Goal: Transaction & Acquisition: Book appointment/travel/reservation

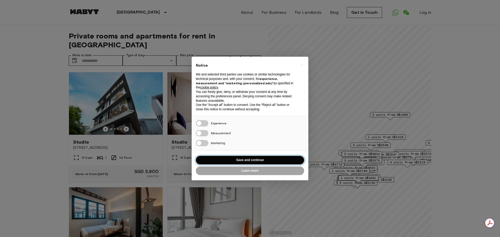
click at [220, 157] on button "Save and continue" at bounding box center [250, 160] width 108 height 9
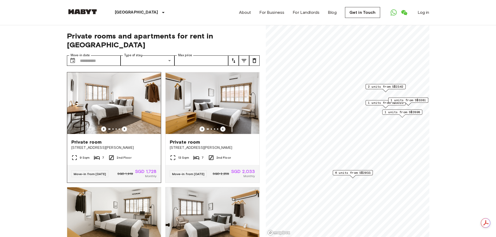
click at [101, 91] on img at bounding box center [114, 103] width 94 height 62
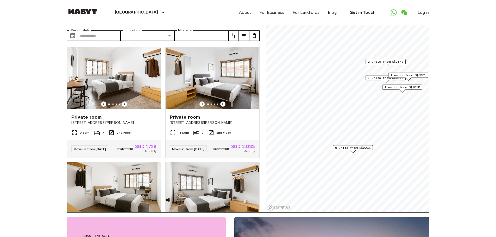
scroll to position [26, 0]
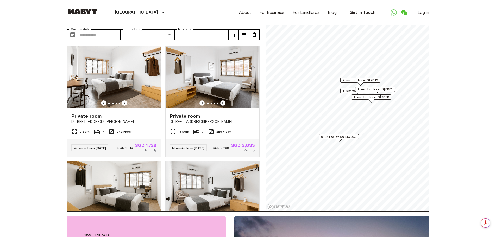
click at [339, 137] on span "6 units from S$2033" at bounding box center [338, 137] width 35 height 5
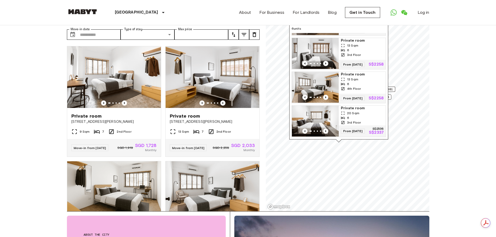
scroll to position [113, 0]
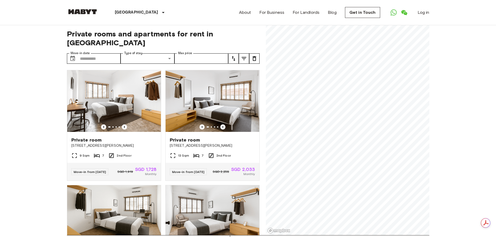
scroll to position [0, 0]
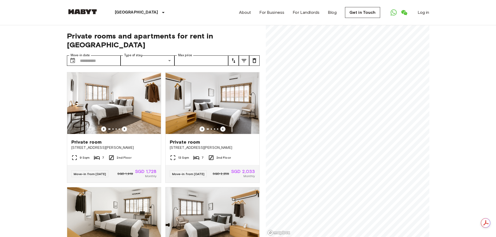
click at [83, 14] on img at bounding box center [82, 11] width 31 height 5
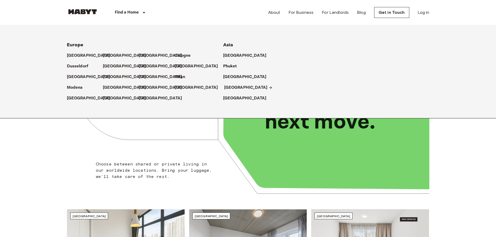
click at [229, 85] on p "[GEOGRAPHIC_DATA]" at bounding box center [245, 88] width 43 height 6
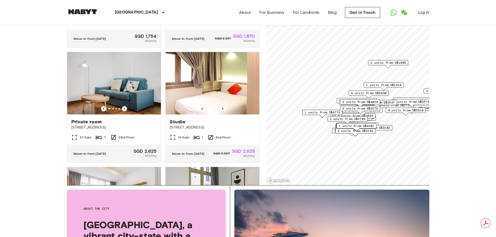
scroll to position [208, 0]
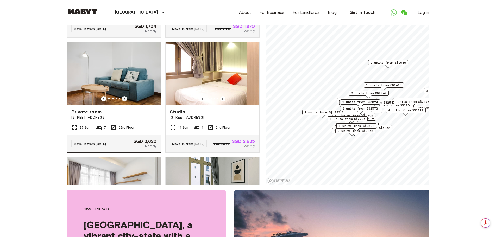
click at [124, 101] on icon "Previous image" at bounding box center [124, 98] width 5 height 5
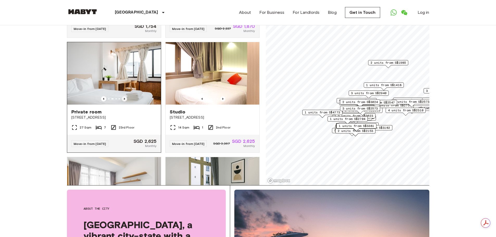
click at [124, 101] on icon "Previous image" at bounding box center [124, 98] width 5 height 5
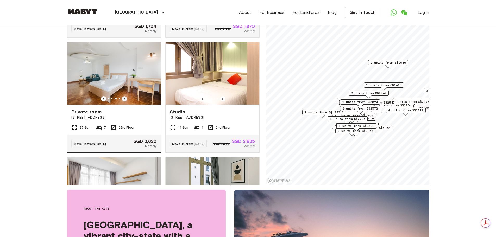
click at [124, 101] on icon "Previous image" at bounding box center [124, 98] width 5 height 5
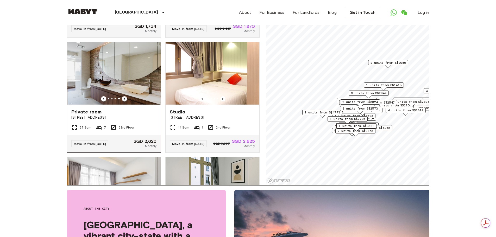
click at [124, 101] on icon "Previous image" at bounding box center [124, 98] width 5 height 5
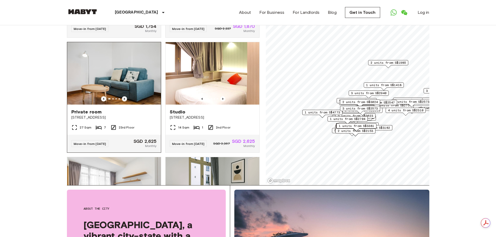
click at [124, 101] on icon "Previous image" at bounding box center [124, 98] width 5 height 5
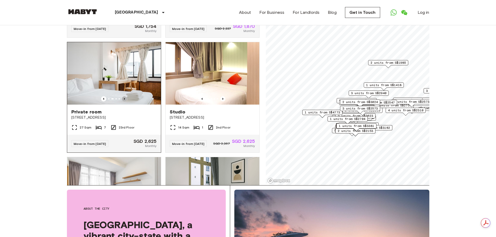
click at [124, 101] on icon "Previous image" at bounding box center [124, 98] width 5 height 5
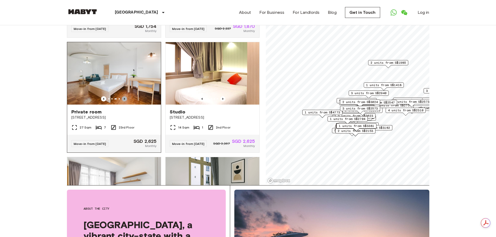
click at [124, 101] on icon "Previous image" at bounding box center [124, 98] width 5 height 5
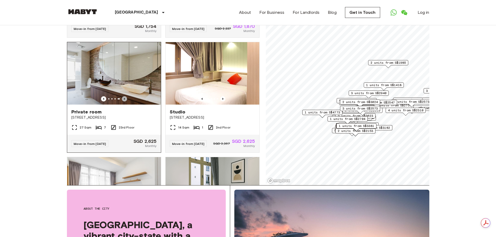
click at [124, 101] on icon "Previous image" at bounding box center [124, 98] width 5 height 5
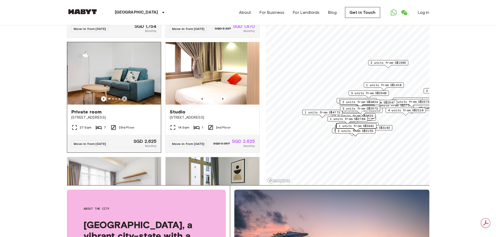
click at [124, 101] on icon "Previous image" at bounding box center [124, 98] width 5 height 5
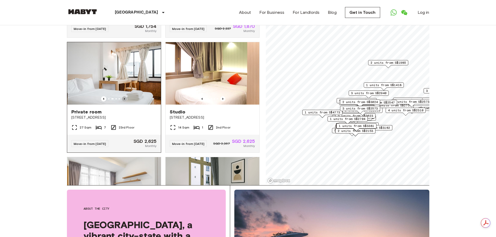
click at [124, 101] on icon "Previous image" at bounding box center [124, 98] width 5 height 5
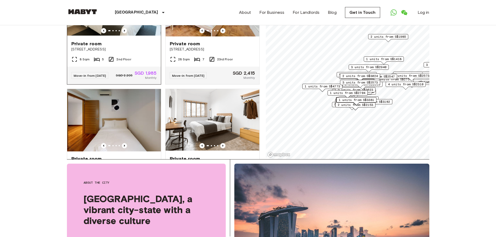
scroll to position [442, 0]
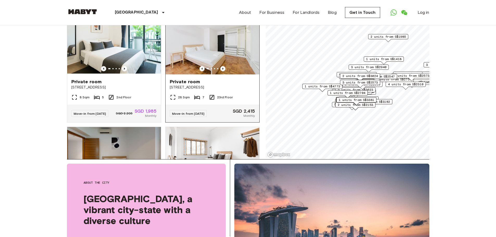
click at [212, 85] on div "Private room" at bounding box center [212, 82] width 85 height 6
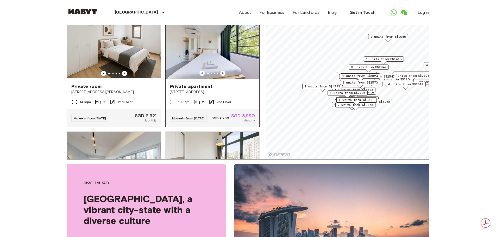
scroll to position [677, 0]
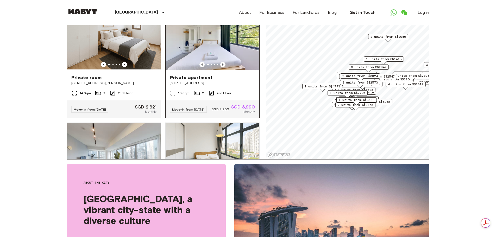
click at [221, 70] on img at bounding box center [213, 39] width 94 height 62
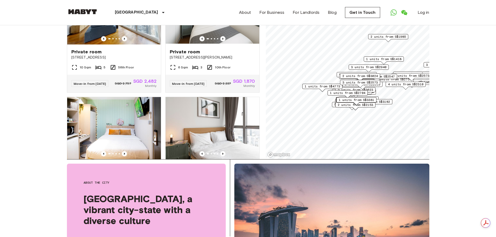
scroll to position [806, 0]
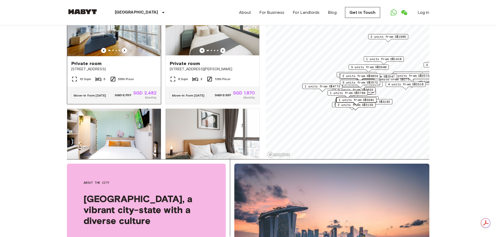
click at [126, 53] on div at bounding box center [114, 50] width 94 height 5
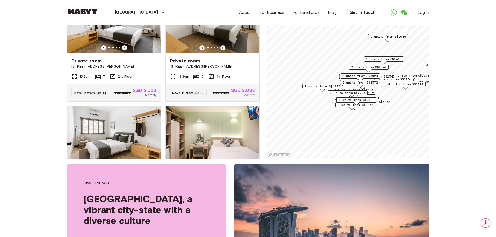
scroll to position [1049, 0]
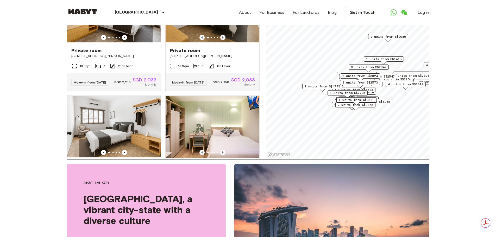
click at [137, 43] on img at bounding box center [114, 12] width 94 height 62
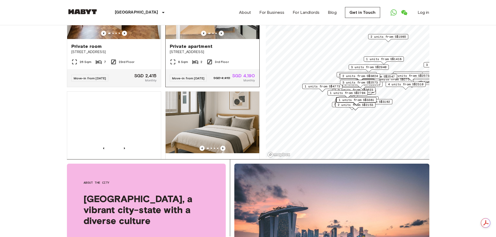
scroll to position [1309, 0]
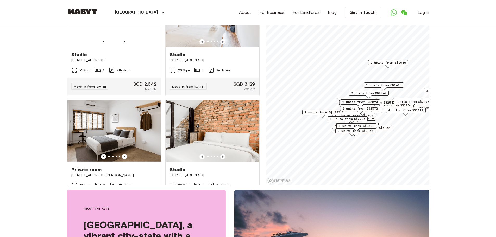
scroll to position [1647, 0]
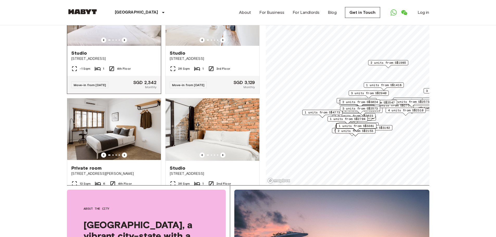
click at [122, 46] on img at bounding box center [114, 14] width 94 height 62
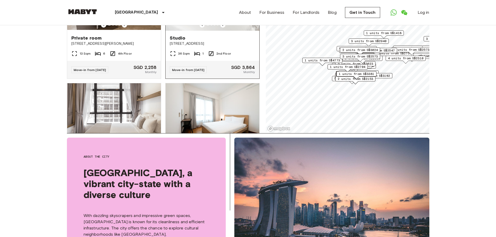
scroll to position [1752, 0]
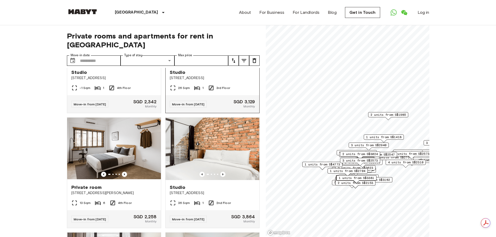
scroll to position [1674, 0]
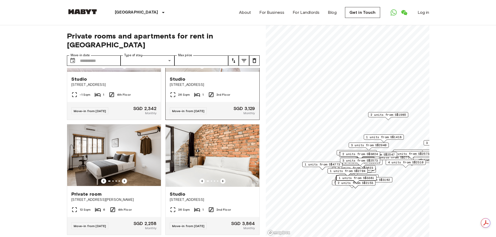
click at [190, 72] on img at bounding box center [212, 40] width 94 height 62
click at [190, 72] on img at bounding box center [213, 40] width 94 height 62
click at [138, 72] on img at bounding box center [114, 40] width 94 height 62
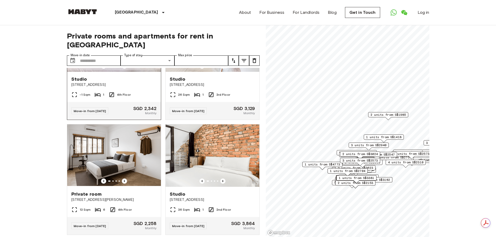
click at [126, 72] on img at bounding box center [114, 40] width 94 height 62
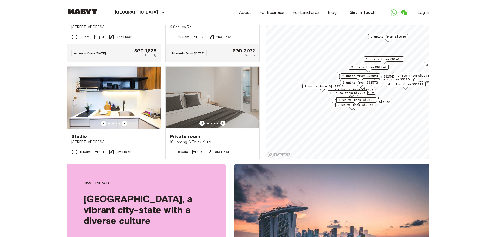
scroll to position [1986, 0]
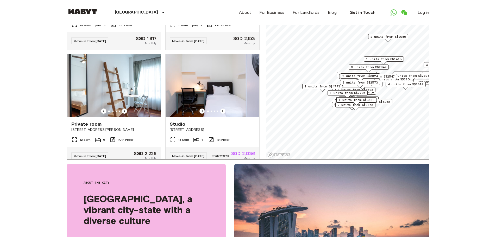
scroll to position [2939, 0]
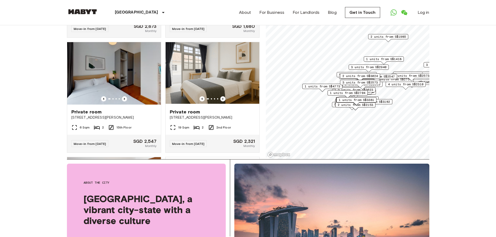
scroll to position [3199, 0]
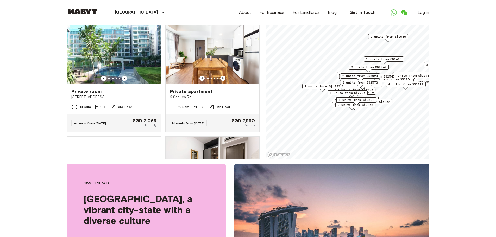
scroll to position [4353, 0]
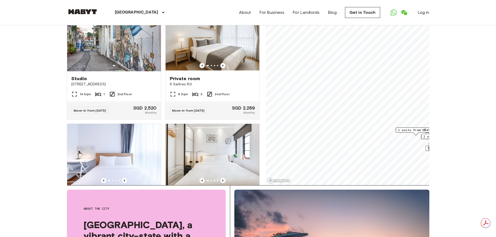
scroll to position [0, 0]
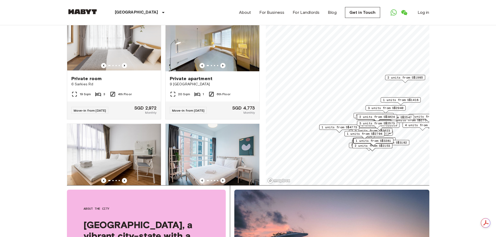
scroll to position [5291, 0]
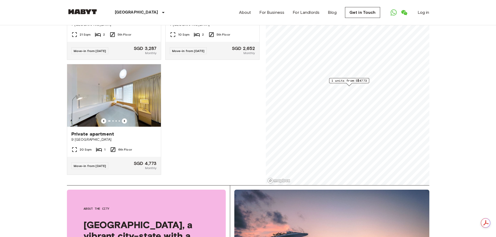
scroll to position [71, 0]
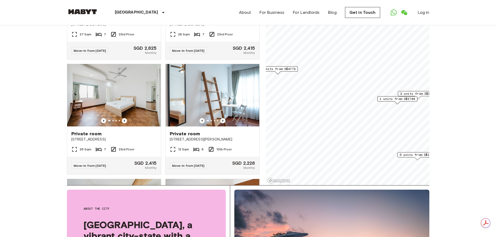
scroll to position [542, 0]
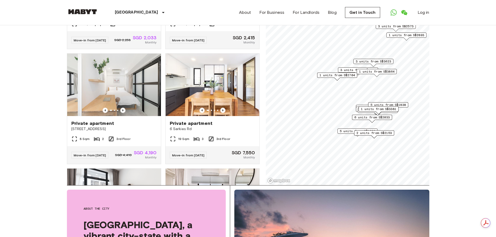
scroll to position [3273, 0]
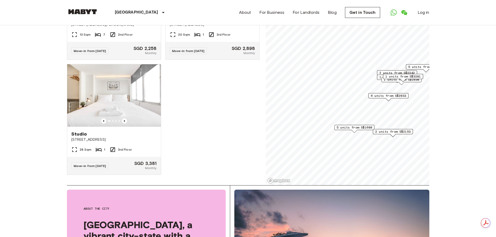
scroll to position [1854, 0]
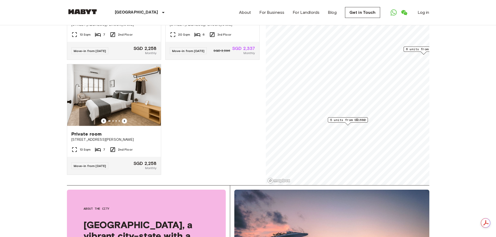
scroll to position [906, 0]
click at [352, 121] on span "5 units from S$1680" at bounding box center [347, 120] width 35 height 5
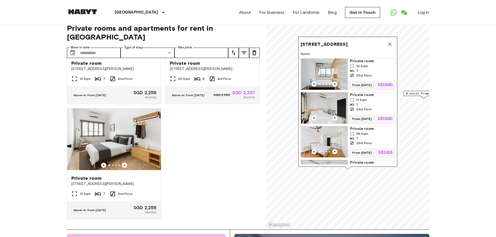
scroll to position [0, 0]
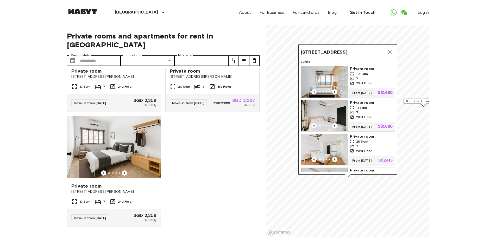
click at [330, 81] on img "Map marker" at bounding box center [324, 81] width 47 height 31
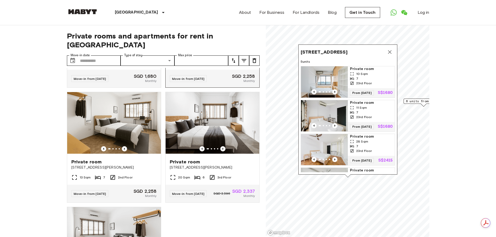
scroll to position [776, 0]
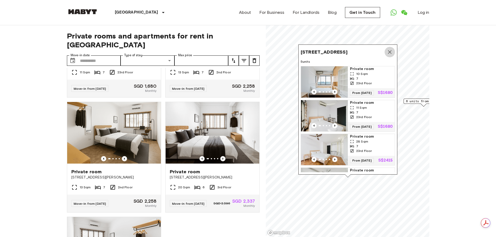
click at [389, 51] on icon "Map marker" at bounding box center [390, 52] width 4 height 4
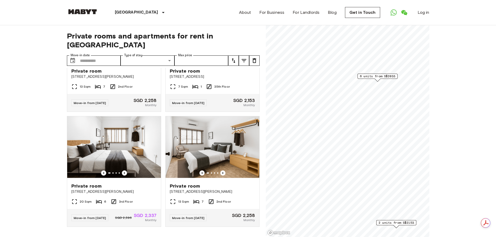
scroll to position [540, 0]
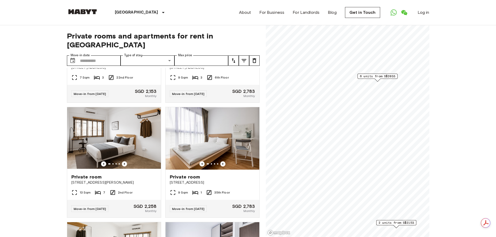
click at [379, 76] on span "6 units from S$2033" at bounding box center [377, 76] width 35 height 5
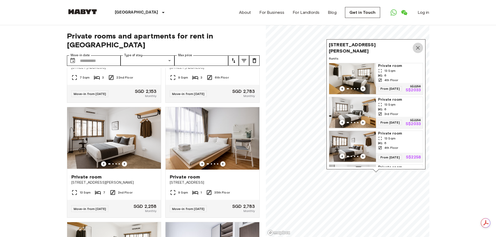
click at [419, 47] on icon "Map marker" at bounding box center [418, 48] width 4 height 4
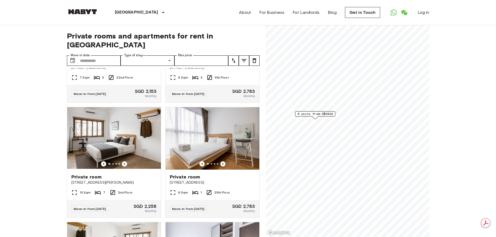
click at [261, 59] on div "Private rooms and apartments for rent in Singapore Move-in date ​ Move-in date …" at bounding box center [248, 131] width 362 height 212
click at [256, 58] on icon "tune" at bounding box center [254, 61] width 6 height 6
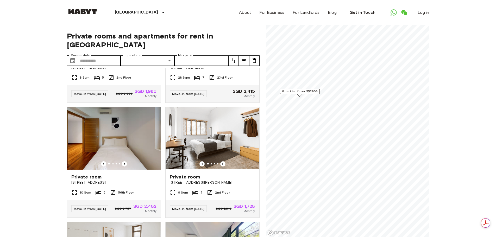
scroll to position [553, 0]
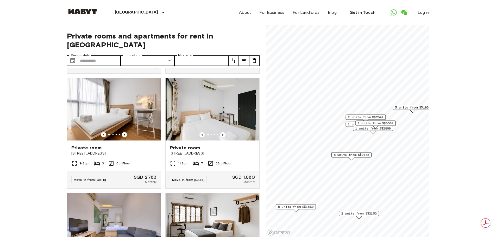
scroll to position [1384, 0]
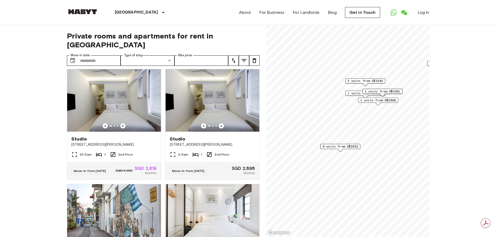
scroll to position [674, 0]
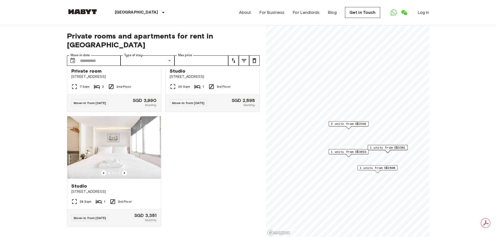
scroll to position [196, 0]
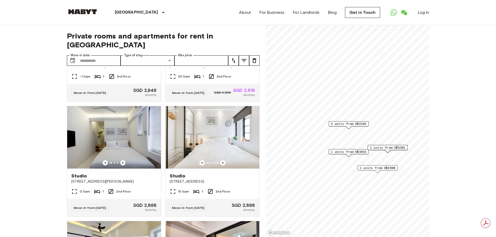
click at [346, 124] on span "2 units from S$2342" at bounding box center [348, 124] width 35 height 5
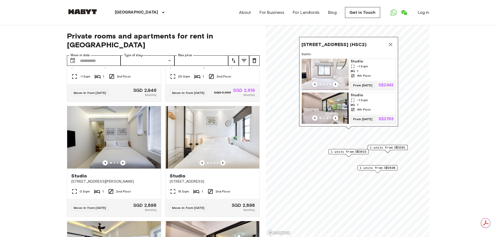
click at [340, 94] on img "Map marker" at bounding box center [325, 108] width 47 height 31
click at [372, 64] on div "-1 Sqm" at bounding box center [372, 66] width 43 height 5
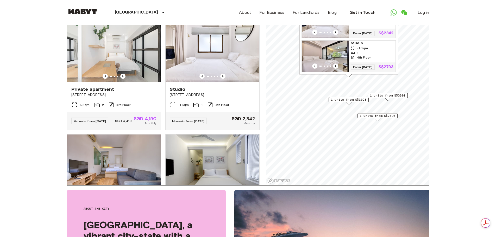
scroll to position [0, 0]
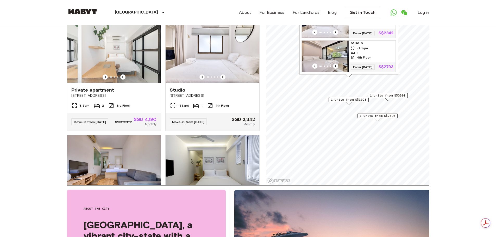
click at [387, 99] on div "Map marker" at bounding box center [387, 99] width 6 height 3
click at [388, 97] on span "1 units from S$3381" at bounding box center [387, 95] width 35 height 5
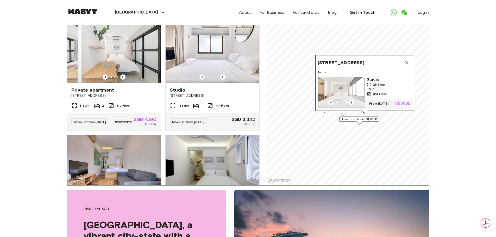
click at [405, 60] on icon "Map marker" at bounding box center [406, 63] width 6 height 6
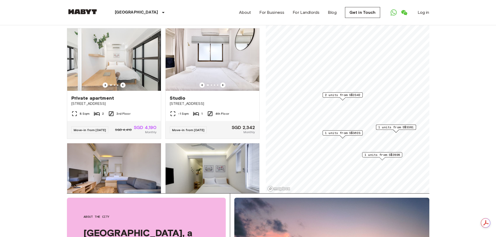
scroll to position [52, 0]
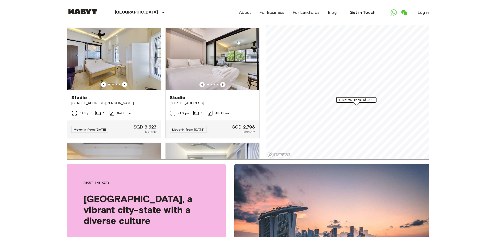
scroll to position [312, 0]
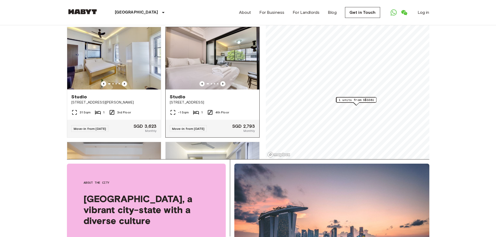
click at [207, 77] on img at bounding box center [213, 58] width 94 height 62
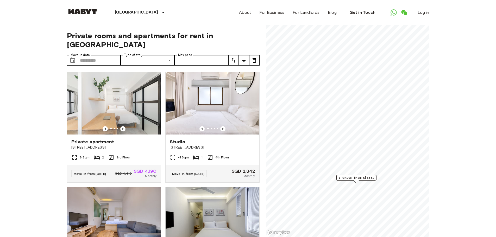
scroll to position [0, 0]
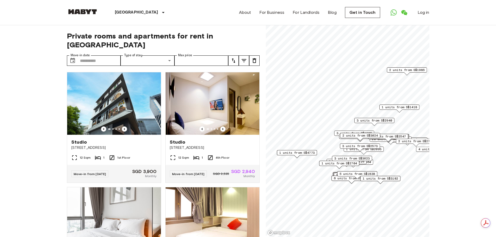
drag, startPoint x: 367, startPoint y: 188, endPoint x: 377, endPoint y: 104, distance: 84.6
click at [377, 133] on span "2 units from S$3024" at bounding box center [359, 135] width 35 height 5
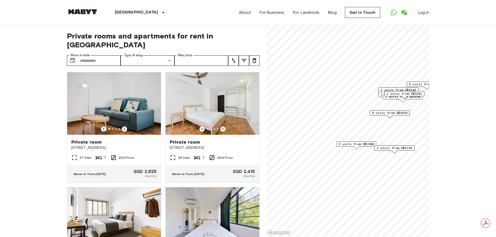
click at [360, 145] on span "5 units from S$1680" at bounding box center [355, 144] width 35 height 5
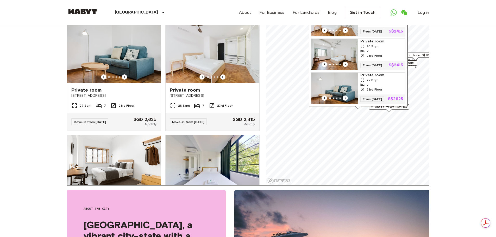
drag, startPoint x: 461, startPoint y: 146, endPoint x: 459, endPoint y: 162, distance: 16.2
click at [328, 74] on img "Map marker" at bounding box center [334, 88] width 47 height 31
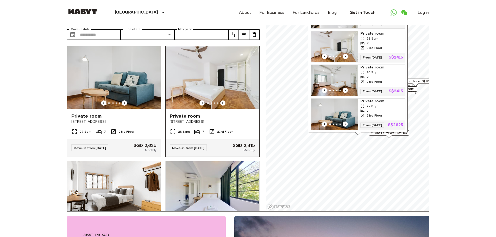
click at [213, 73] on img at bounding box center [213, 77] width 94 height 62
click at [111, 74] on img at bounding box center [114, 77] width 94 height 62
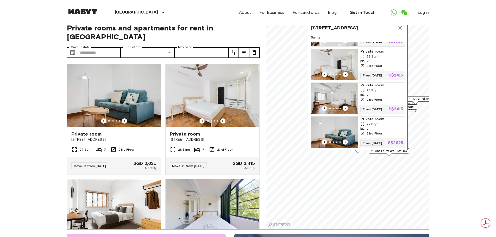
scroll to position [0, 0]
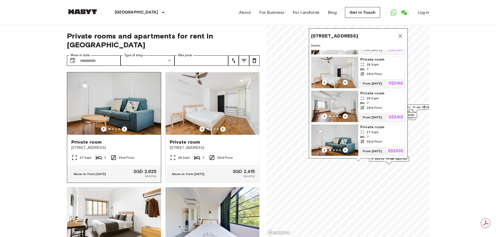
click at [136, 99] on img at bounding box center [114, 103] width 94 height 62
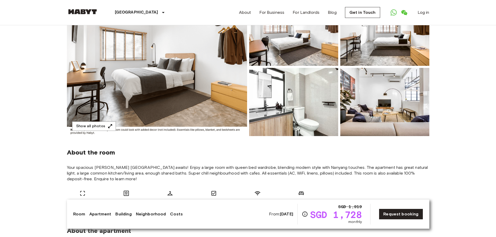
scroll to position [78, 0]
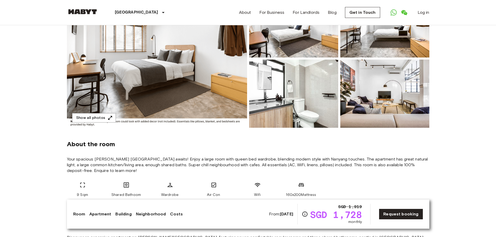
click at [301, 111] on img at bounding box center [293, 94] width 89 height 68
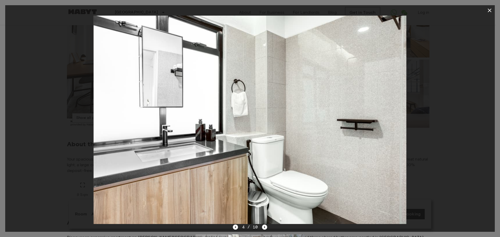
click at [64, 128] on div at bounding box center [249, 120] width 489 height 208
click at [489, 11] on icon "button" at bounding box center [489, 10] width 6 height 6
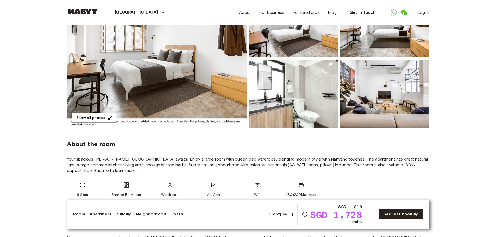
click at [281, 95] on img at bounding box center [293, 94] width 89 height 68
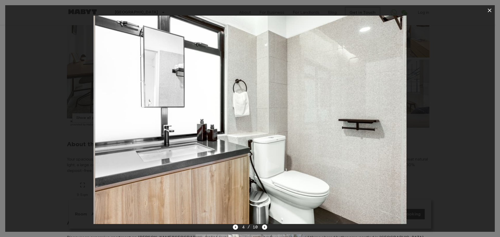
click at [338, 134] on img at bounding box center [251, 120] width 313 height 208
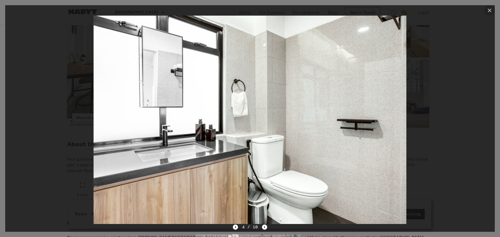
click at [489, 9] on icon "button" at bounding box center [489, 10] width 6 height 6
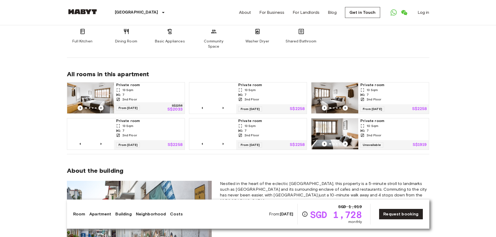
scroll to position [338, 0]
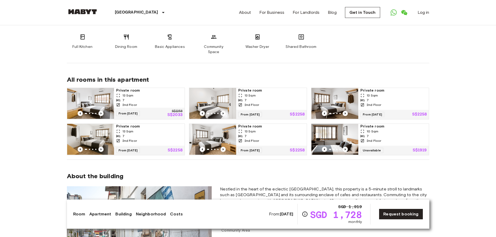
click at [142, 93] on div "13 Sqm" at bounding box center [149, 95] width 66 height 5
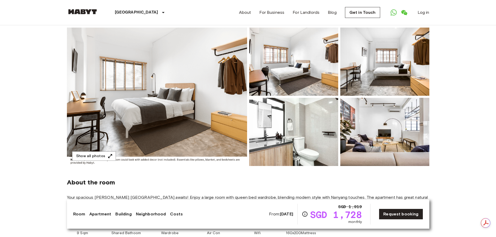
scroll to position [52, 0]
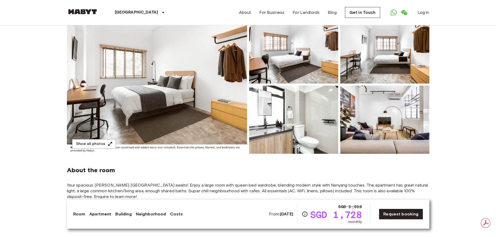
click at [197, 123] on img at bounding box center [157, 84] width 180 height 138
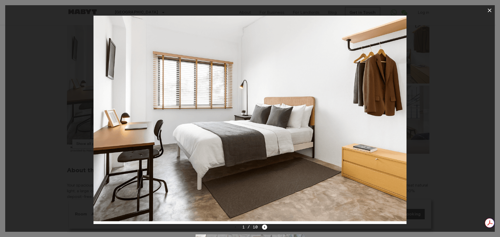
click at [490, 11] on icon "button" at bounding box center [489, 11] width 4 height 4
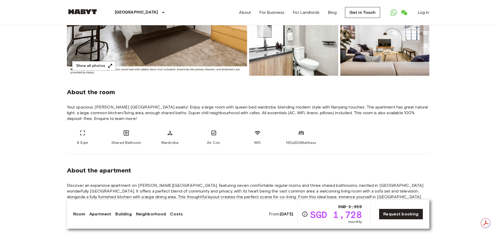
scroll to position [0, 0]
click at [413, 213] on link "Request booking" at bounding box center [401, 214] width 44 height 11
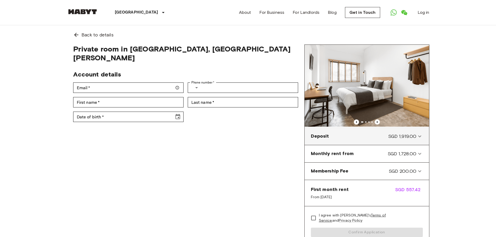
click at [419, 138] on icon at bounding box center [419, 136] width 6 height 6
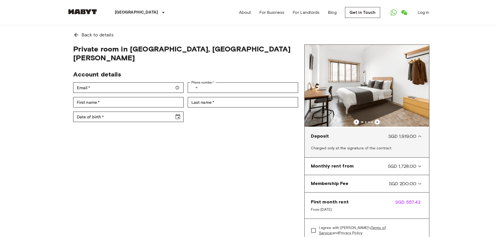
click at [419, 138] on icon at bounding box center [419, 136] width 6 height 6
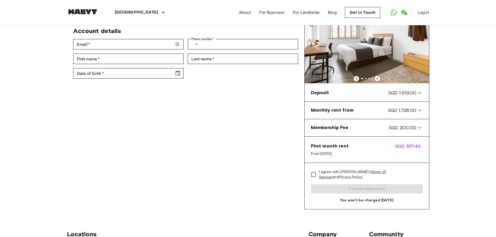
scroll to position [52, 0]
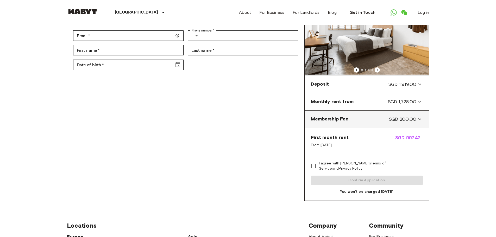
click at [408, 119] on span "SGD 200.00" at bounding box center [403, 119] width 28 height 7
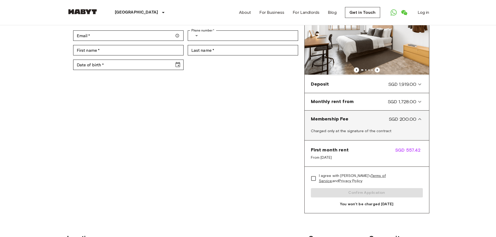
click at [408, 119] on span "SGD 200.00" at bounding box center [403, 119] width 28 height 7
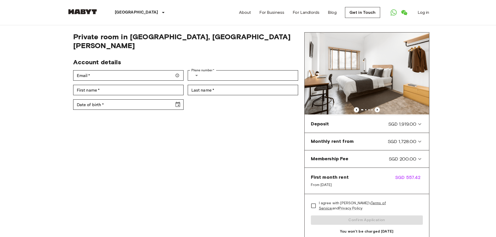
scroll to position [0, 0]
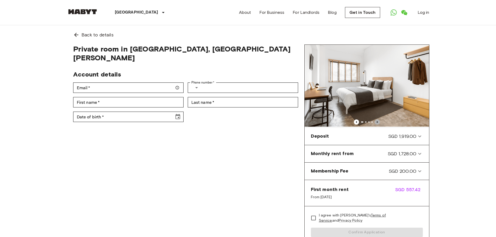
click at [379, 122] on icon "Previous image" at bounding box center [377, 121] width 5 height 5
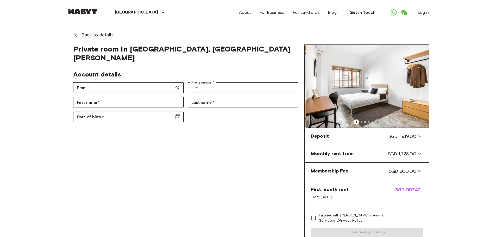
click at [379, 122] on icon "Previous image" at bounding box center [377, 121] width 5 height 5
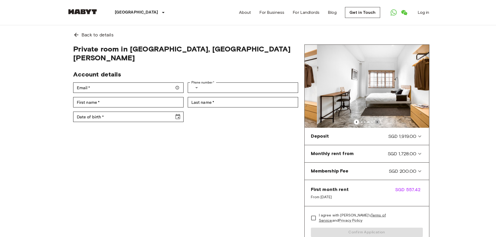
click at [379, 122] on icon "Previous image" at bounding box center [377, 121] width 5 height 5
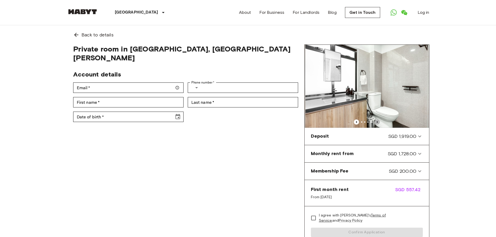
click at [379, 122] on icon "Previous image" at bounding box center [377, 121] width 5 height 5
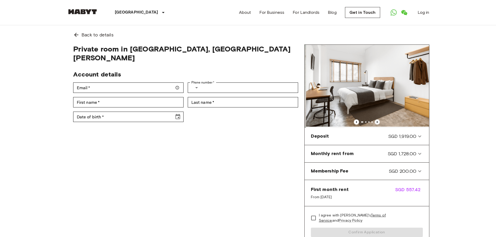
click at [379, 122] on icon "Previous image" at bounding box center [377, 121] width 5 height 5
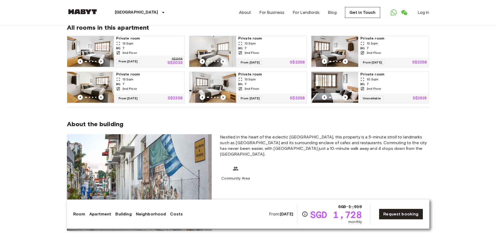
scroll to position [364, 0]
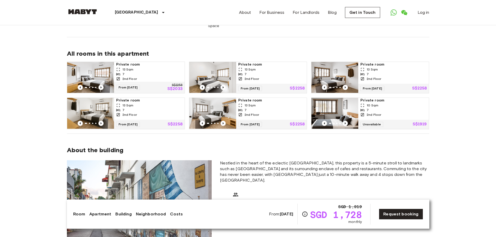
click at [251, 62] on span "Private room" at bounding box center [271, 64] width 66 height 5
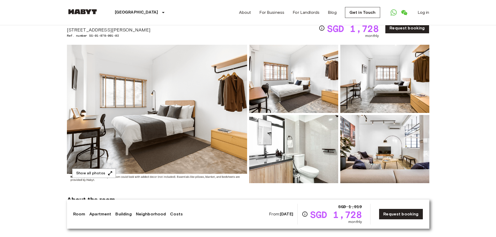
scroll to position [0, 0]
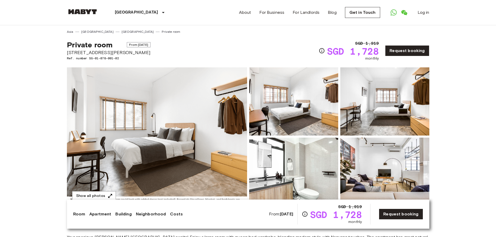
click at [181, 97] on img at bounding box center [157, 136] width 180 height 138
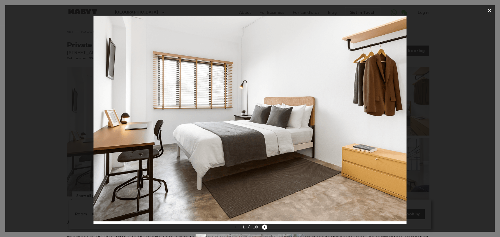
click at [336, 136] on img at bounding box center [249, 120] width 313 height 208
click at [486, 9] on button "button" at bounding box center [489, 10] width 10 height 10
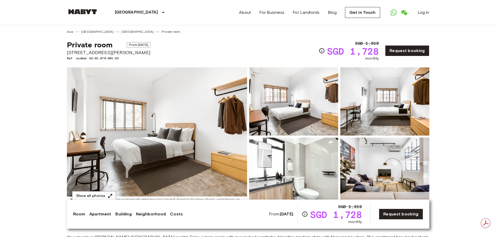
click at [297, 125] on img at bounding box center [293, 101] width 89 height 68
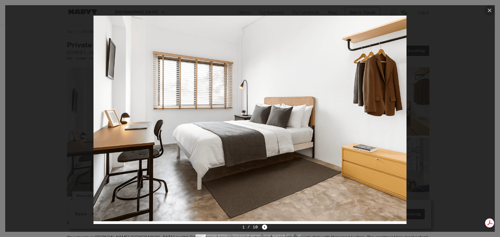
click at [490, 9] on icon "button" at bounding box center [489, 11] width 4 height 4
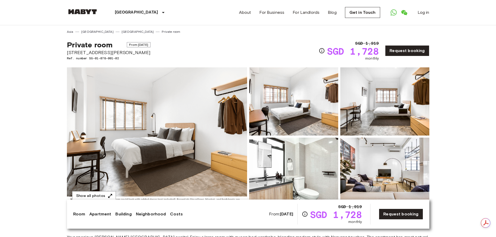
click at [389, 111] on img at bounding box center [384, 101] width 89 height 68
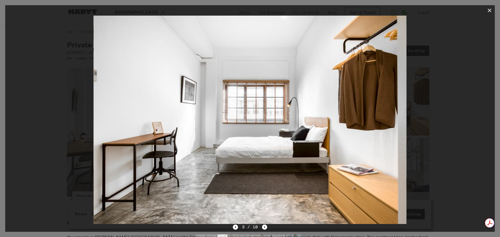
click at [391, 121] on img at bounding box center [250, 120] width 313 height 208
click at [488, 10] on icon "button" at bounding box center [489, 10] width 6 height 6
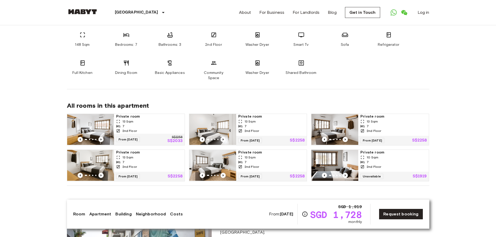
scroll to position [338, 0]
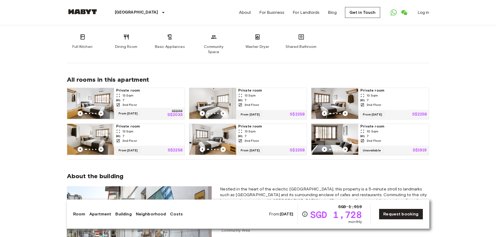
click at [294, 129] on div "13 Sqm" at bounding box center [271, 131] width 66 height 5
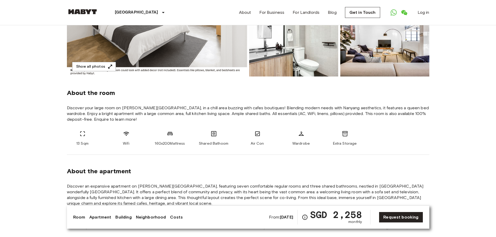
scroll to position [156, 0]
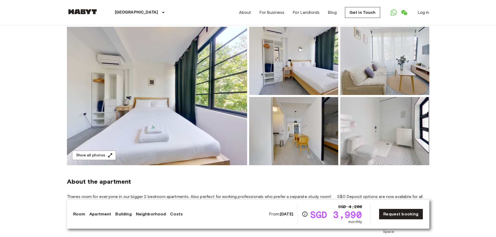
scroll to position [52, 0]
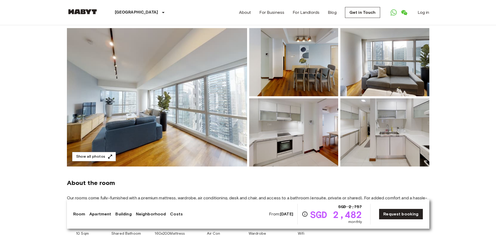
scroll to position [52, 0]
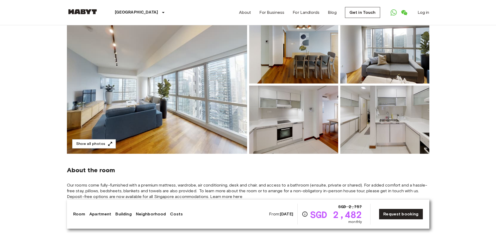
click at [131, 110] on img at bounding box center [157, 84] width 180 height 138
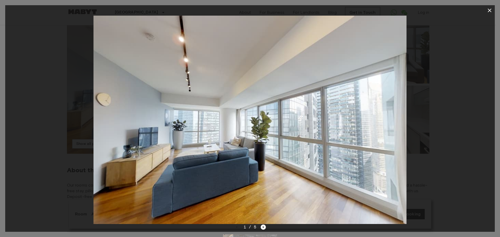
click at [488, 8] on icon "button" at bounding box center [489, 10] width 6 height 6
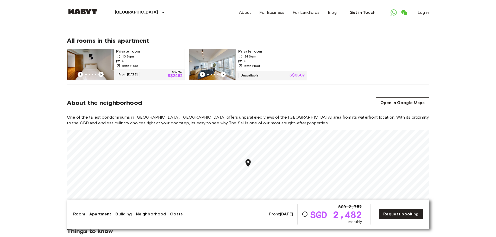
scroll to position [260, 0]
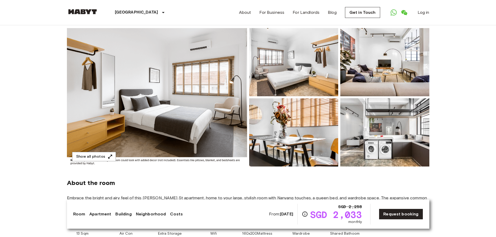
scroll to position [52, 0]
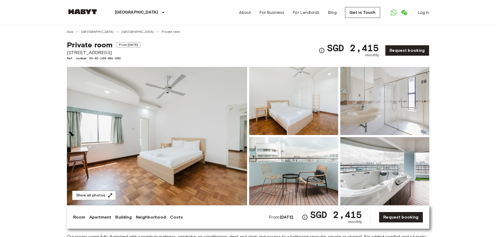
click at [160, 115] on img at bounding box center [157, 136] width 180 height 138
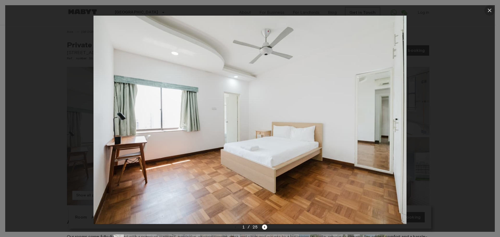
click at [492, 12] on icon "button" at bounding box center [489, 10] width 6 height 6
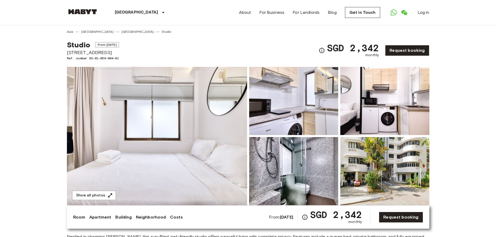
click at [159, 126] on img at bounding box center [157, 136] width 180 height 138
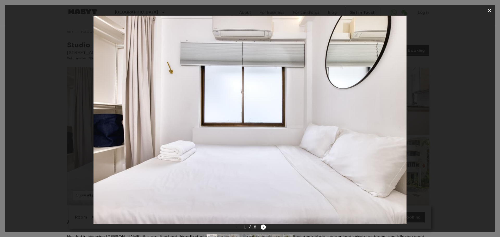
click at [451, 119] on div at bounding box center [249, 120] width 489 height 208
click at [491, 11] on icon "button" at bounding box center [489, 10] width 6 height 6
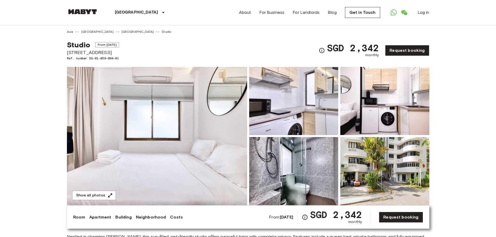
click at [367, 114] on img at bounding box center [384, 101] width 89 height 68
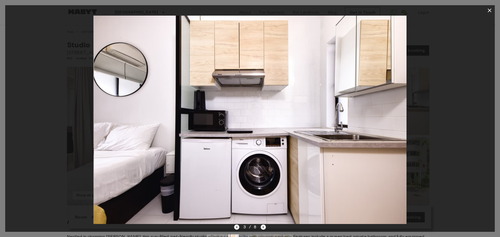
click at [363, 112] on img at bounding box center [250, 120] width 313 height 208
click at [489, 12] on icon "button" at bounding box center [489, 10] width 6 height 6
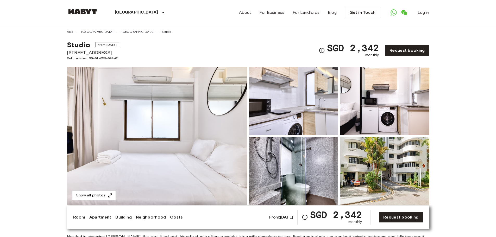
scroll to position [26, 0]
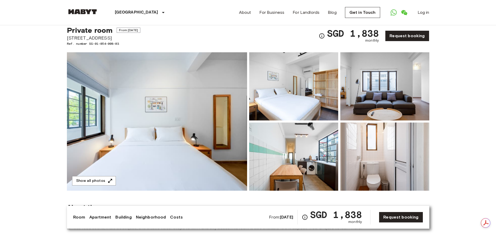
scroll to position [26, 0]
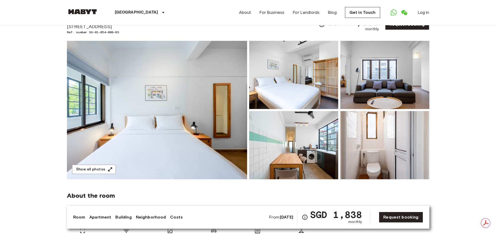
click at [234, 136] on img at bounding box center [157, 110] width 180 height 138
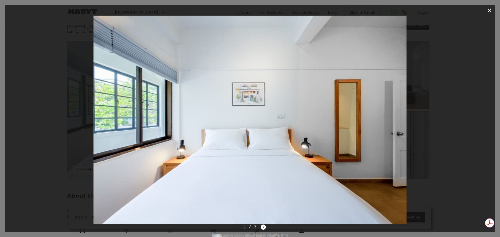
click at [491, 10] on icon "button" at bounding box center [489, 10] width 6 height 6
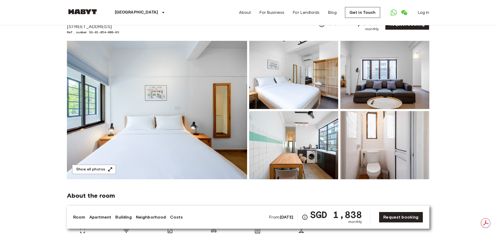
click at [326, 92] on img at bounding box center [293, 75] width 89 height 68
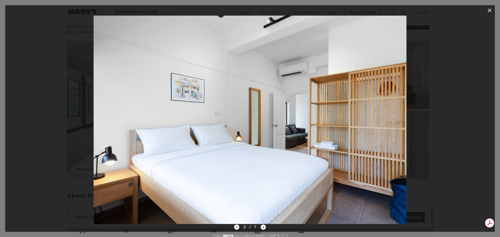
click at [490, 11] on icon "button" at bounding box center [489, 10] width 6 height 6
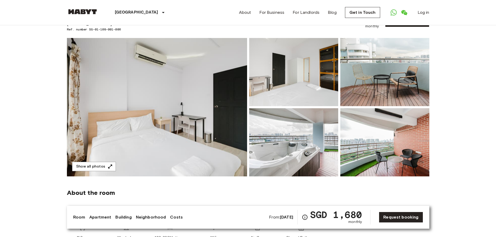
scroll to position [26, 0]
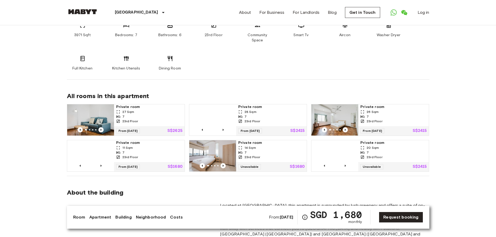
scroll to position [338, 0]
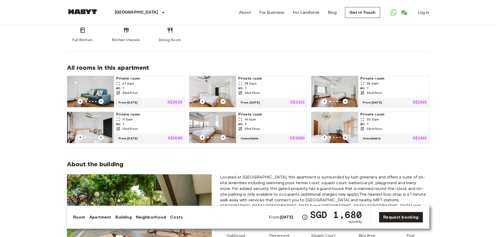
click at [269, 117] on div "14 Sqm" at bounding box center [271, 119] width 66 height 5
click at [253, 91] on span "23rd Floor" at bounding box center [252, 93] width 16 height 5
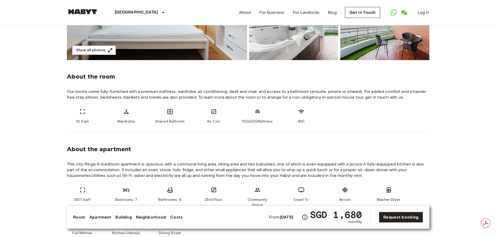
scroll to position [156, 0]
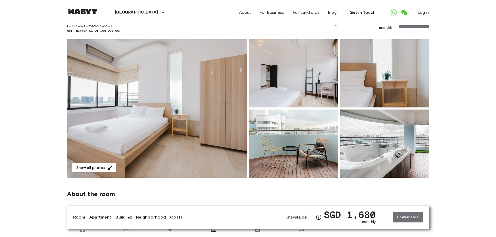
scroll to position [26, 0]
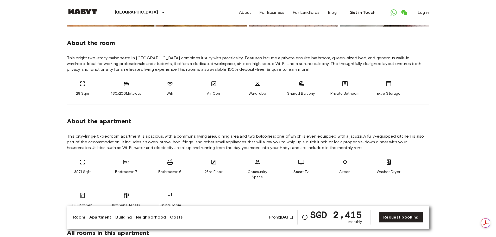
scroll to position [182, 0]
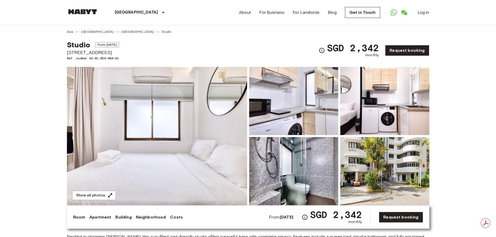
click at [283, 178] on img at bounding box center [293, 171] width 89 height 68
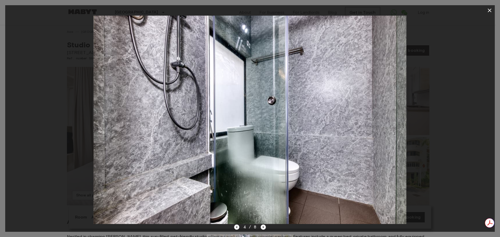
click at [436, 167] on div at bounding box center [249, 120] width 489 height 208
click at [489, 9] on icon "button" at bounding box center [489, 10] width 6 height 6
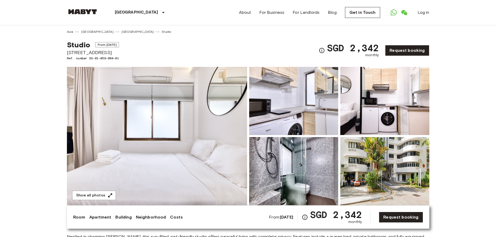
click at [183, 137] on img at bounding box center [157, 136] width 180 height 138
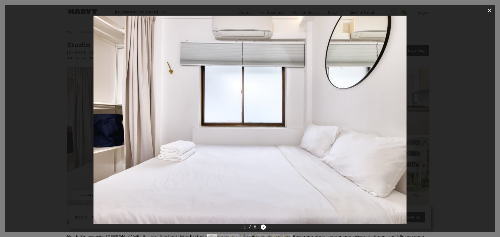
click at [490, 11] on icon "button" at bounding box center [489, 11] width 4 height 4
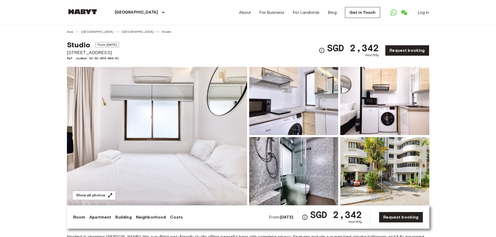
click at [381, 100] on img at bounding box center [384, 101] width 89 height 68
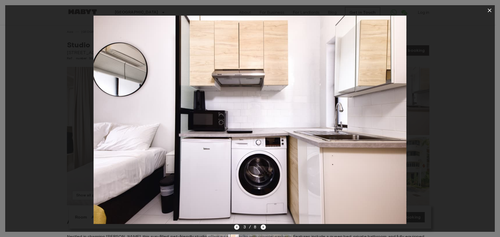
click at [381, 100] on img at bounding box center [249, 120] width 313 height 208
click at [489, 10] on icon "button" at bounding box center [489, 11] width 4 height 4
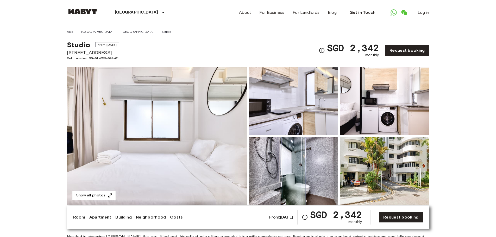
click at [367, 122] on img at bounding box center [384, 101] width 89 height 68
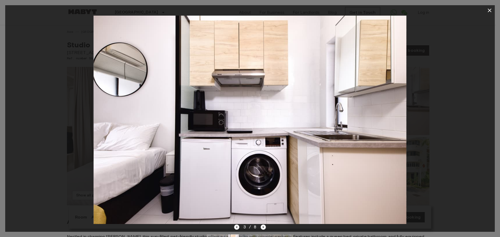
click at [489, 10] on icon "button" at bounding box center [489, 11] width 4 height 4
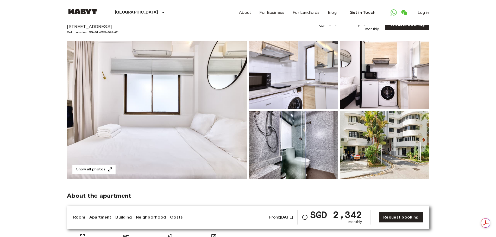
click at [411, 151] on img at bounding box center [384, 145] width 89 height 68
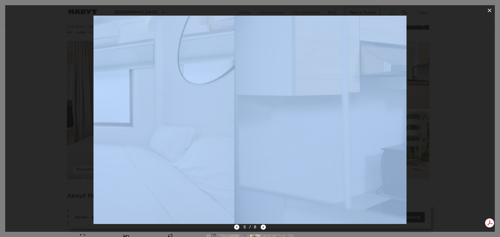
click at [411, 151] on div at bounding box center [249, 120] width 489 height 208
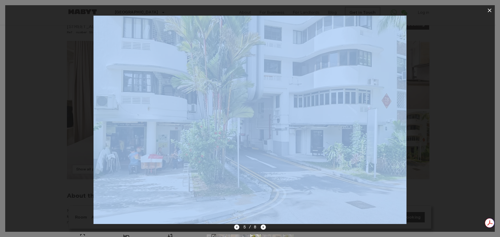
click at [420, 156] on div at bounding box center [249, 120] width 489 height 208
click at [250, 150] on img at bounding box center [249, 120] width 313 height 208
click at [487, 12] on icon "button" at bounding box center [489, 10] width 6 height 6
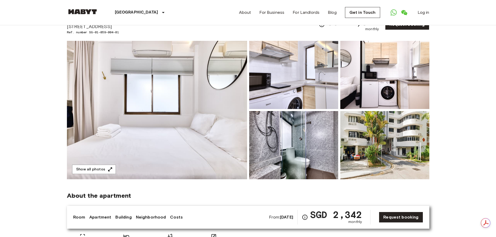
click at [422, 128] on img at bounding box center [384, 145] width 89 height 68
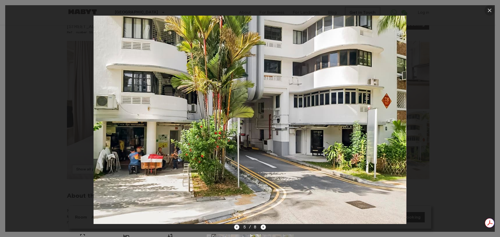
click at [489, 11] on icon "button" at bounding box center [489, 10] width 6 height 6
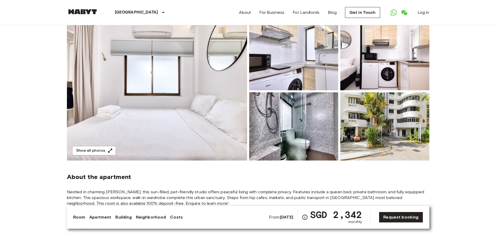
scroll to position [26, 0]
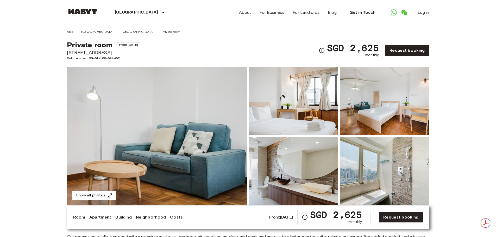
click at [178, 126] on img at bounding box center [157, 136] width 180 height 138
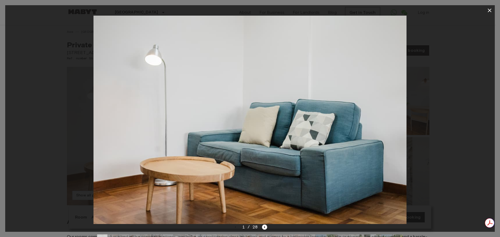
click at [470, 130] on div at bounding box center [249, 120] width 489 height 208
click at [491, 10] on icon "button" at bounding box center [489, 10] width 6 height 6
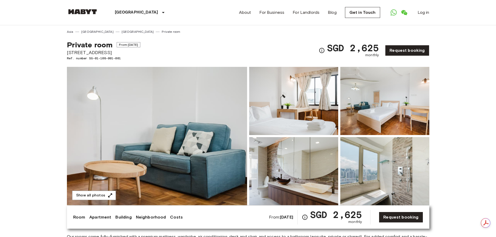
click at [291, 174] on img at bounding box center [293, 171] width 89 height 68
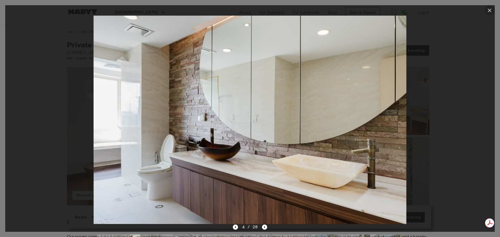
click at [489, 9] on icon "button" at bounding box center [489, 10] width 6 height 6
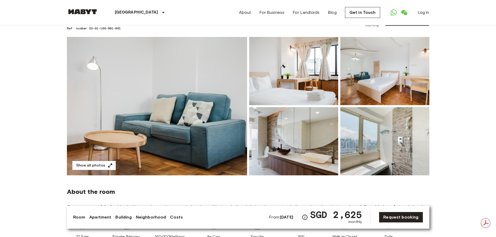
scroll to position [26, 0]
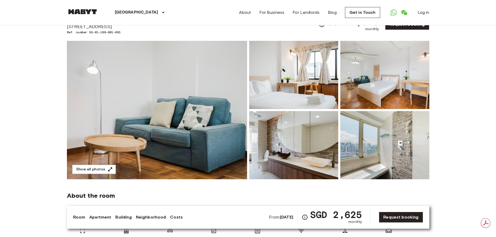
click at [220, 113] on img at bounding box center [157, 110] width 180 height 138
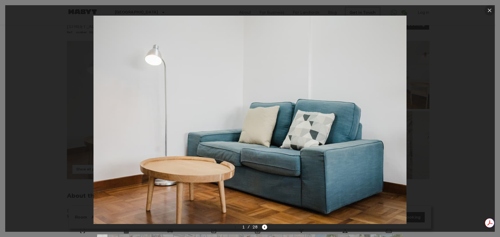
click at [490, 11] on icon "button" at bounding box center [489, 11] width 4 height 4
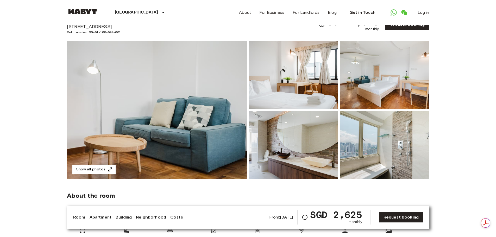
click at [302, 93] on img at bounding box center [293, 75] width 89 height 68
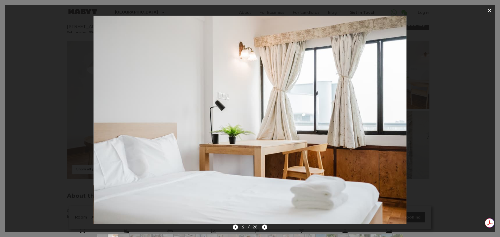
click at [344, 138] on img at bounding box center [249, 120] width 313 height 208
click at [490, 11] on icon "button" at bounding box center [489, 10] width 6 height 6
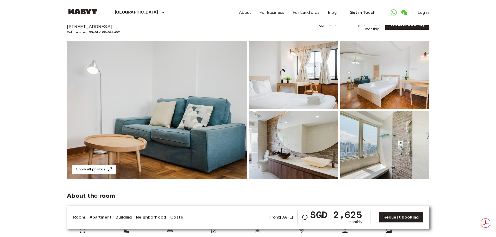
click at [382, 75] on img at bounding box center [384, 75] width 89 height 68
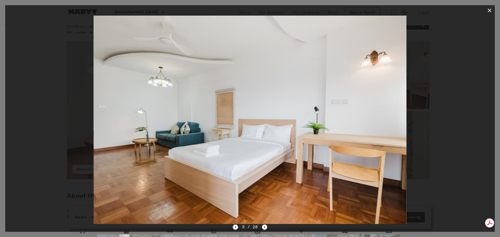
click at [487, 12] on icon "button" at bounding box center [489, 10] width 6 height 6
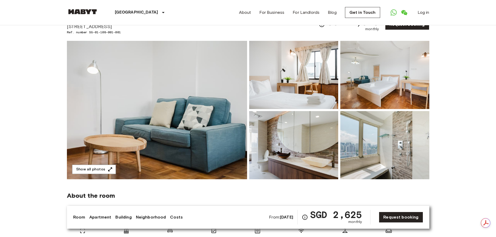
click at [276, 148] on img at bounding box center [293, 145] width 89 height 68
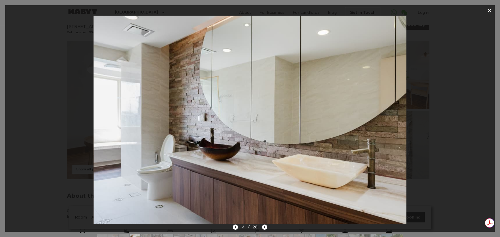
click at [488, 10] on icon "button" at bounding box center [489, 11] width 4 height 4
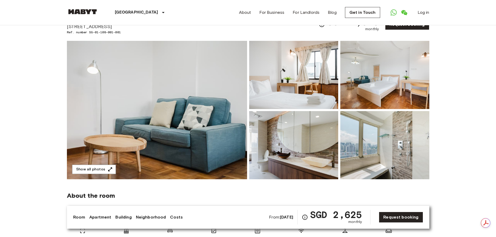
click at [352, 156] on img at bounding box center [384, 145] width 89 height 68
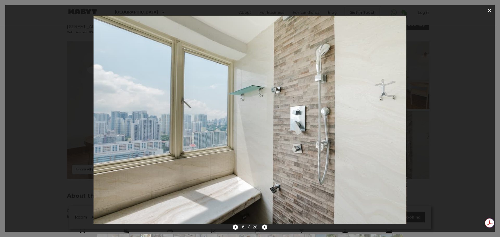
click at [486, 10] on button "button" at bounding box center [489, 10] width 10 height 10
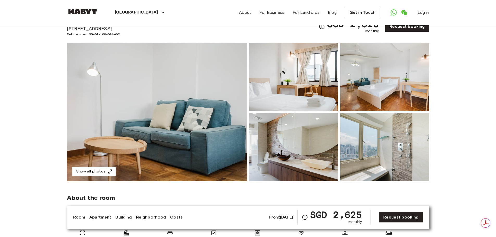
scroll to position [0, 0]
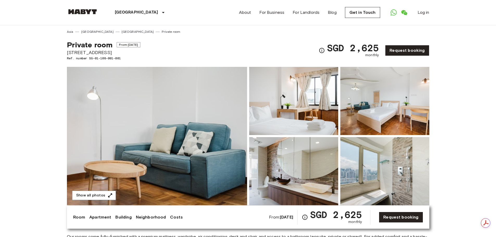
click at [269, 114] on img at bounding box center [293, 101] width 89 height 68
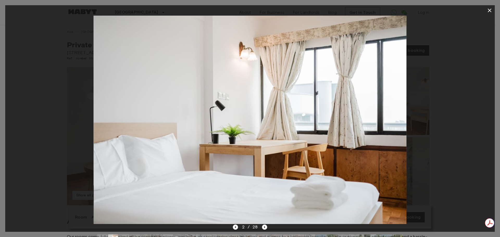
click at [487, 10] on icon "button" at bounding box center [489, 10] width 6 height 6
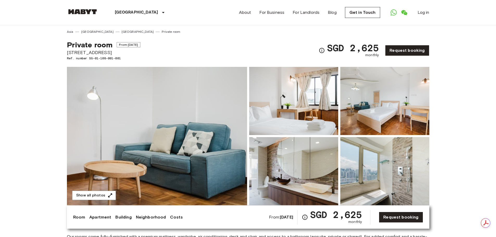
click at [392, 112] on img at bounding box center [384, 101] width 89 height 68
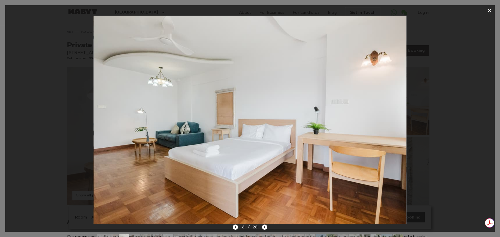
click at [488, 8] on icon "button" at bounding box center [489, 10] width 6 height 6
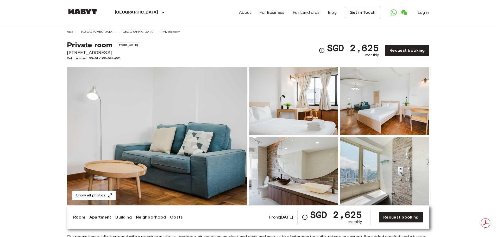
click at [311, 105] on img at bounding box center [293, 101] width 89 height 68
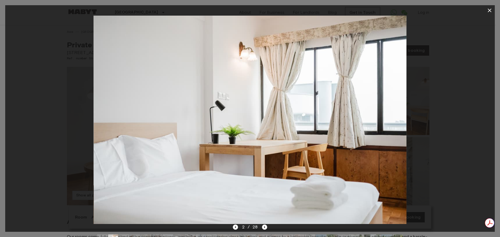
click at [491, 11] on icon "button" at bounding box center [489, 10] width 6 height 6
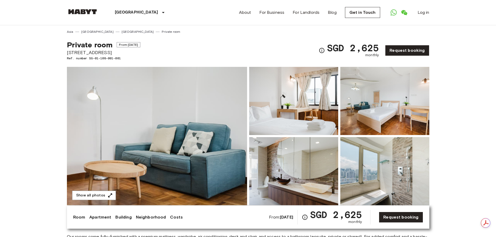
click at [298, 110] on img at bounding box center [293, 101] width 89 height 68
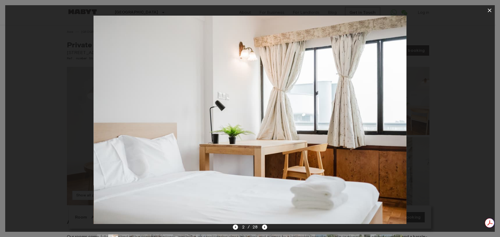
click at [488, 9] on icon "button" at bounding box center [489, 11] width 4 height 4
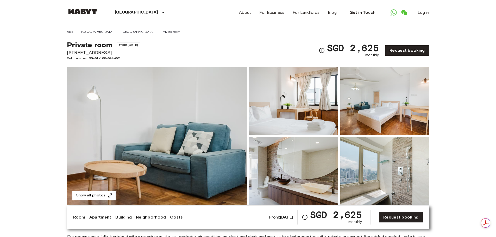
click at [317, 164] on img at bounding box center [293, 171] width 89 height 68
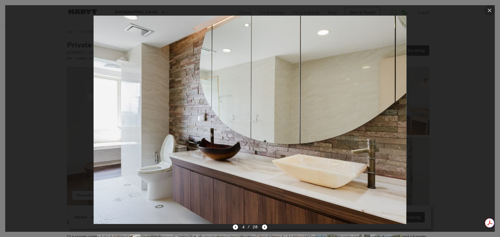
click at [489, 13] on icon "button" at bounding box center [489, 10] width 6 height 6
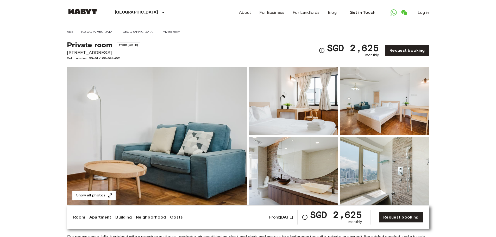
scroll to position [26, 0]
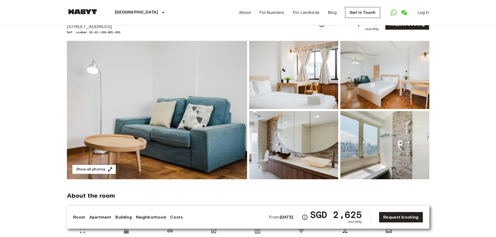
click at [342, 95] on img at bounding box center [384, 75] width 89 height 68
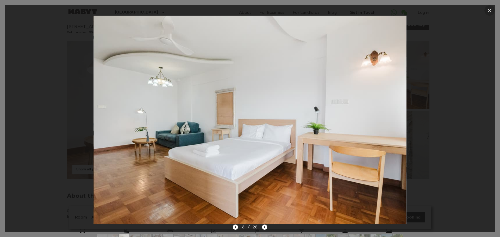
click at [487, 9] on icon "button" at bounding box center [489, 10] width 6 height 6
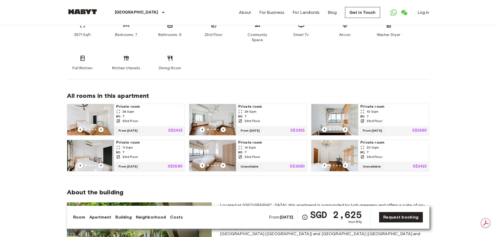
scroll to position [0, 0]
click at [288, 145] on div "14 Sqm" at bounding box center [271, 147] width 66 height 5
click at [162, 145] on div "11 Sqm" at bounding box center [149, 147] width 66 height 5
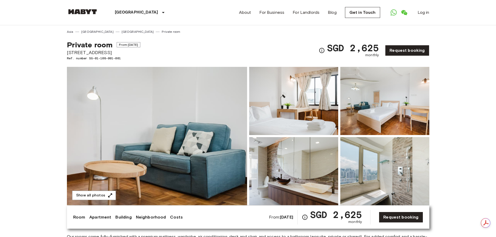
click at [228, 165] on img at bounding box center [157, 136] width 180 height 138
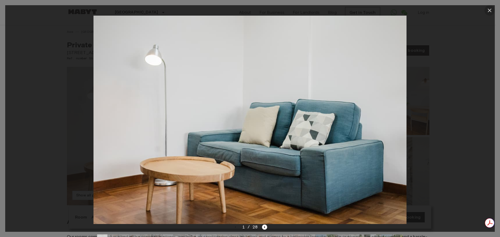
click at [491, 10] on icon "button" at bounding box center [489, 10] width 6 height 6
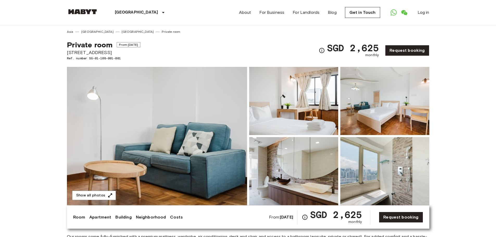
scroll to position [26, 0]
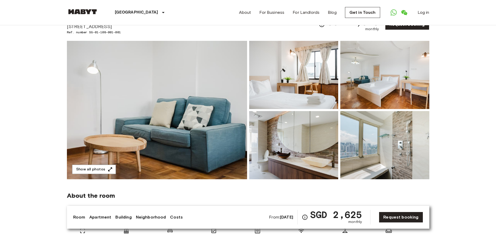
click at [312, 92] on img at bounding box center [293, 75] width 89 height 68
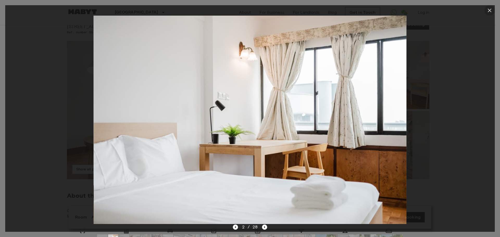
click at [488, 10] on icon "button" at bounding box center [489, 10] width 6 height 6
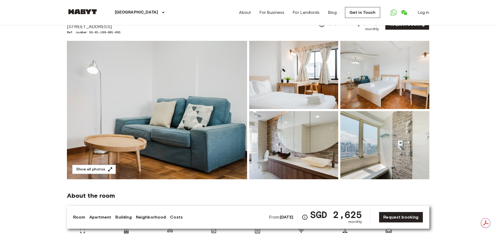
scroll to position [0, 0]
click at [409, 218] on link "Request booking" at bounding box center [401, 217] width 44 height 11
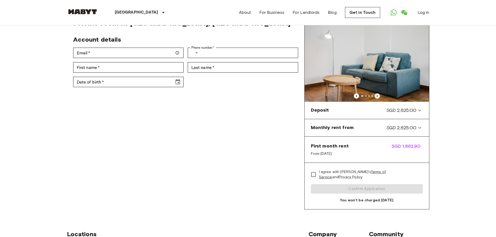
scroll to position [52, 0]
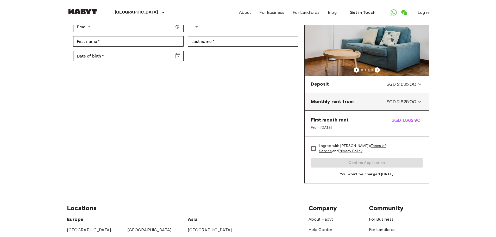
click at [409, 105] on span "SGD 2,625.00" at bounding box center [401, 101] width 30 height 7
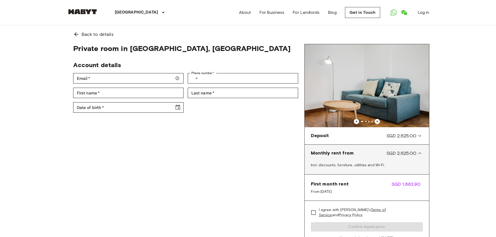
scroll to position [0, 0]
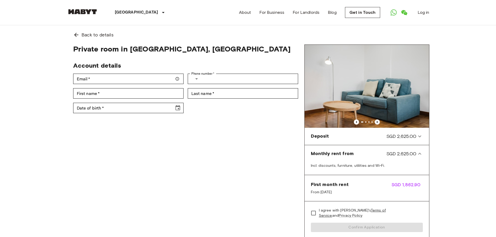
click at [378, 123] on icon "Previous image" at bounding box center [377, 121] width 5 height 5
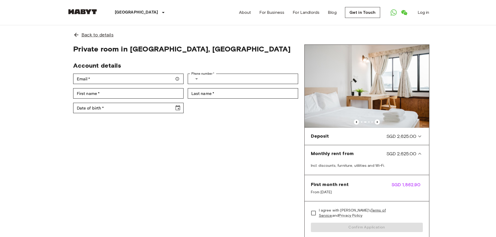
click at [108, 34] on span "Back to details" at bounding box center [97, 34] width 32 height 7
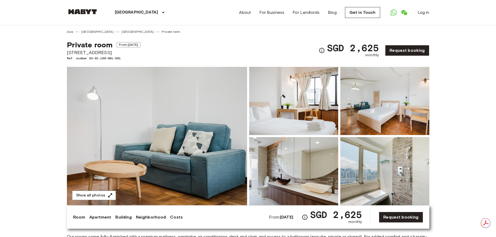
click at [177, 173] on img at bounding box center [157, 136] width 180 height 138
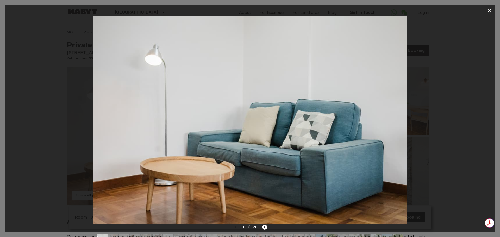
click at [490, 10] on icon "button" at bounding box center [489, 11] width 4 height 4
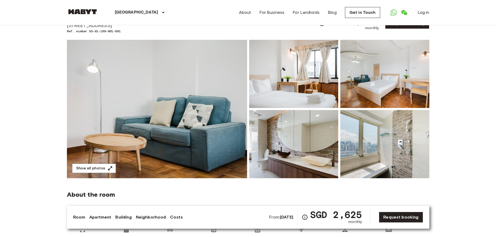
scroll to position [26, 0]
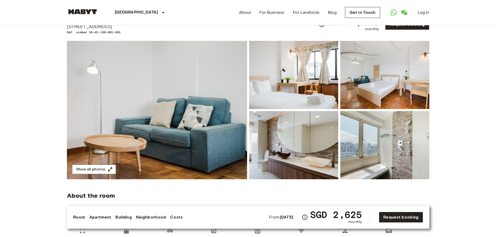
click at [294, 90] on img at bounding box center [293, 75] width 89 height 68
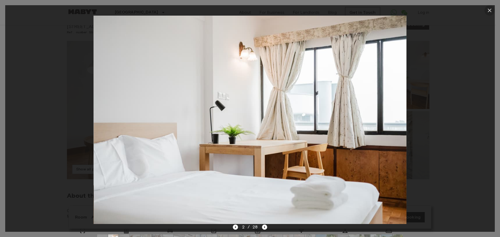
click at [489, 11] on icon "button" at bounding box center [489, 10] width 6 height 6
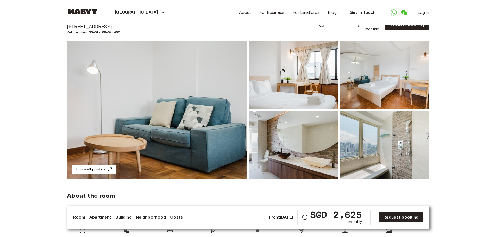
click at [366, 80] on img at bounding box center [384, 75] width 89 height 68
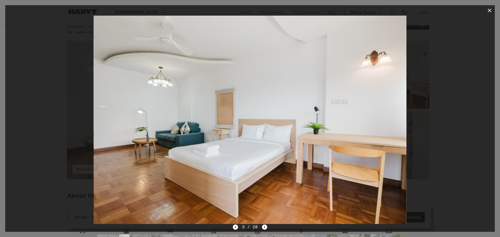
click at [487, 10] on icon "button" at bounding box center [489, 10] width 6 height 6
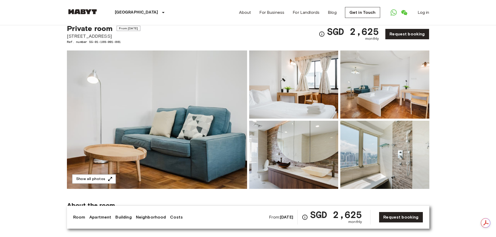
scroll to position [0, 0]
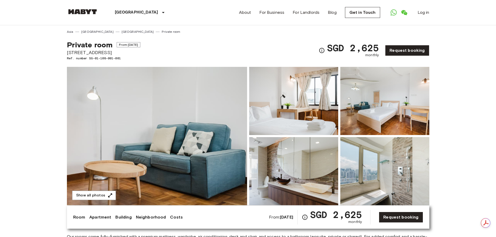
click at [181, 101] on img at bounding box center [157, 136] width 180 height 138
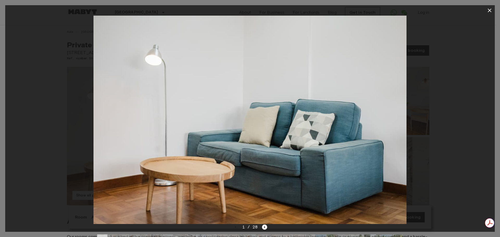
click at [491, 9] on icon "button" at bounding box center [489, 10] width 6 height 6
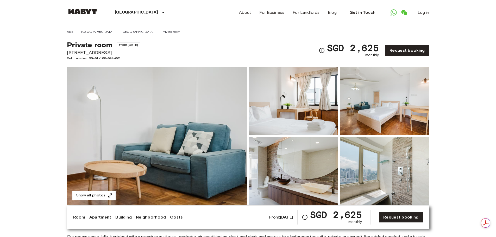
click at [296, 110] on img at bounding box center [293, 101] width 89 height 68
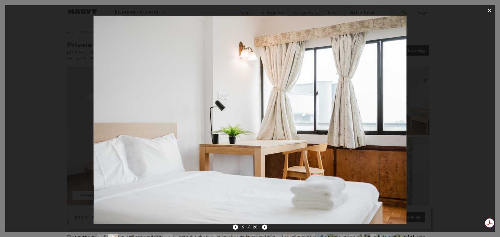
click at [489, 12] on icon "button" at bounding box center [489, 10] width 6 height 6
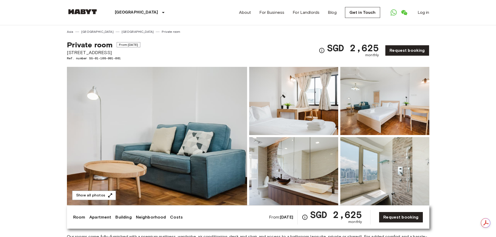
click at [406, 122] on img at bounding box center [384, 101] width 89 height 68
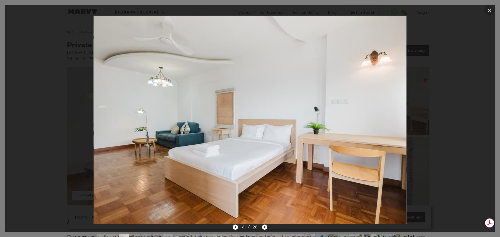
click at [487, 9] on icon "button" at bounding box center [489, 10] width 6 height 6
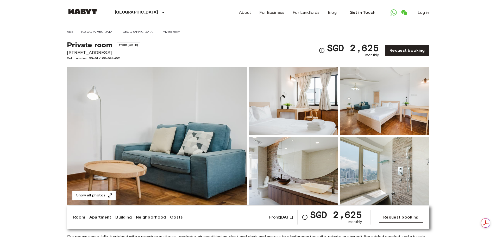
click at [413, 216] on link "Request booking" at bounding box center [401, 217] width 44 height 11
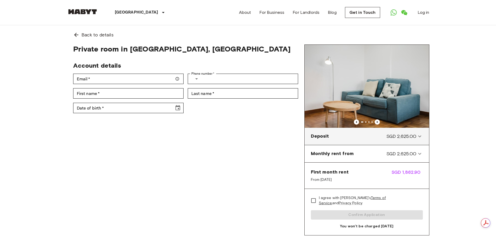
click at [417, 140] on div "Deposit SGD 2,625.00" at bounding box center [367, 136] width 120 height 13
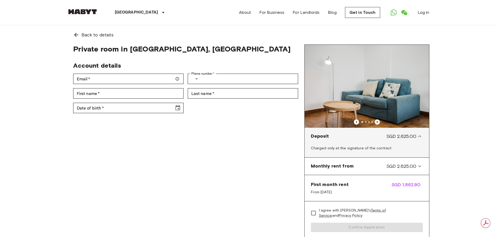
click at [417, 140] on div "Deposit SGD 2,625.00" at bounding box center [367, 136] width 120 height 13
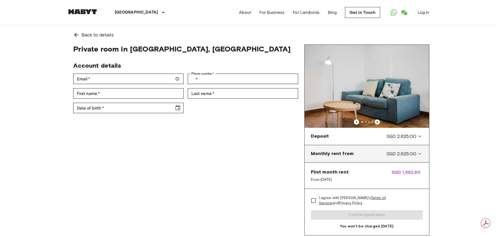
click at [418, 154] on icon at bounding box center [419, 154] width 6 height 6
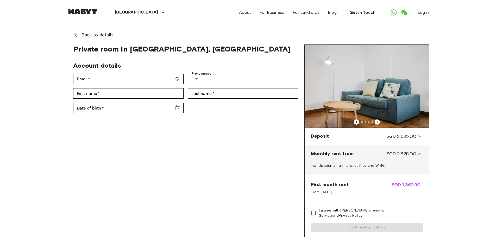
click at [398, 169] on div "Incl. discounts, furniture, utilities and Wi-Fi." at bounding box center [367, 166] width 120 height 12
click at [399, 155] on span "SGD 2,625.00" at bounding box center [401, 153] width 30 height 7
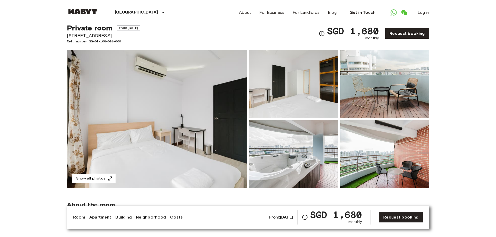
scroll to position [26, 0]
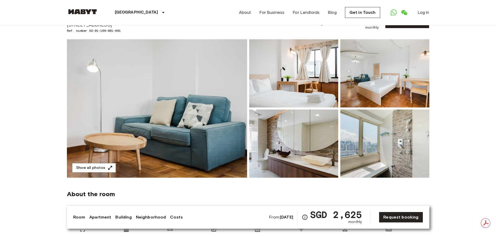
scroll to position [26, 0]
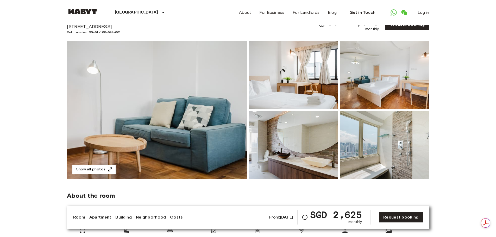
click at [404, 152] on img at bounding box center [384, 145] width 89 height 68
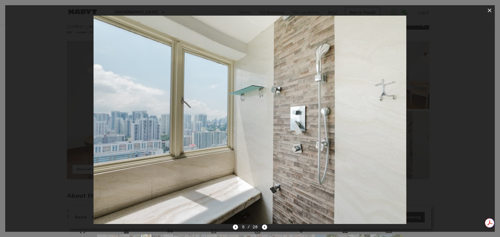
click at [486, 12] on button "button" at bounding box center [489, 10] width 10 height 10
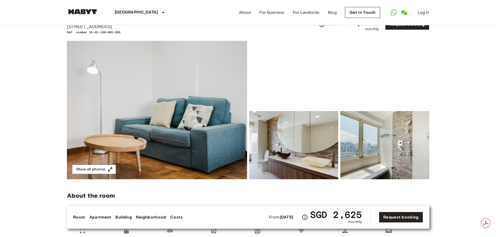
scroll to position [0, 0]
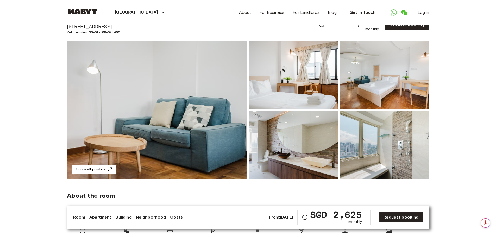
click at [314, 73] on img at bounding box center [293, 75] width 89 height 68
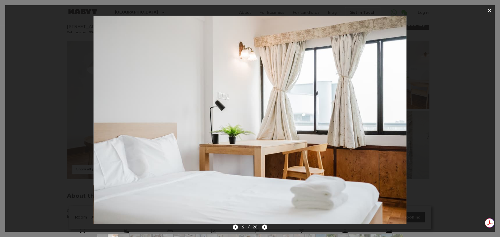
click at [318, 92] on img at bounding box center [249, 120] width 313 height 208
click at [488, 11] on icon "button" at bounding box center [489, 10] width 6 height 6
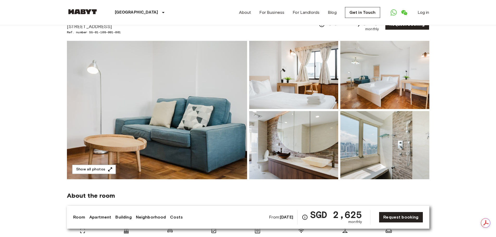
click at [405, 88] on img at bounding box center [384, 75] width 89 height 68
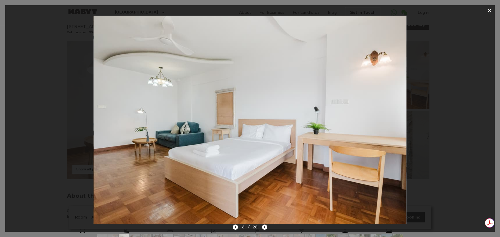
click at [376, 105] on img at bounding box center [249, 120] width 313 height 208
click at [488, 10] on icon "button" at bounding box center [489, 10] width 6 height 6
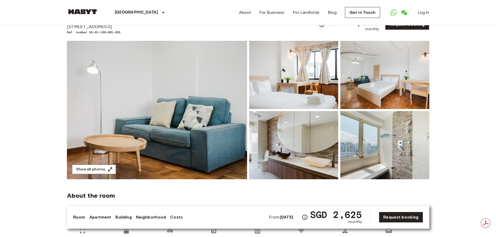
click at [323, 151] on img at bounding box center [293, 145] width 89 height 68
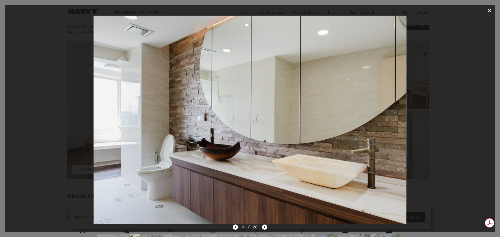
click at [487, 10] on icon "button" at bounding box center [489, 10] width 6 height 6
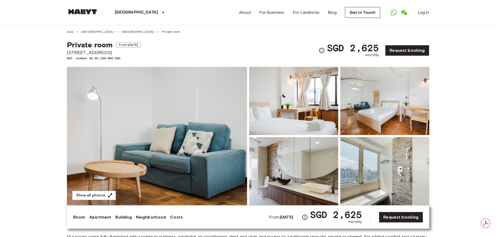
click at [117, 217] on link "Building" at bounding box center [123, 217] width 16 height 6
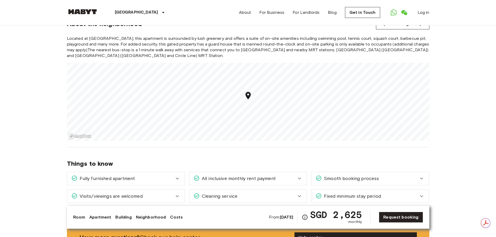
scroll to position [651, 0]
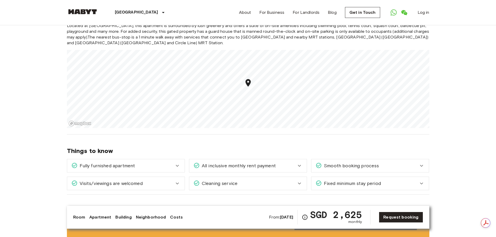
click at [248, 81] on icon "Map marker" at bounding box center [247, 83] width 5 height 8
click at [326, 136] on div "[GEOGRAPHIC_DATA] [GEOGRAPHIC_DATA] [GEOGRAPHIC_DATA] Private room Private room…" at bounding box center [248, 88] width 375 height 1427
click at [306, 63] on icon "Map marker" at bounding box center [304, 67] width 5 height 8
click at [261, 127] on section "About the neighborhood Open in Google Maps Located at [GEOGRAPHIC_DATA], this a…" at bounding box center [248, 63] width 362 height 141
click at [276, 123] on section "About the neighborhood Open in Google Maps Located at [GEOGRAPHIC_DATA], this a…" at bounding box center [248, 63] width 362 height 141
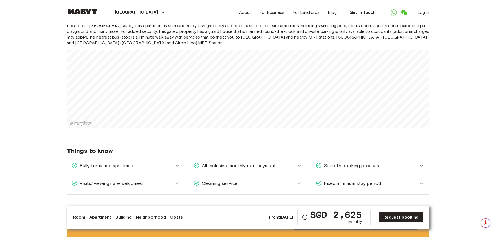
click at [269, 131] on div "[GEOGRAPHIC_DATA] [GEOGRAPHIC_DATA] [GEOGRAPHIC_DATA] Private room Private room…" at bounding box center [248, 88] width 375 height 1427
click at [269, 135] on div "Things to know Fully furnished apartment Your apartment comes fully furnished w…" at bounding box center [248, 165] width 362 height 60
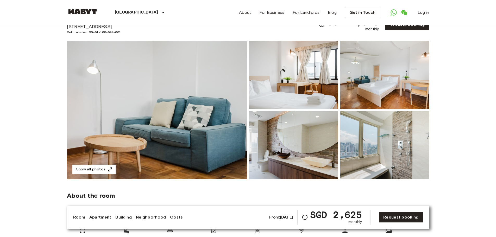
scroll to position [0, 0]
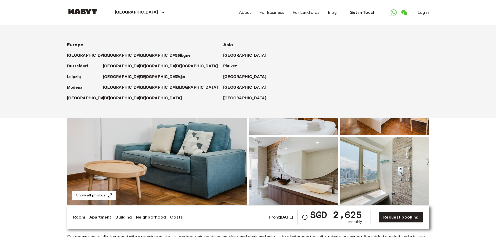
click at [129, 13] on p "[GEOGRAPHIC_DATA]" at bounding box center [136, 12] width 43 height 6
click at [129, 12] on p "[GEOGRAPHIC_DATA]" at bounding box center [136, 12] width 43 height 6
click at [126, 15] on p "[GEOGRAPHIC_DATA]" at bounding box center [136, 12] width 43 height 6
click at [126, 11] on p "[GEOGRAPHIC_DATA]" at bounding box center [136, 12] width 43 height 6
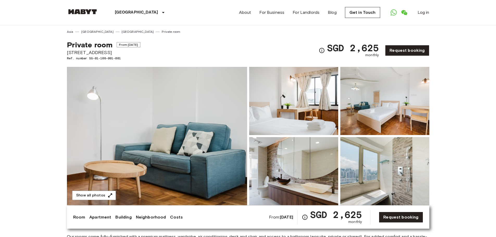
click at [126, 11] on p "[GEOGRAPHIC_DATA]" at bounding box center [136, 12] width 43 height 6
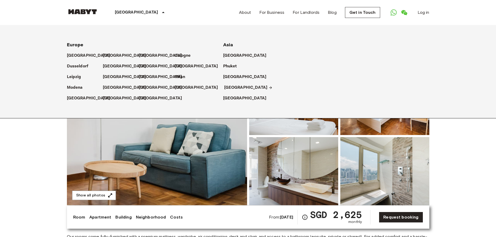
click at [237, 87] on p "[GEOGRAPHIC_DATA]" at bounding box center [245, 88] width 43 height 6
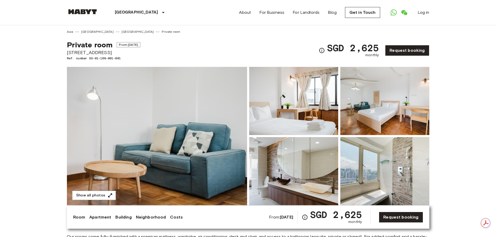
click at [354, 104] on img at bounding box center [384, 101] width 89 height 68
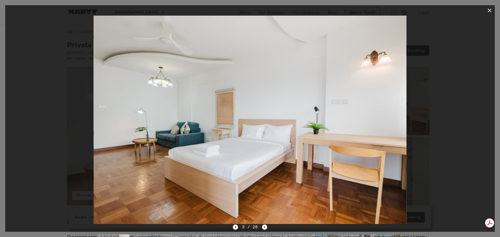
click at [492, 13] on icon "button" at bounding box center [489, 10] width 6 height 6
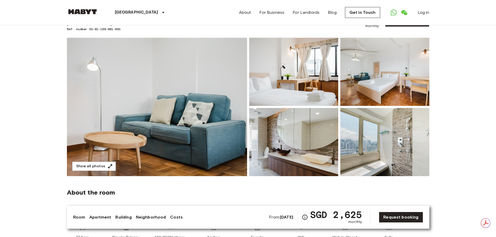
scroll to position [26, 0]
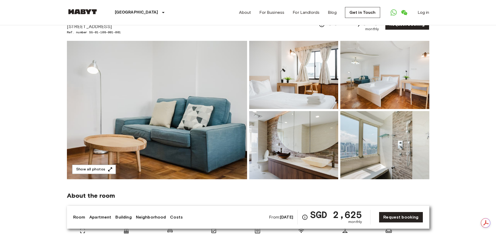
click at [288, 90] on img at bounding box center [293, 75] width 89 height 68
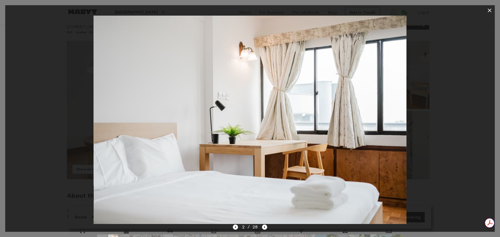
click at [491, 8] on icon "button" at bounding box center [489, 10] width 6 height 6
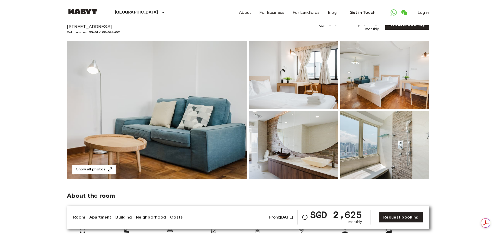
click at [318, 132] on img at bounding box center [293, 145] width 89 height 68
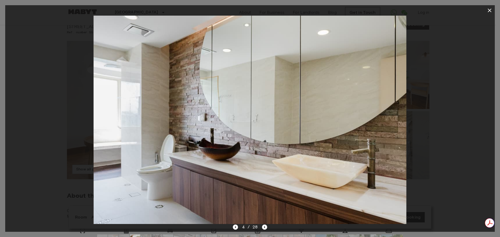
click at [490, 13] on icon "button" at bounding box center [489, 10] width 6 height 6
click at [490, 13] on header "Singapore Europe Amsterdam Berlin Brussels Cologne Dusseldorf Frankfurt Graz Ha…" at bounding box center [248, 12] width 496 height 25
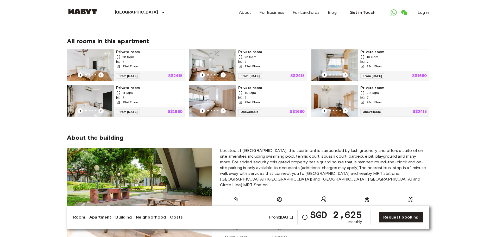
scroll to position [364, 0]
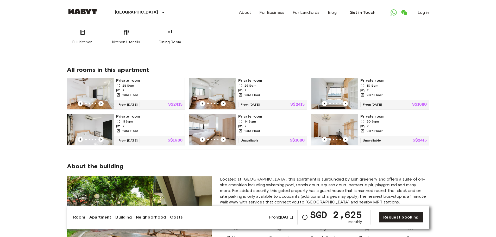
click at [161, 100] on div "From 20 Oct 25 S$2415" at bounding box center [149, 104] width 71 height 9
click at [286, 93] on div "23rd Floor" at bounding box center [271, 95] width 66 height 5
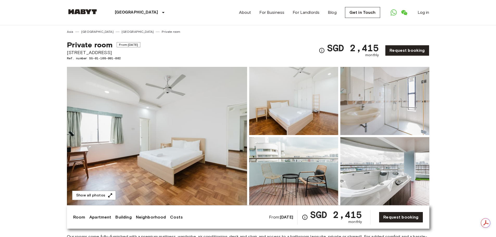
click at [378, 102] on img at bounding box center [384, 101] width 89 height 68
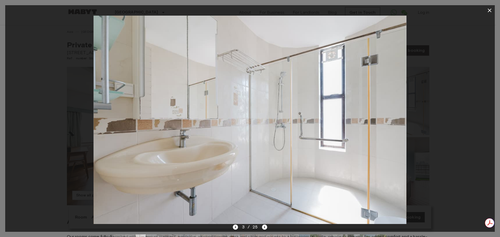
click at [488, 11] on icon "button" at bounding box center [489, 10] width 6 height 6
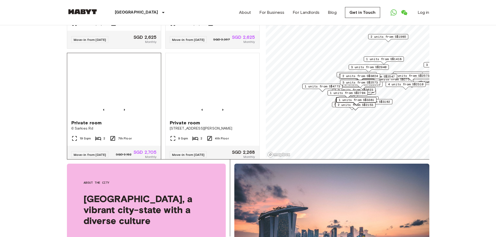
scroll to position [312, 0]
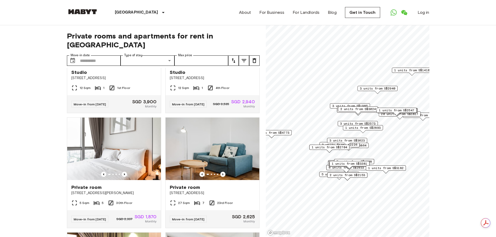
scroll to position [191, 0]
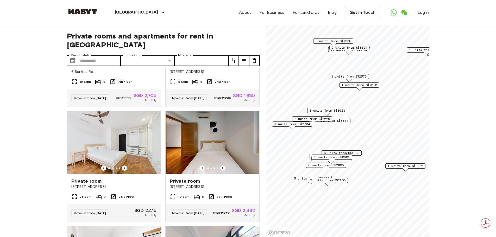
scroll to position [70, 0]
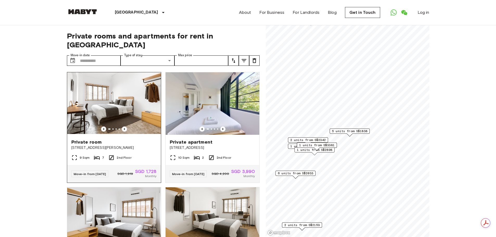
click at [122, 94] on img at bounding box center [114, 103] width 94 height 62
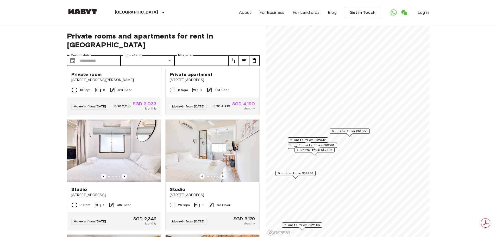
scroll to position [312, 0]
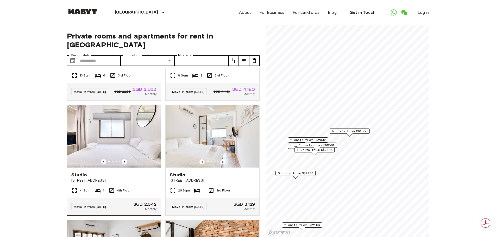
click at [134, 146] on img at bounding box center [114, 136] width 94 height 62
click at [230, 150] on img at bounding box center [213, 136] width 94 height 62
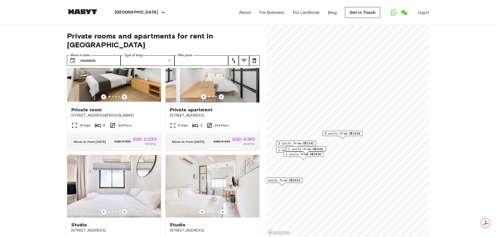
scroll to position [260, 0]
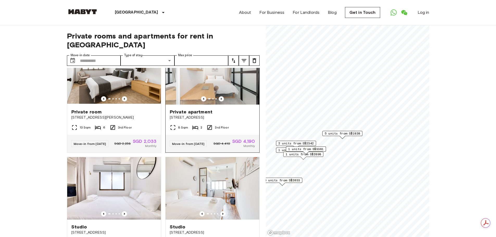
click at [214, 90] on img at bounding box center [213, 73] width 94 height 62
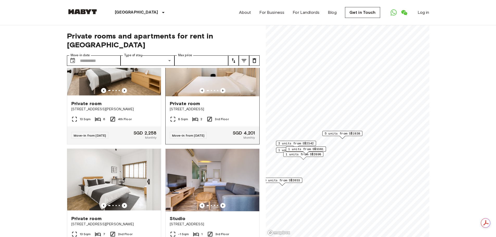
scroll to position [781, 0]
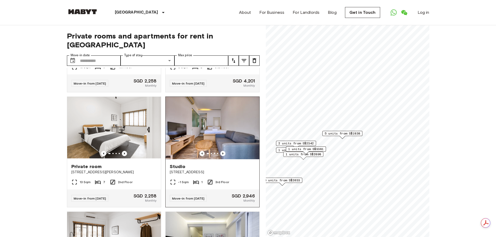
click at [209, 148] on img at bounding box center [213, 128] width 94 height 62
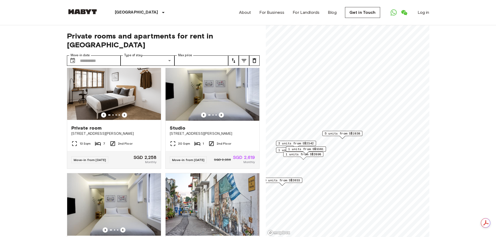
scroll to position [937, 0]
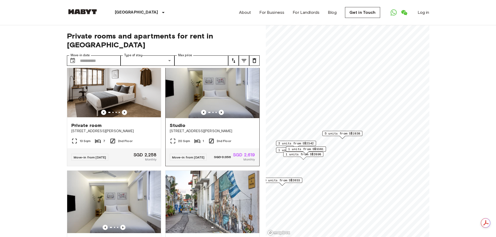
click at [247, 118] on img at bounding box center [213, 87] width 94 height 62
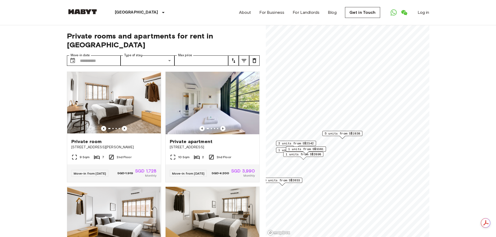
scroll to position [0, 0]
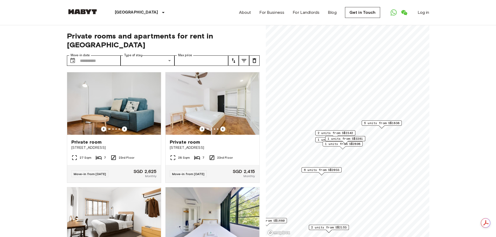
click at [335, 170] on span "6 units from S$2033" at bounding box center [321, 170] width 35 height 5
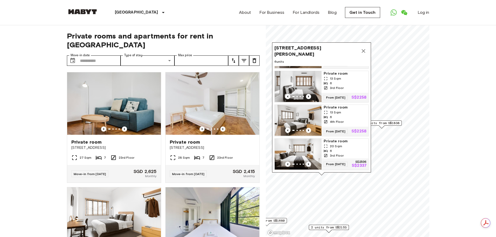
scroll to position [113, 0]
click at [364, 50] on icon "Map marker" at bounding box center [363, 51] width 6 height 6
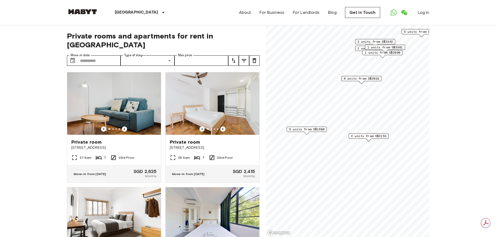
click at [311, 131] on span "5 units from S$1680" at bounding box center [306, 129] width 35 height 5
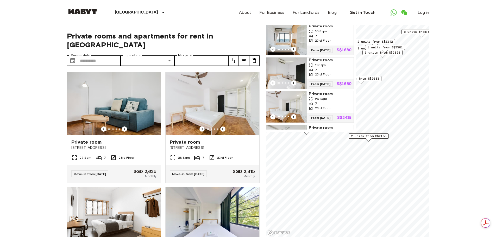
click at [306, 130] on div "1005 Lower Delta Road 5 units Private room 10 Sqm 7 23rd Floor From 12 Dec 25 S…" at bounding box center [306, 67] width 99 height 130
click at [358, 138] on span "2 units from S$2153" at bounding box center [368, 136] width 35 height 5
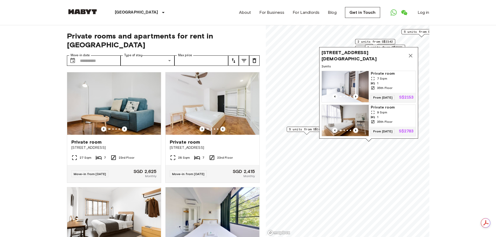
click at [296, 128] on span "5 units from S$1680" at bounding box center [306, 129] width 35 height 5
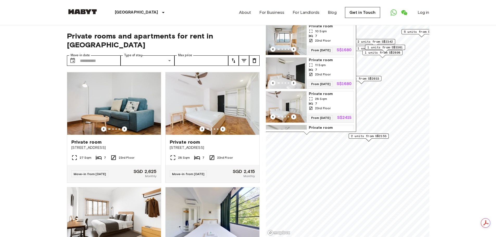
click at [340, 72] on div "7" at bounding box center [330, 69] width 43 height 5
click at [294, 34] on img "Map marker" at bounding box center [283, 39] width 47 height 31
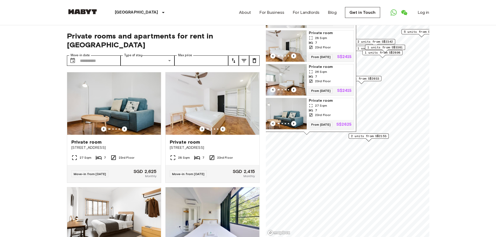
click at [335, 108] on div "7" at bounding box center [330, 110] width 43 height 5
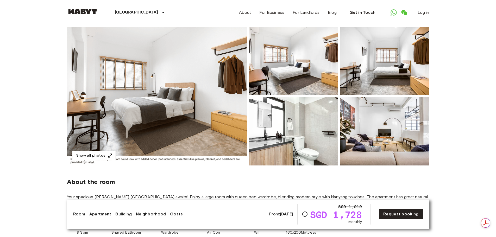
scroll to position [52, 0]
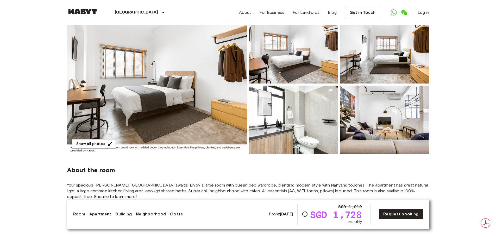
click at [96, 101] on img at bounding box center [157, 84] width 180 height 138
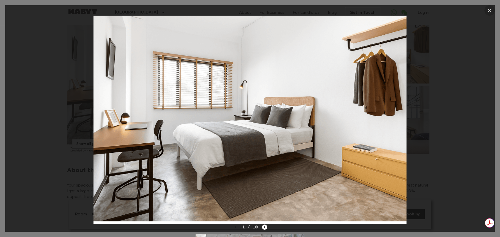
click at [490, 12] on icon "button" at bounding box center [489, 10] width 6 height 6
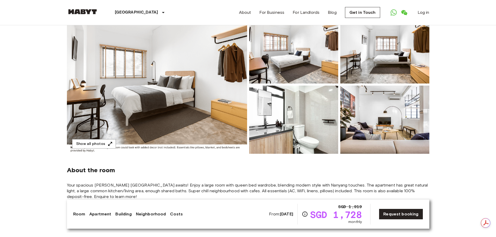
click at [304, 56] on img at bounding box center [293, 49] width 89 height 68
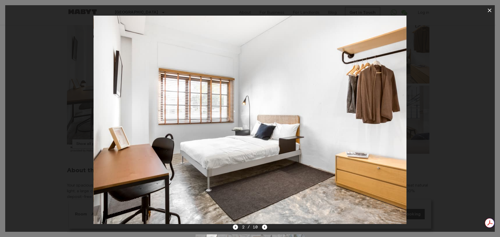
click at [489, 10] on icon "button" at bounding box center [489, 10] width 6 height 6
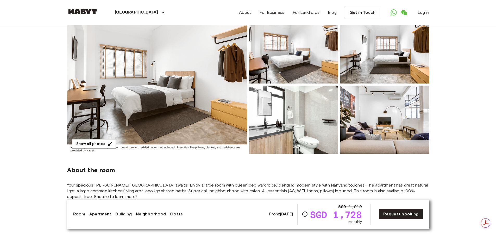
click at [402, 112] on img at bounding box center [384, 120] width 89 height 68
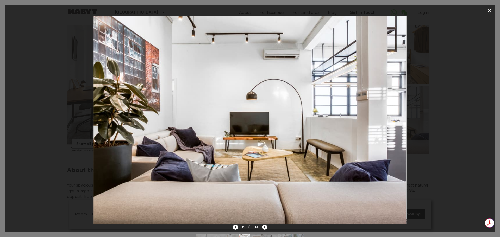
click at [386, 107] on img at bounding box center [249, 120] width 313 height 208
click at [353, 112] on img at bounding box center [249, 120] width 313 height 208
click at [490, 12] on icon "button" at bounding box center [489, 10] width 6 height 6
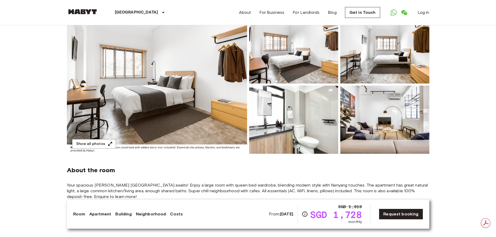
click at [417, 125] on img at bounding box center [384, 120] width 89 height 68
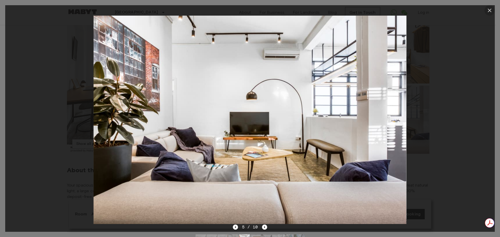
click at [489, 11] on icon "button" at bounding box center [489, 10] width 6 height 6
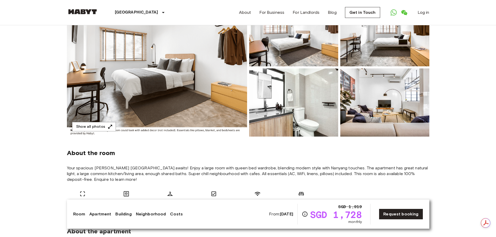
scroll to position [78, 0]
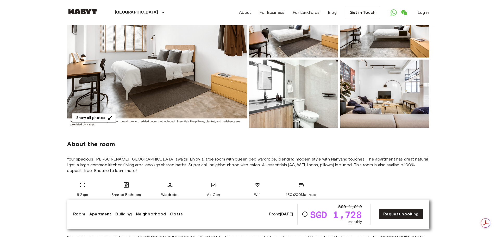
click at [281, 112] on img at bounding box center [293, 94] width 89 height 68
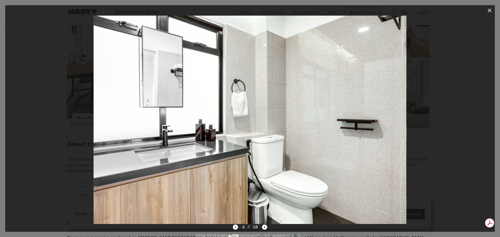
click at [307, 124] on img at bounding box center [249, 120] width 313 height 208
click at [490, 11] on icon "button" at bounding box center [489, 10] width 6 height 6
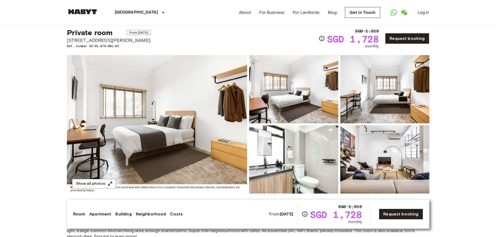
scroll to position [0, 0]
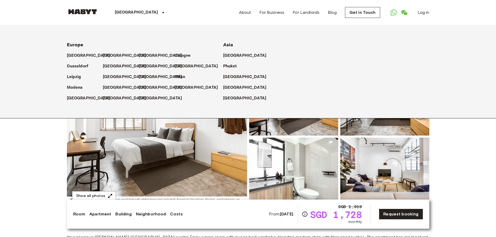
click at [125, 16] on div "[GEOGRAPHIC_DATA]" at bounding box center [140, 12] width 85 height 25
click at [230, 88] on p "[GEOGRAPHIC_DATA]" at bounding box center [245, 88] width 43 height 6
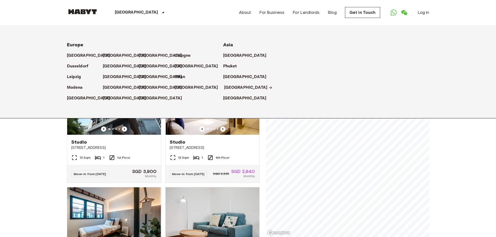
click at [230, 88] on p "[GEOGRAPHIC_DATA]" at bounding box center [245, 88] width 43 height 6
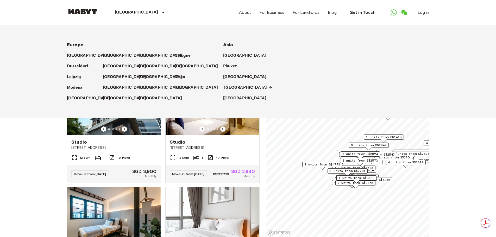
click at [230, 88] on p "[GEOGRAPHIC_DATA]" at bounding box center [245, 88] width 43 height 6
click at [375, 137] on span "1 units from S$1418" at bounding box center [383, 137] width 35 height 5
click at [374, 138] on div "25 Woodleigh Close 1 units Private room 7 Sqm 6 4th Floor From 12 Dec 25 S$1418" at bounding box center [383, 112] width 99 height 56
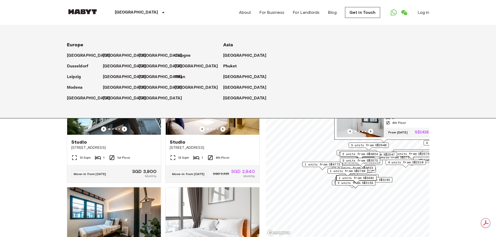
click at [80, 12] on img at bounding box center [82, 11] width 31 height 5
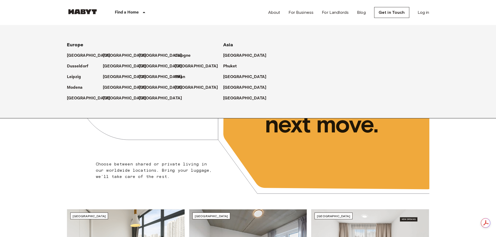
click at [138, 11] on p "Find a Home" at bounding box center [127, 12] width 24 height 6
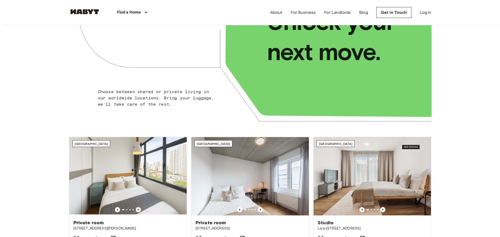
scroll to position [26, 0]
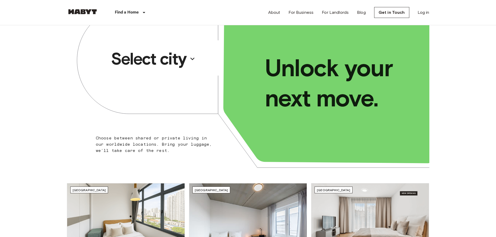
click at [162, 63] on p "Select city" at bounding box center [148, 58] width 75 height 21
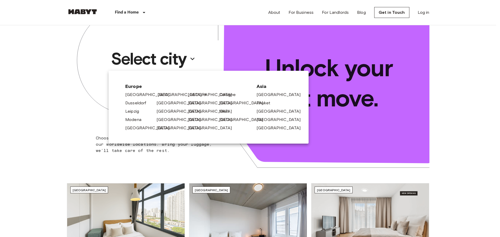
click at [160, 96] on link "[GEOGRAPHIC_DATA]" at bounding box center [181, 95] width 49 height 6
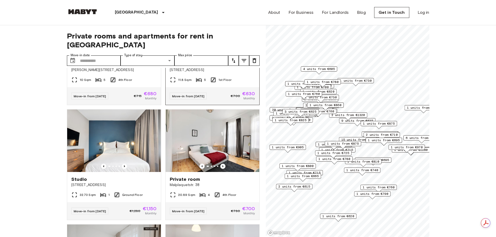
scroll to position [885, 0]
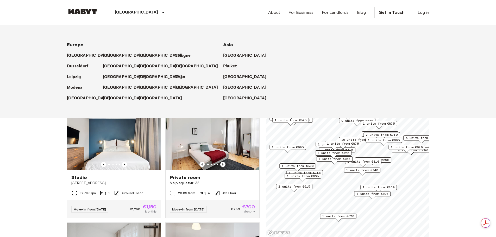
click at [123, 15] on p "[GEOGRAPHIC_DATA]" at bounding box center [136, 12] width 43 height 6
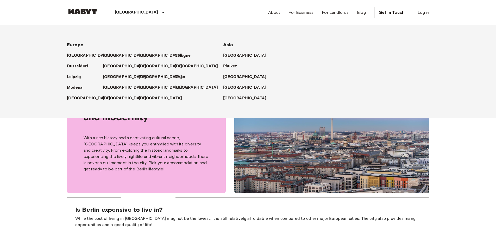
scroll to position [182, 0]
click at [231, 87] on p "[GEOGRAPHIC_DATA]" at bounding box center [245, 88] width 43 height 6
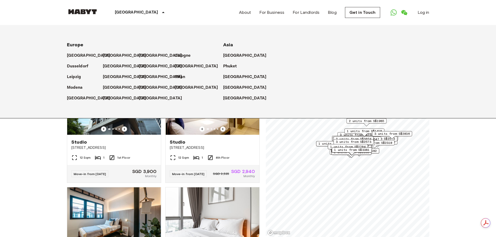
click at [119, 13] on p "[GEOGRAPHIC_DATA]" at bounding box center [136, 12] width 43 height 6
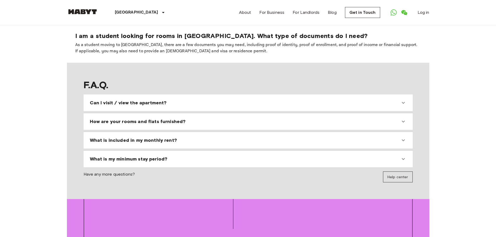
scroll to position [471, 0]
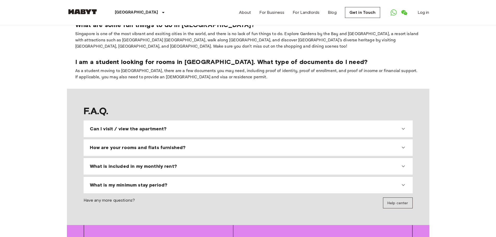
click at [277, 126] on div "Can I visit / view the apartment?" at bounding box center [245, 129] width 310 height 6
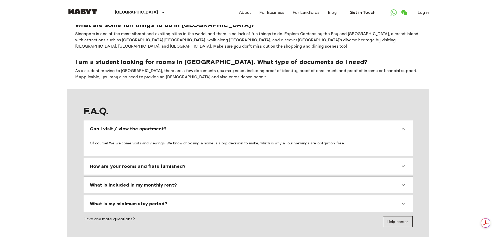
scroll to position [0, 0]
click at [288, 182] on div "What is included in my monthly rent?" at bounding box center [245, 185] width 310 height 6
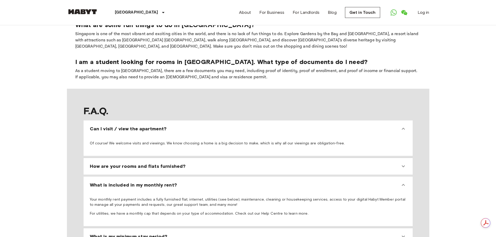
click at [271, 160] on div "How are your rooms and flats furnished?" at bounding box center [248, 166] width 325 height 12
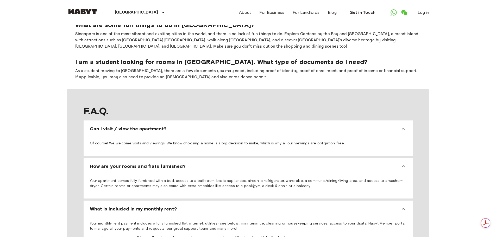
scroll to position [497, 0]
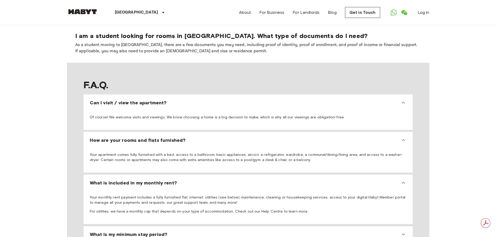
click at [238, 228] on div "What is my minimum stay period?" at bounding box center [248, 234] width 325 height 12
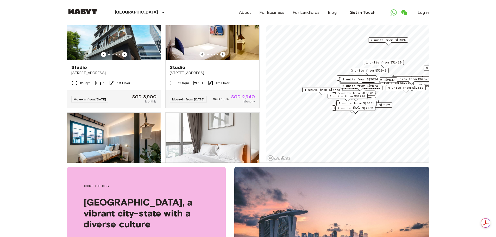
scroll to position [78, 0]
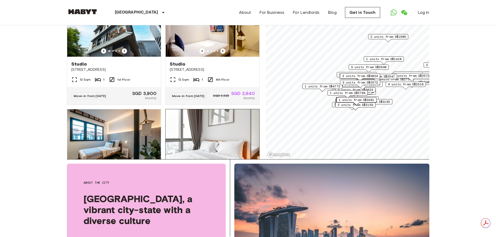
click at [210, 139] on img at bounding box center [213, 140] width 94 height 62
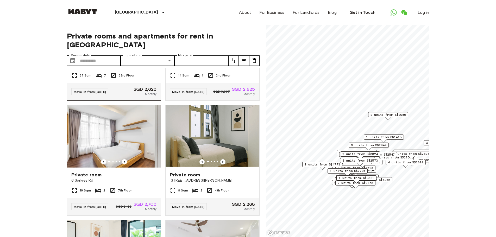
scroll to position [260, 0]
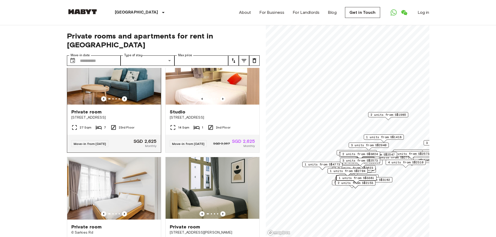
click at [128, 88] on img at bounding box center [114, 73] width 94 height 62
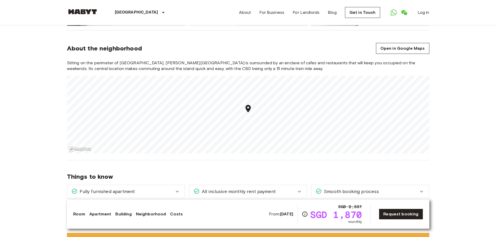
scroll to position [416, 0]
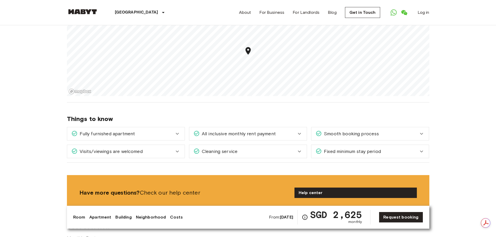
scroll to position [677, 0]
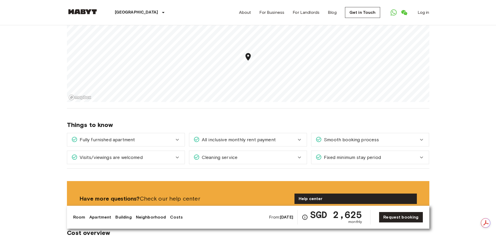
click at [286, 139] on div "All inclusive monthly rent payment" at bounding box center [247, 139] width 117 height 13
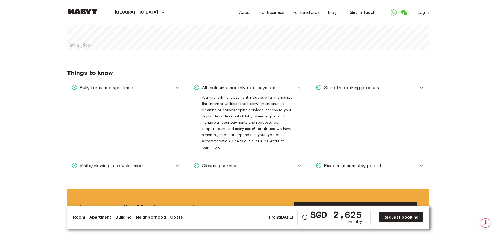
scroll to position [0, 0]
click at [282, 162] on div "Cleaning service" at bounding box center [244, 165] width 103 height 7
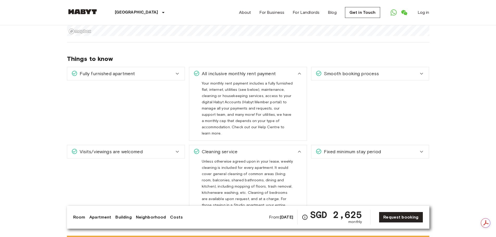
scroll to position [755, 0]
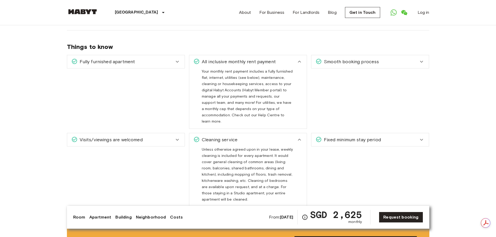
click at [340, 136] on span "Fixed minimum stay period" at bounding box center [351, 139] width 59 height 7
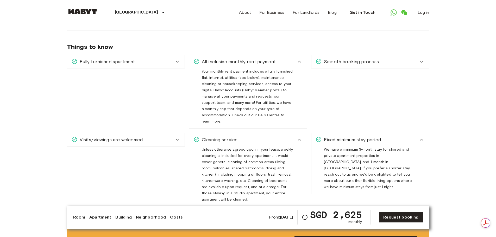
click at [347, 58] on span "Smooth booking process" at bounding box center [350, 61] width 57 height 7
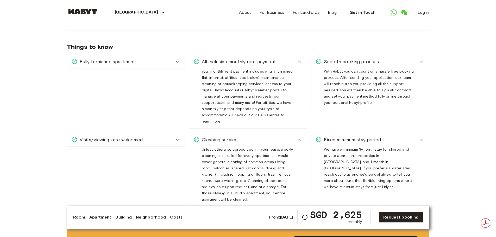
click at [159, 58] on div "Fully furnished apartment" at bounding box center [122, 61] width 103 height 7
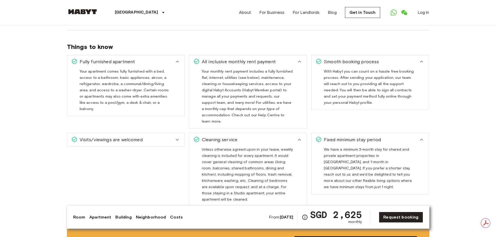
click at [155, 136] on div "Visits/viewings are welcomed" at bounding box center [122, 139] width 103 height 7
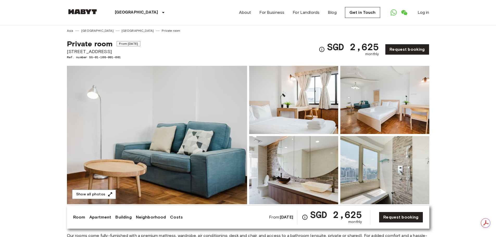
scroll to position [0, 0]
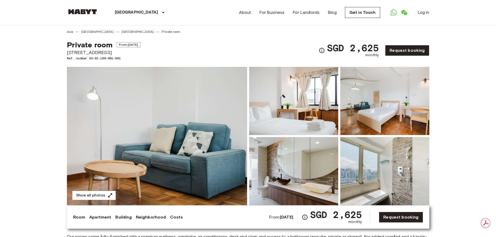
click at [218, 188] on img at bounding box center [157, 136] width 180 height 138
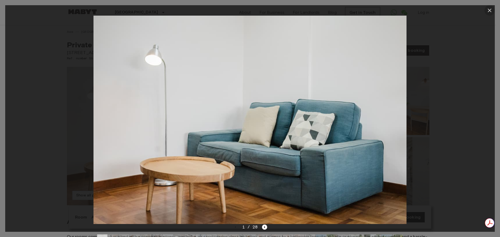
click at [487, 10] on icon "button" at bounding box center [489, 10] width 6 height 6
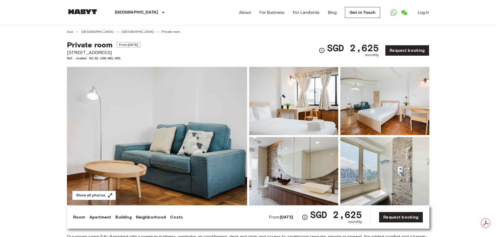
click at [412, 123] on img at bounding box center [384, 101] width 89 height 68
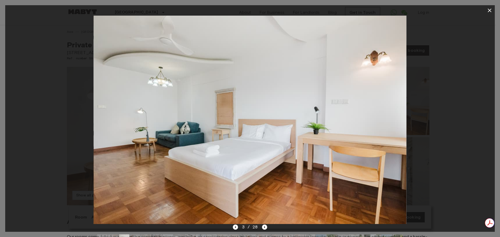
click at [489, 12] on icon "button" at bounding box center [489, 10] width 6 height 6
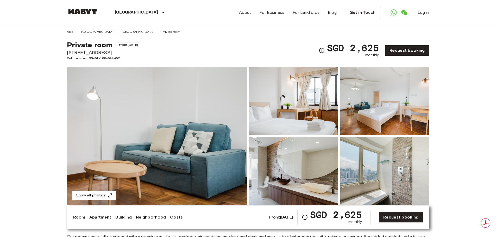
click at [317, 116] on img at bounding box center [293, 101] width 89 height 68
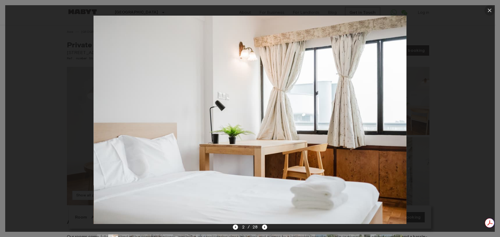
click at [490, 11] on icon "button" at bounding box center [489, 10] width 6 height 6
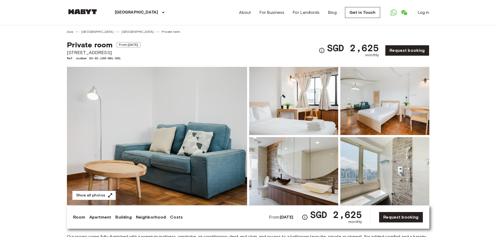
click at [91, 16] on link at bounding box center [82, 12] width 31 height 7
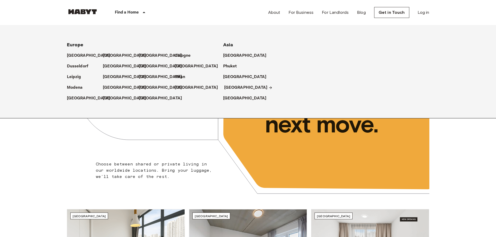
click at [231, 87] on p "[GEOGRAPHIC_DATA]" at bounding box center [245, 88] width 43 height 6
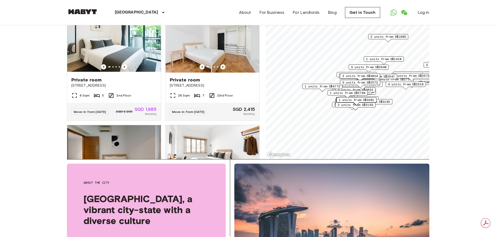
scroll to position [442, 0]
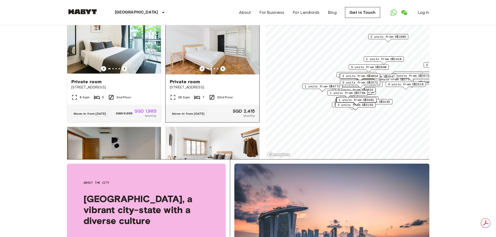
click at [222, 70] on icon "Previous image" at bounding box center [222, 69] width 1 height 2
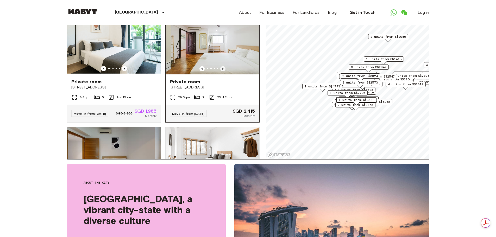
click at [222, 70] on icon "Previous image" at bounding box center [222, 69] width 1 height 2
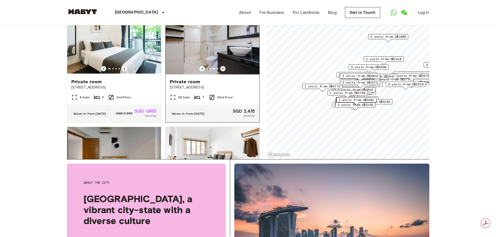
click at [222, 70] on icon "Previous image" at bounding box center [222, 69] width 1 height 2
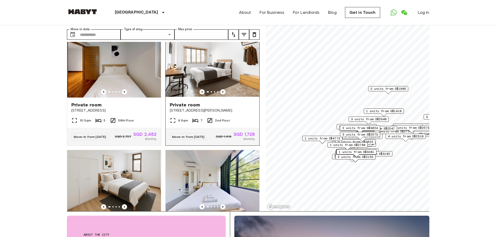
scroll to position [599, 0]
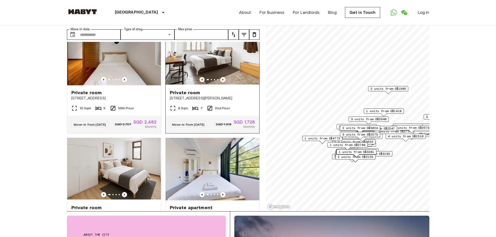
click at [214, 85] on img at bounding box center [213, 54] width 94 height 62
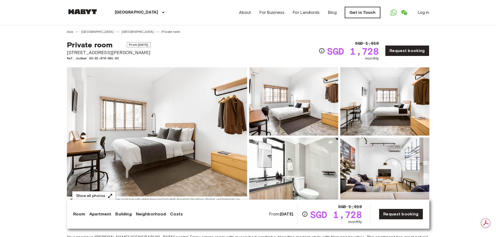
click at [370, 12] on link "Get in Touch" at bounding box center [362, 12] width 35 height 11
click at [194, 132] on img at bounding box center [157, 136] width 180 height 138
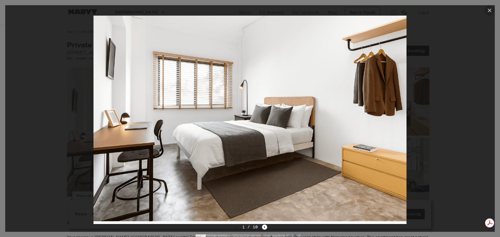
click at [488, 11] on icon "button" at bounding box center [489, 10] width 6 height 6
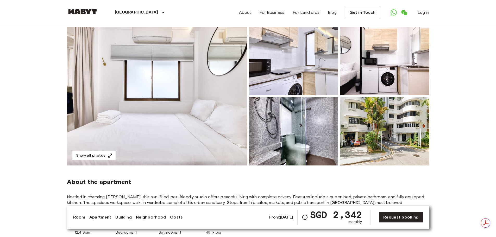
scroll to position [52, 0]
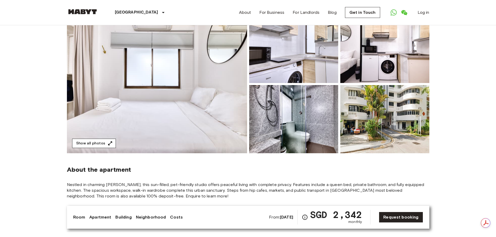
click at [100, 142] on button "Show all photos" at bounding box center [94, 144] width 44 height 10
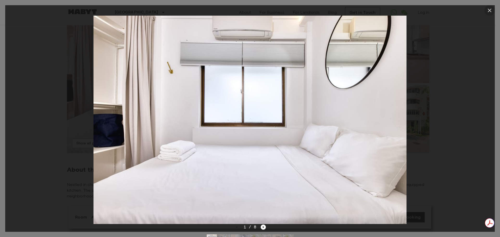
click at [490, 10] on icon "button" at bounding box center [489, 10] width 6 height 6
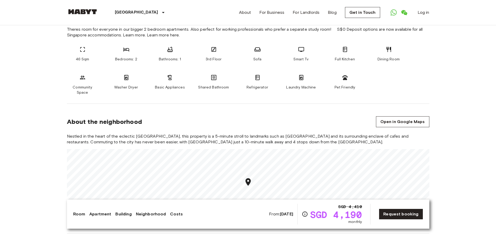
scroll to position [208, 0]
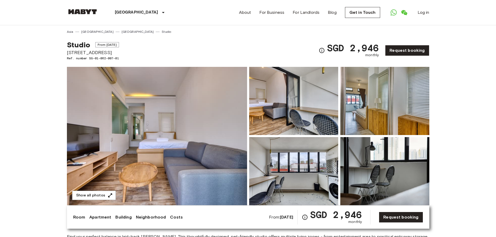
click at [223, 112] on img at bounding box center [157, 136] width 180 height 138
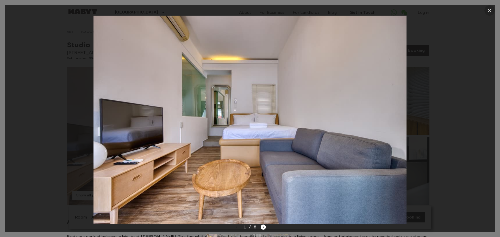
click at [490, 11] on icon "button" at bounding box center [489, 10] width 6 height 6
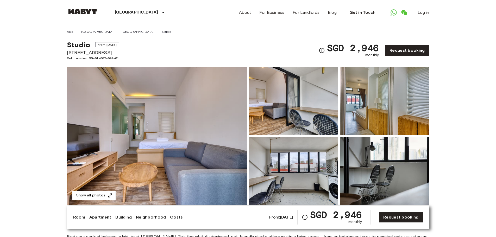
click at [412, 112] on img at bounding box center [384, 101] width 89 height 68
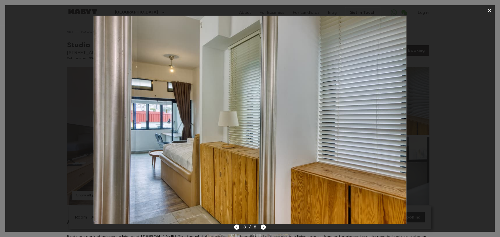
click at [488, 11] on icon "button" at bounding box center [489, 11] width 4 height 4
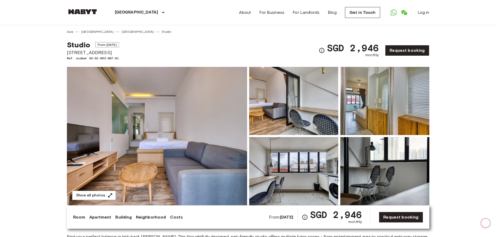
click at [313, 166] on img at bounding box center [293, 171] width 89 height 68
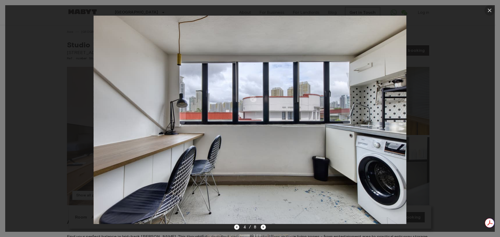
click at [489, 10] on icon "button" at bounding box center [489, 11] width 4 height 4
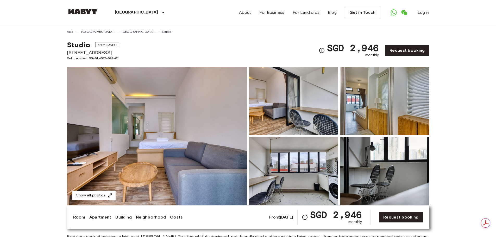
click at [377, 115] on img at bounding box center [384, 101] width 89 height 68
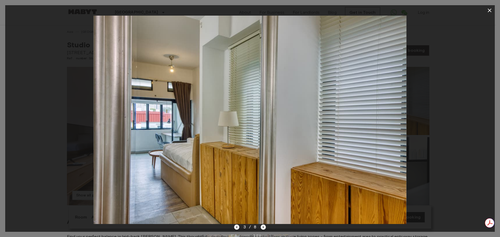
click at [491, 10] on icon "button" at bounding box center [489, 10] width 6 height 6
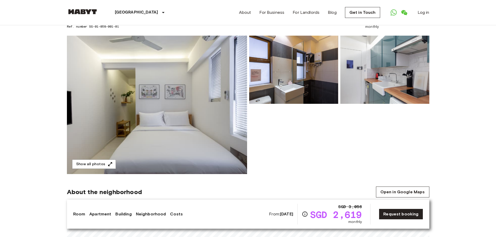
scroll to position [26, 0]
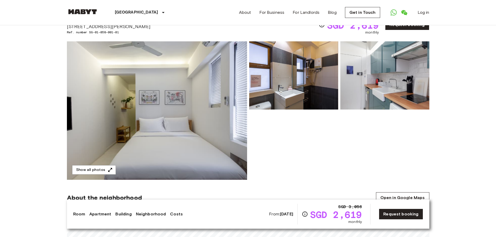
click at [279, 97] on img at bounding box center [293, 75] width 89 height 68
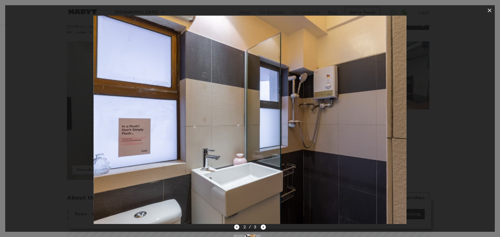
click at [268, 118] on img at bounding box center [249, 120] width 313 height 208
click at [487, 9] on icon "button" at bounding box center [489, 10] width 6 height 6
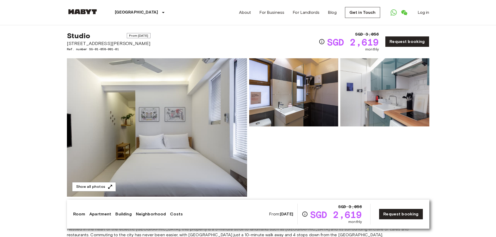
scroll to position [0, 0]
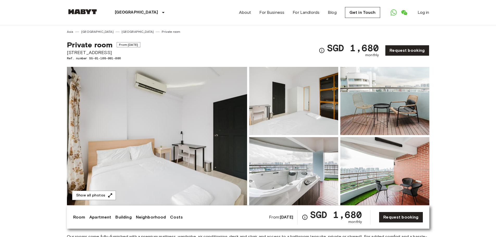
click at [210, 110] on img at bounding box center [157, 136] width 180 height 138
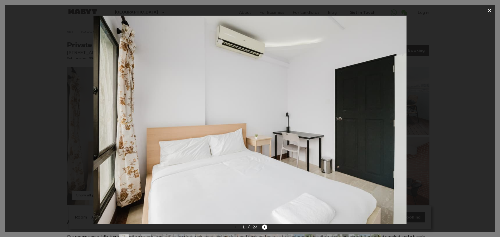
click at [487, 10] on icon "button" at bounding box center [489, 10] width 6 height 6
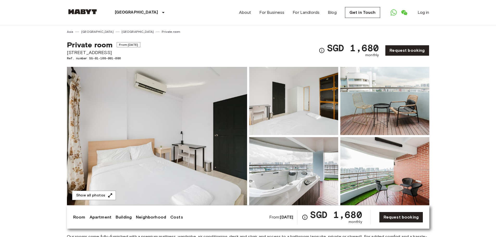
click at [283, 118] on img at bounding box center [293, 101] width 89 height 68
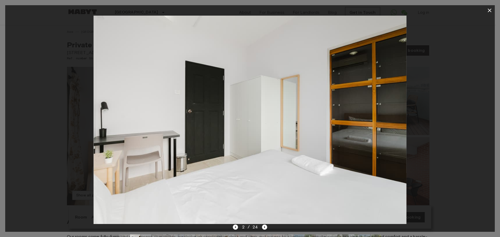
click at [493, 10] on button "button" at bounding box center [489, 10] width 10 height 10
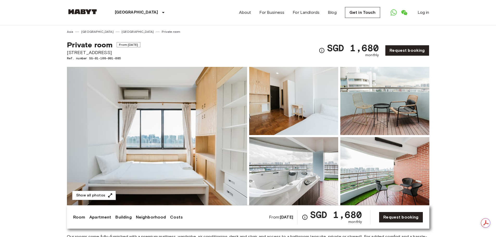
click at [169, 123] on img at bounding box center [157, 136] width 180 height 138
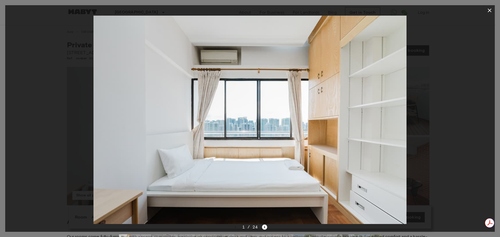
click at [488, 10] on icon "button" at bounding box center [489, 11] width 4 height 4
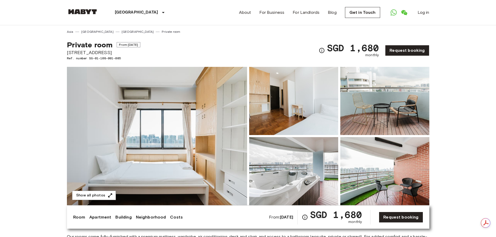
click at [316, 123] on img at bounding box center [293, 101] width 89 height 68
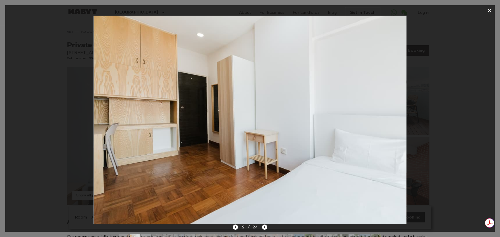
click at [490, 11] on icon "button" at bounding box center [489, 11] width 4 height 4
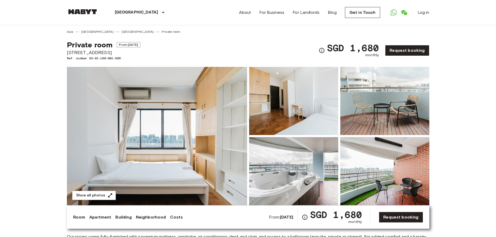
click at [216, 120] on img at bounding box center [157, 136] width 180 height 138
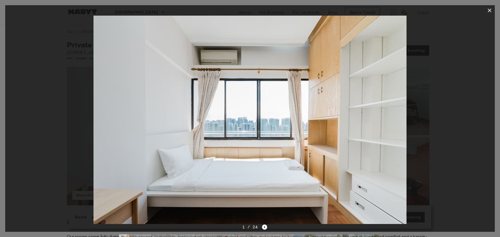
click at [488, 10] on icon "button" at bounding box center [489, 11] width 4 height 4
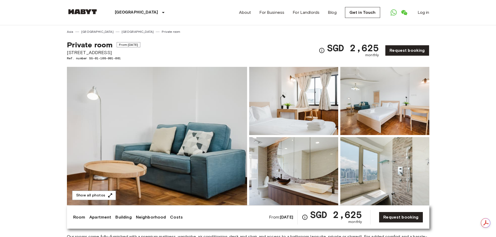
click at [200, 166] on img at bounding box center [157, 136] width 180 height 138
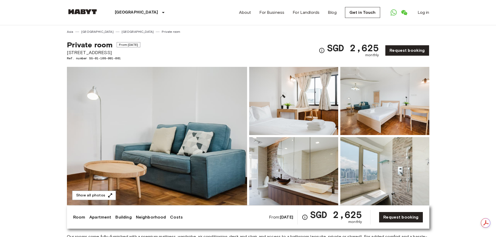
click at [386, 117] on img at bounding box center [384, 101] width 89 height 68
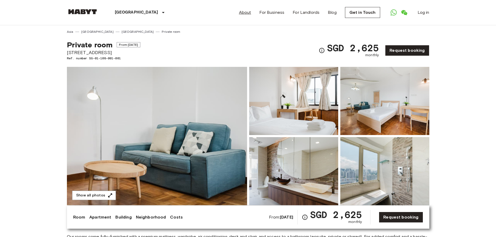
click at [244, 14] on link "About" at bounding box center [245, 12] width 12 height 6
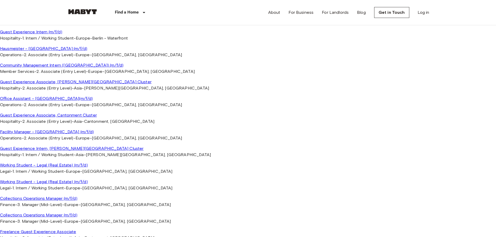
scroll to position [416, 0]
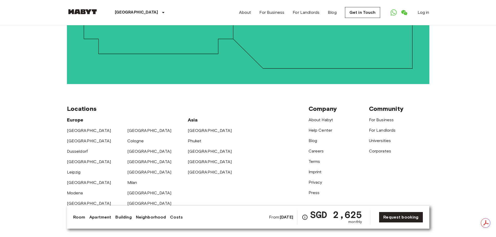
scroll to position [1369, 0]
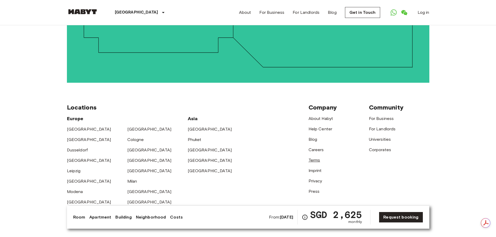
click at [315, 158] on link "Terms" at bounding box center [314, 160] width 12 height 5
click at [322, 126] on link "Help Center" at bounding box center [320, 128] width 24 height 5
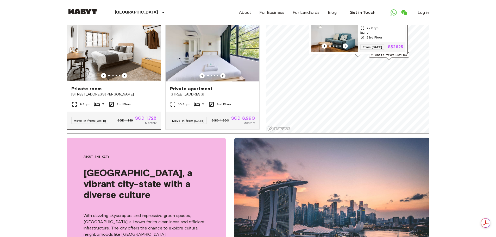
scroll to position [52, 0]
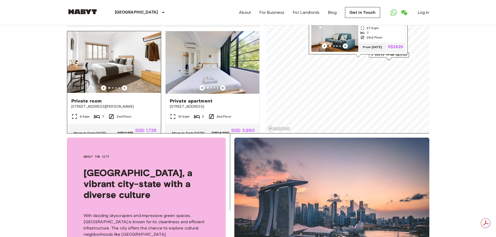
click at [127, 71] on img at bounding box center [114, 62] width 94 height 62
click at [130, 62] on img at bounding box center [114, 62] width 94 height 62
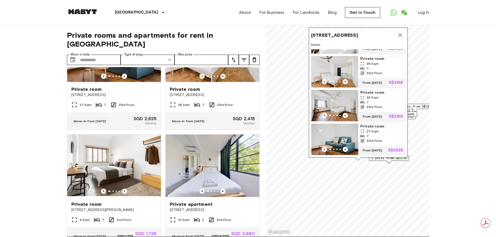
scroll to position [0, 0]
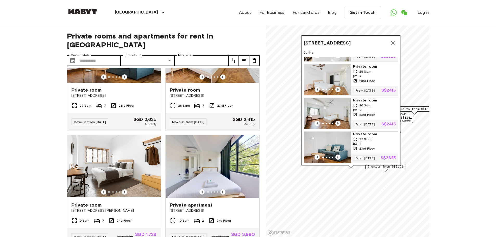
click at [423, 15] on link "Log in" at bounding box center [423, 12] width 12 height 6
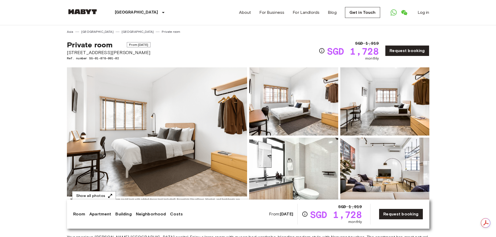
click at [289, 160] on img at bounding box center [293, 172] width 89 height 68
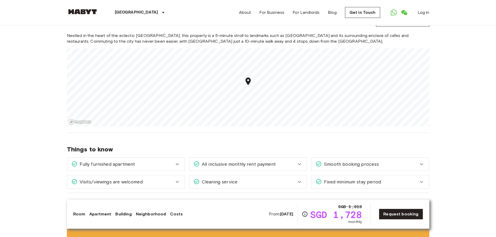
scroll to position [729, 0]
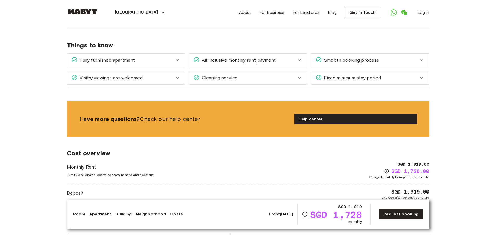
click at [296, 74] on div "Cleaning service" at bounding box center [247, 77] width 117 height 13
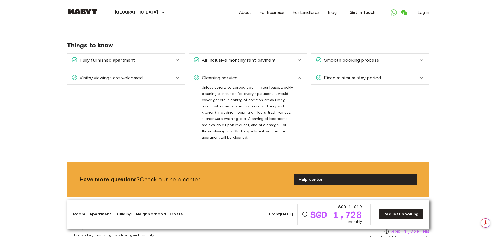
click at [395, 74] on div "Fixed minimum stay period" at bounding box center [366, 77] width 103 height 7
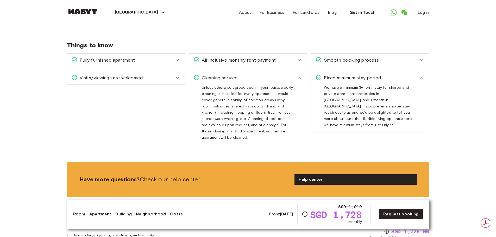
click at [446, 152] on body "Singapore Europe Amsterdam Berlin Brussels Cologne Dusseldorf Frankfurt Graz Ha…" at bounding box center [248, 143] width 496 height 1745
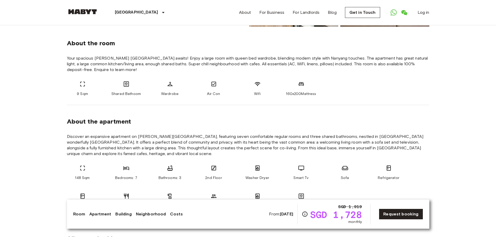
scroll to position [234, 0]
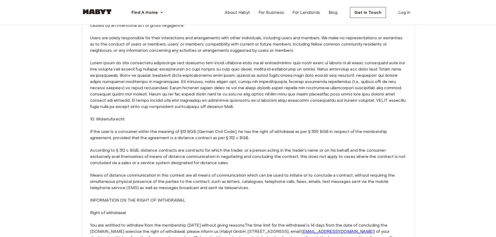
scroll to position [1015, 0]
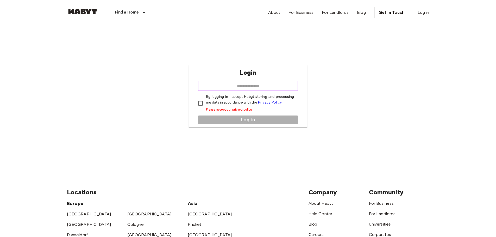
click at [235, 87] on input "email" at bounding box center [248, 86] width 100 height 10
click at [350, 104] on div "Login ​ By logging in I accept Habyt storing and processing my data in accordan…" at bounding box center [248, 96] width 362 height 142
click at [82, 14] on img at bounding box center [82, 11] width 31 height 5
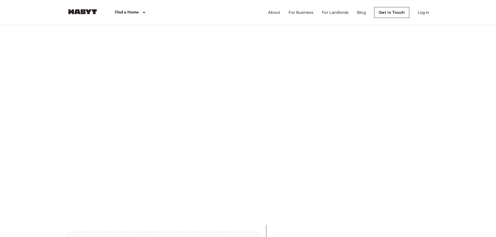
scroll to position [807, 0]
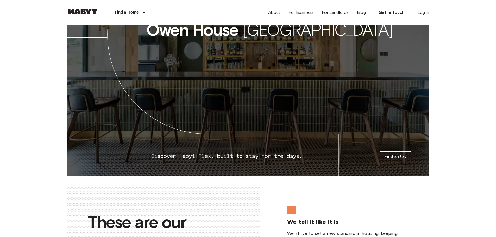
click at [268, 40] on icon at bounding box center [248, 56] width 362 height 242
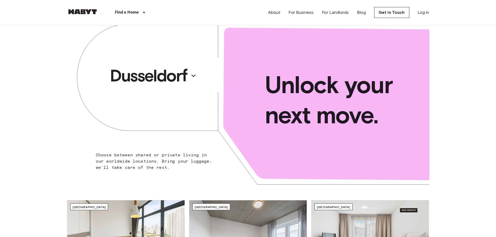
scroll to position [0, 0]
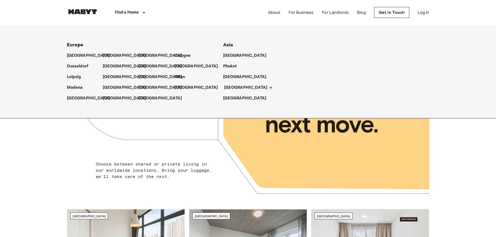
click at [238, 89] on p "[GEOGRAPHIC_DATA]" at bounding box center [245, 88] width 43 height 6
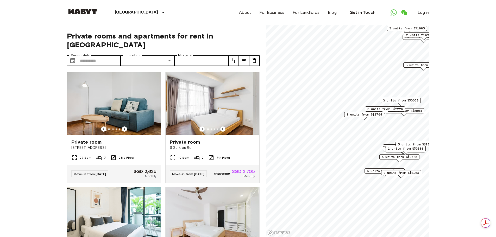
click at [405, 174] on span "2 units from S$2153" at bounding box center [400, 172] width 35 height 5
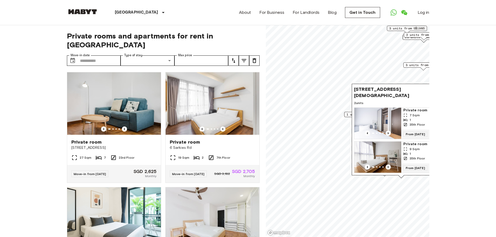
click at [386, 109] on img "Map marker" at bounding box center [377, 123] width 47 height 31
click at [416, 147] on span "9 Sqm" at bounding box center [414, 149] width 10 height 5
click at [143, 109] on img at bounding box center [114, 103] width 94 height 62
click at [127, 101] on img at bounding box center [114, 103] width 94 height 62
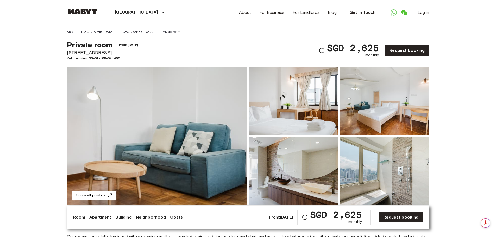
click at [316, 103] on img at bounding box center [293, 101] width 89 height 68
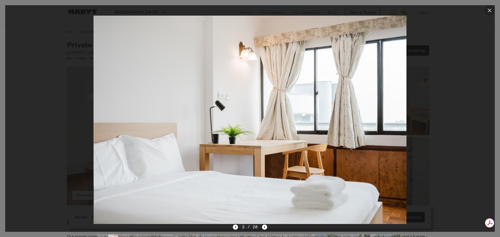
click at [489, 10] on icon "button" at bounding box center [489, 11] width 4 height 4
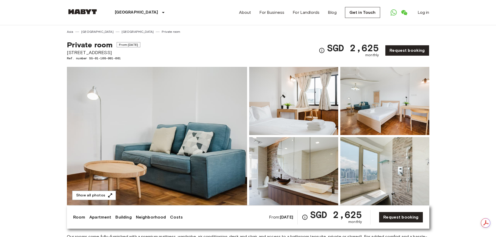
click at [397, 114] on img at bounding box center [384, 101] width 89 height 68
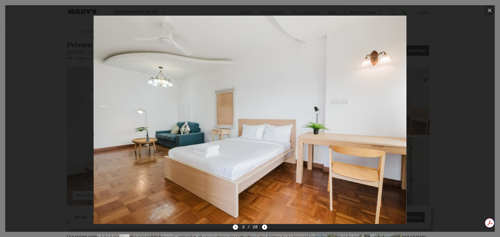
click at [490, 13] on icon "button" at bounding box center [489, 10] width 6 height 6
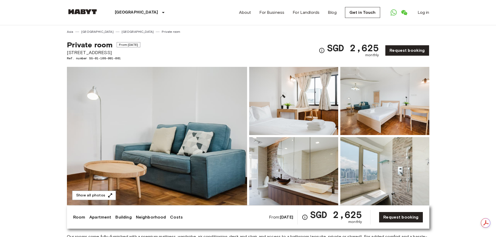
click at [310, 169] on img at bounding box center [293, 171] width 89 height 68
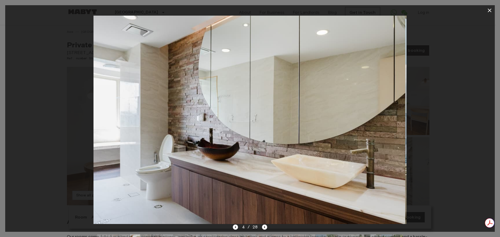
click at [395, 118] on img at bounding box center [248, 120] width 313 height 208
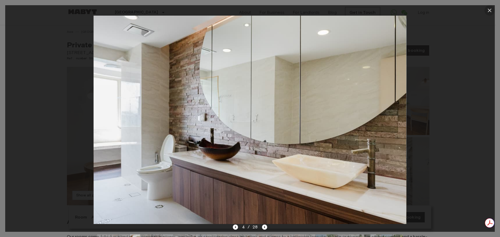
click at [491, 9] on icon "button" at bounding box center [489, 11] width 4 height 4
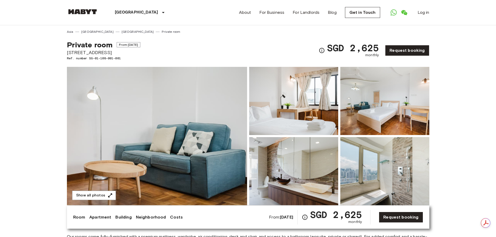
click at [389, 173] on img at bounding box center [384, 171] width 89 height 68
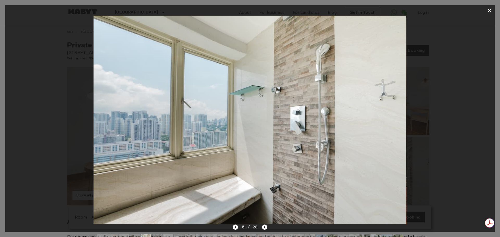
click at [490, 13] on icon "button" at bounding box center [489, 10] width 6 height 6
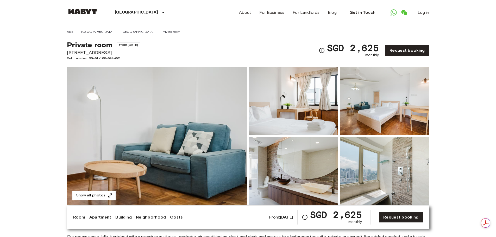
click at [262, 178] on img at bounding box center [293, 171] width 89 height 68
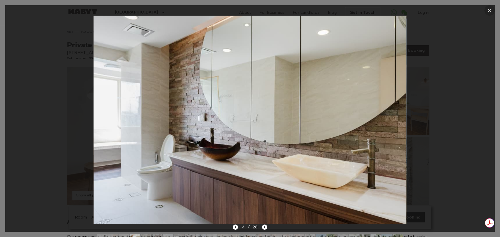
click at [492, 11] on icon "button" at bounding box center [489, 10] width 6 height 6
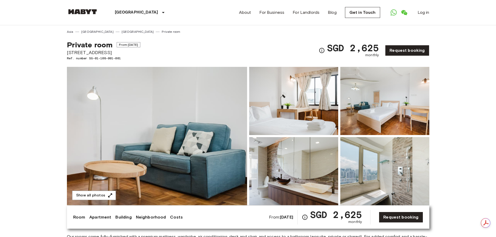
click at [389, 180] on img at bounding box center [384, 171] width 89 height 68
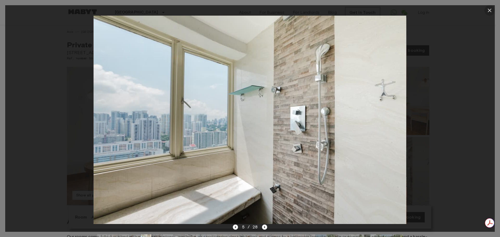
click at [489, 8] on icon "button" at bounding box center [489, 10] width 6 height 6
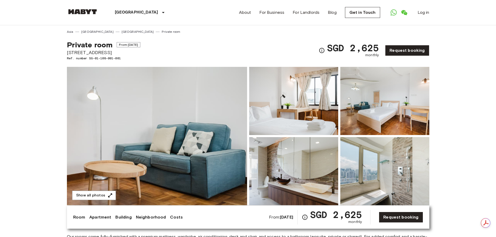
click at [307, 169] on img at bounding box center [293, 171] width 89 height 68
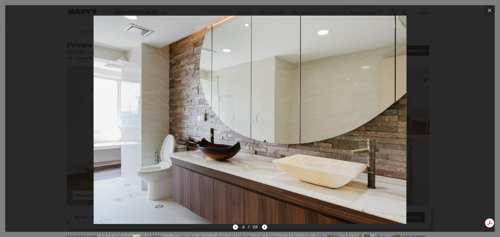
click at [490, 11] on icon "button" at bounding box center [489, 11] width 4 height 4
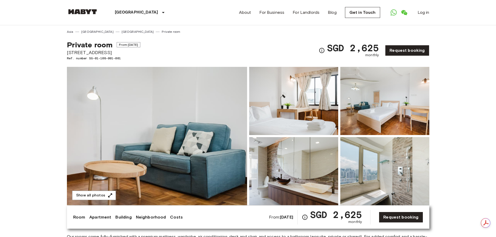
click at [304, 172] on img at bounding box center [293, 171] width 89 height 68
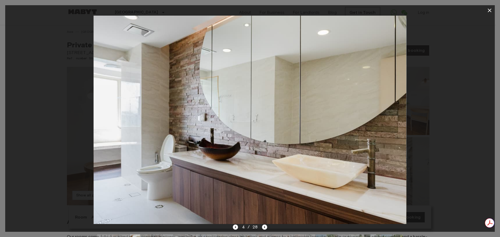
click at [488, 10] on icon "button" at bounding box center [489, 10] width 6 height 6
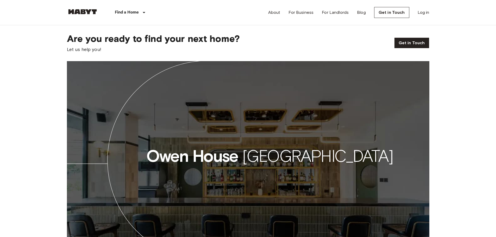
scroll to position [703, 0]
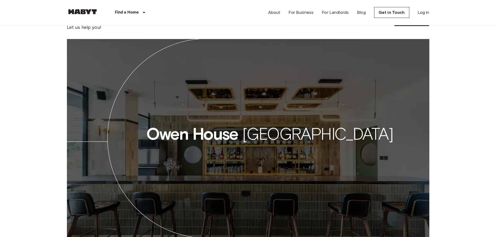
click at [338, 145] on icon at bounding box center [248, 160] width 362 height 242
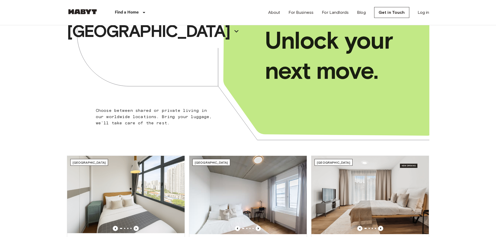
scroll to position [0, 0]
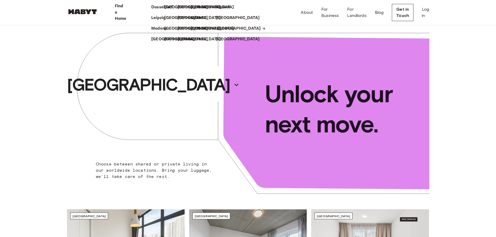
click at [239, 32] on p "[GEOGRAPHIC_DATA]" at bounding box center [238, 29] width 43 height 6
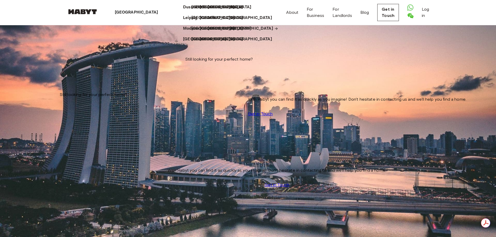
click at [239, 32] on p "[GEOGRAPHIC_DATA]" at bounding box center [251, 29] width 43 height 6
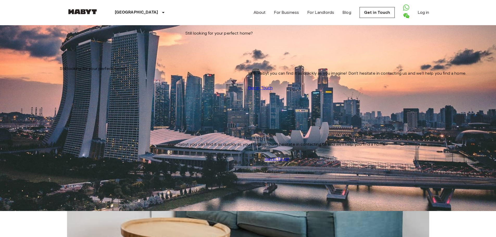
scroll to position [0, 0]
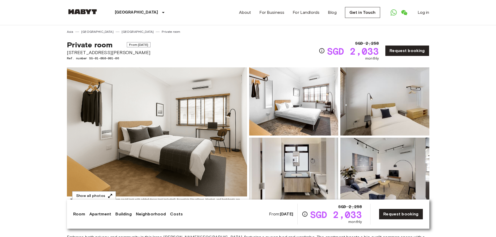
click at [199, 135] on img at bounding box center [157, 136] width 180 height 138
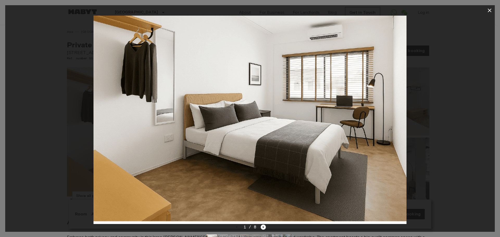
click at [358, 136] on img at bounding box center [249, 120] width 313 height 208
click at [486, 9] on icon "button" at bounding box center [489, 10] width 6 height 6
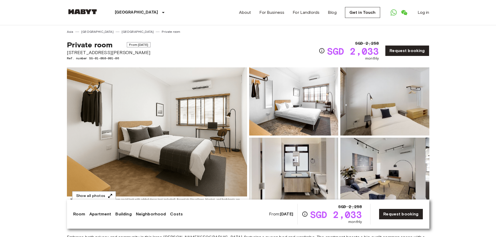
click at [101, 47] on span "Private room" at bounding box center [90, 44] width 46 height 9
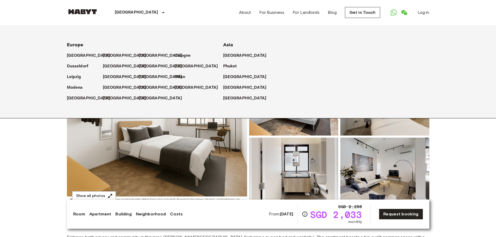
click at [134, 12] on p "[GEOGRAPHIC_DATA]" at bounding box center [136, 12] width 43 height 6
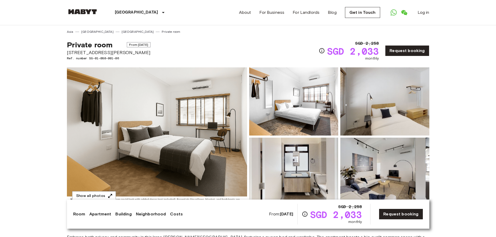
click at [134, 12] on p "[GEOGRAPHIC_DATA]" at bounding box center [136, 12] width 43 height 6
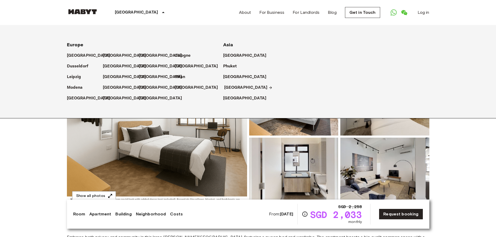
click at [229, 90] on p "[GEOGRAPHIC_DATA]" at bounding box center [245, 88] width 43 height 6
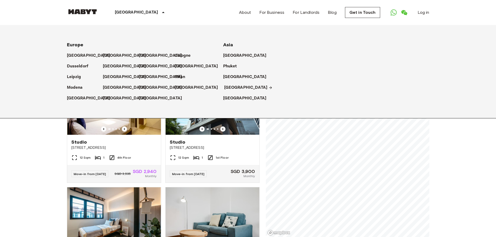
click at [232, 88] on p "[GEOGRAPHIC_DATA]" at bounding box center [245, 88] width 43 height 6
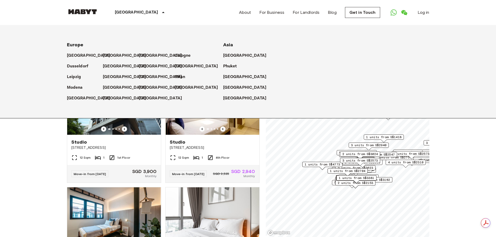
drag, startPoint x: 35, startPoint y: 143, endPoint x: 55, endPoint y: 114, distance: 35.6
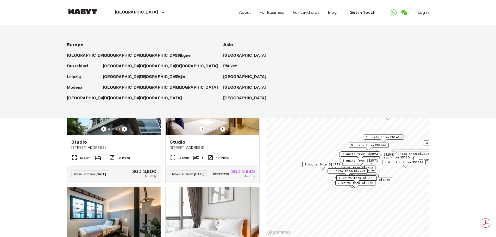
click at [124, 11] on p "[GEOGRAPHIC_DATA]" at bounding box center [136, 12] width 43 height 6
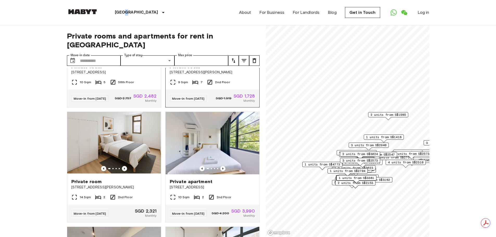
scroll to position [599, 0]
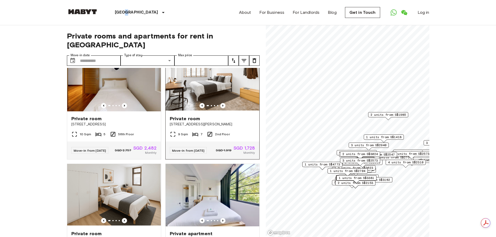
click at [230, 109] on img at bounding box center [213, 80] width 94 height 62
click at [124, 108] on icon "Previous image" at bounding box center [124, 105] width 5 height 5
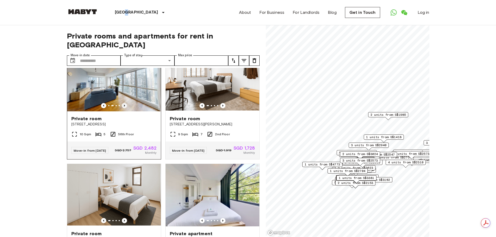
click at [124, 108] on icon "Previous image" at bounding box center [124, 105] width 5 height 5
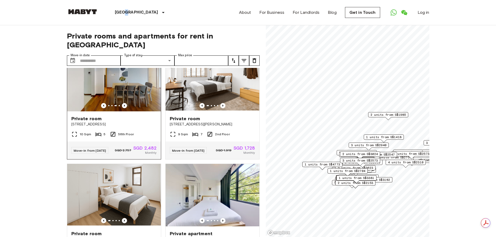
click at [131, 109] on img at bounding box center [114, 80] width 94 height 62
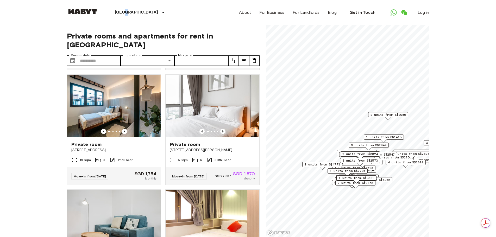
scroll to position [182, 0]
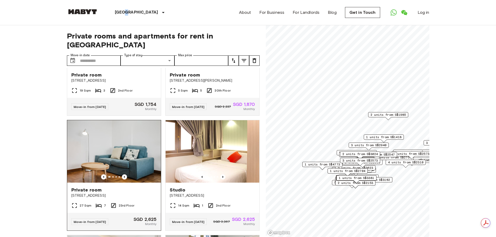
click at [122, 149] on img at bounding box center [114, 151] width 94 height 62
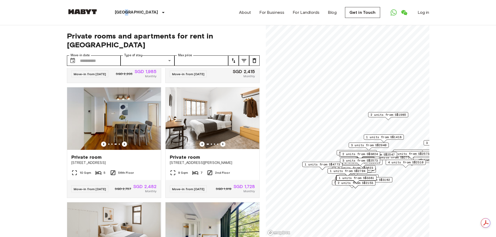
scroll to position [573, 0]
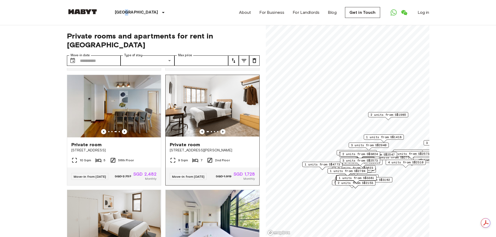
click at [241, 137] on img at bounding box center [213, 106] width 94 height 62
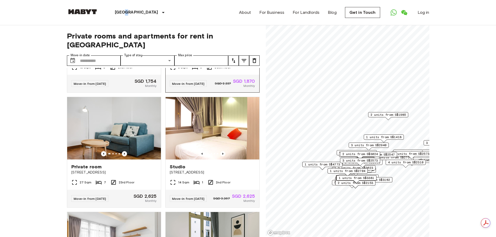
scroll to position [234, 0]
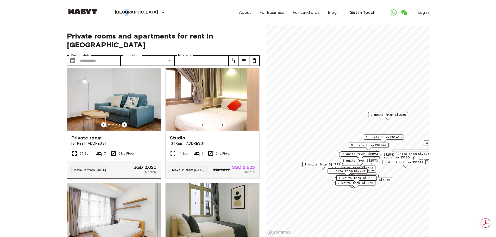
click at [152, 114] on img at bounding box center [114, 99] width 94 height 62
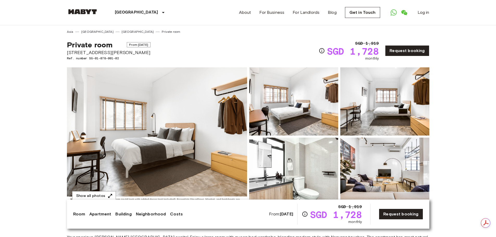
click at [88, 154] on img at bounding box center [157, 136] width 180 height 138
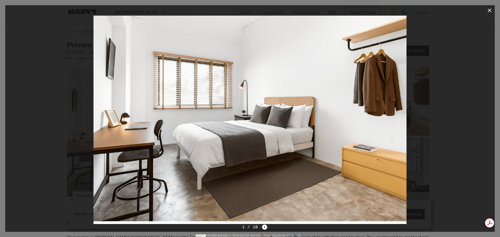
click at [491, 11] on icon "button" at bounding box center [489, 10] width 6 height 6
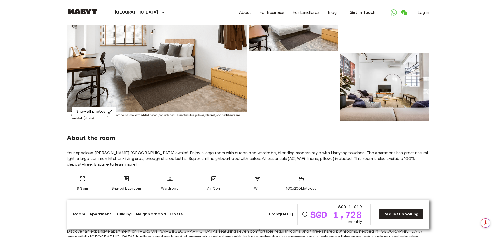
scroll to position [104, 0]
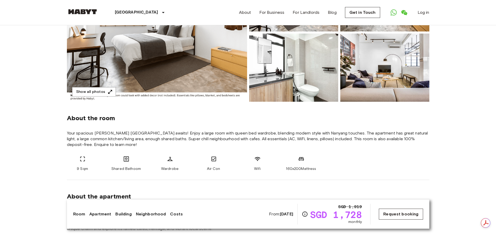
click at [407, 212] on link "Request booking" at bounding box center [401, 214] width 44 height 11
click at [149, 64] on img at bounding box center [157, 32] width 180 height 138
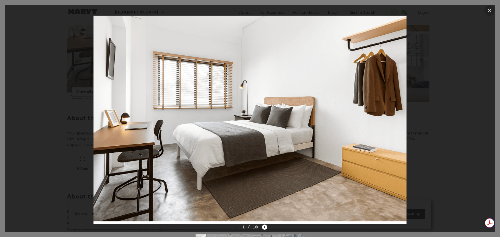
click at [487, 12] on icon "button" at bounding box center [489, 10] width 6 height 6
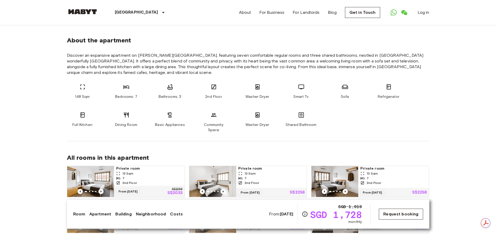
click at [388, 209] on link "Request booking" at bounding box center [401, 214] width 44 height 11
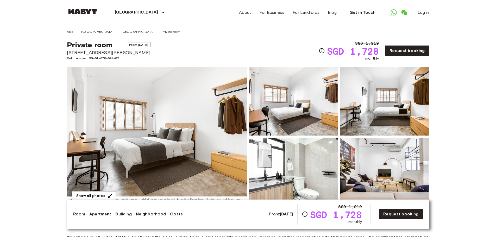
click at [100, 47] on span "Private room" at bounding box center [90, 44] width 46 height 9
click at [101, 43] on span "Private room" at bounding box center [90, 44] width 46 height 9
click at [404, 52] on link "Request booking" at bounding box center [407, 50] width 44 height 11
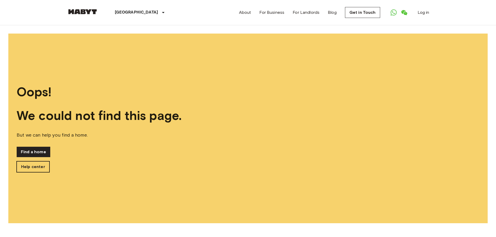
click at [33, 165] on link "Help center" at bounding box center [33, 166] width 33 height 11
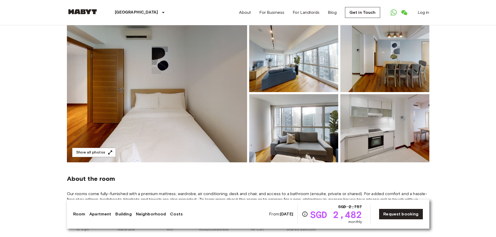
scroll to position [52, 0]
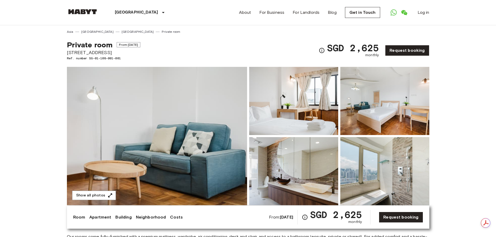
click at [300, 106] on img at bounding box center [293, 101] width 89 height 68
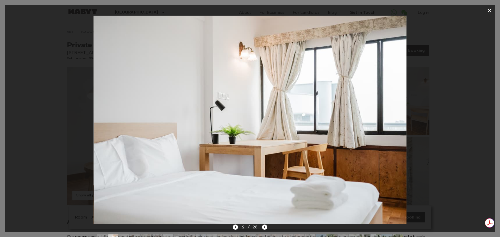
click at [489, 11] on icon "button" at bounding box center [489, 10] width 6 height 6
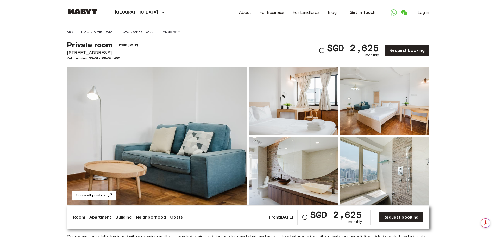
scroll to position [26, 0]
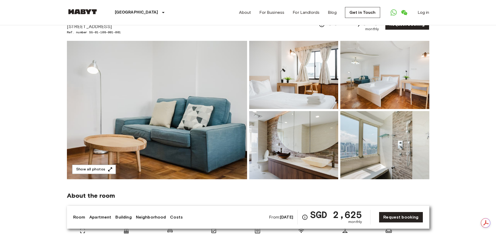
click at [391, 158] on img at bounding box center [384, 145] width 89 height 68
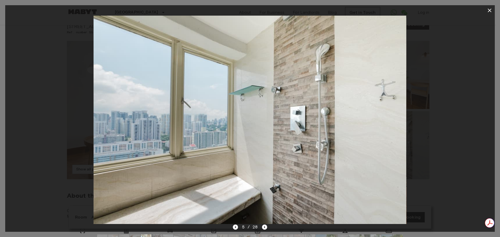
click at [487, 8] on icon "button" at bounding box center [489, 10] width 6 height 6
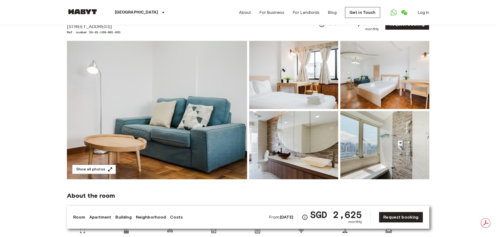
click at [387, 143] on img at bounding box center [384, 145] width 89 height 68
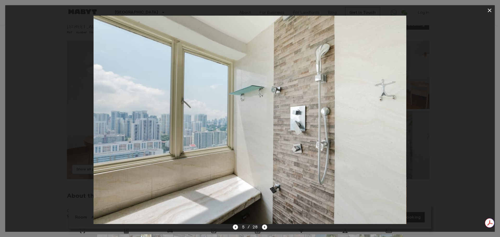
click at [491, 9] on icon "button" at bounding box center [489, 10] width 6 height 6
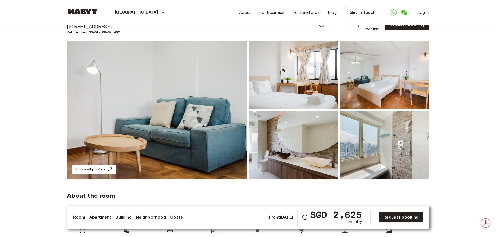
click at [313, 135] on img at bounding box center [293, 145] width 89 height 68
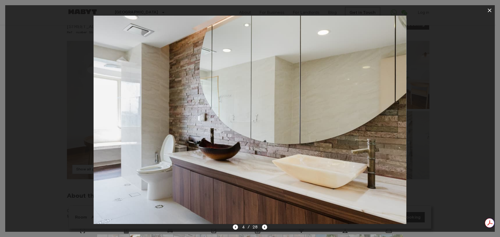
click at [488, 11] on icon "button" at bounding box center [489, 11] width 4 height 4
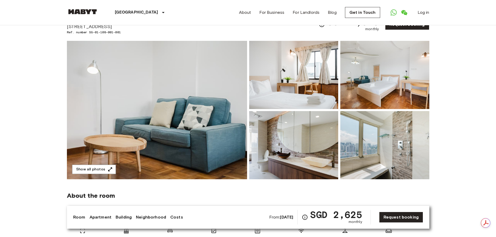
click at [372, 140] on img at bounding box center [384, 145] width 89 height 68
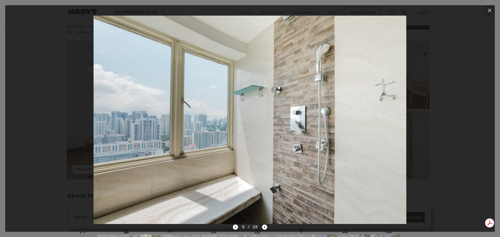
click at [485, 10] on button "button" at bounding box center [489, 10] width 10 height 10
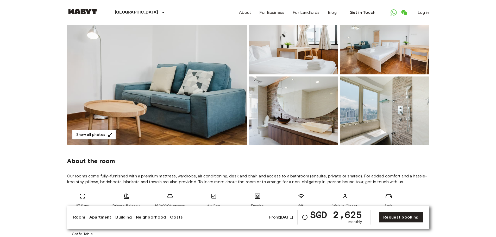
scroll to position [0, 0]
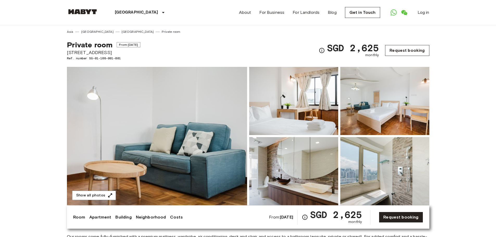
click at [406, 50] on link "Request booking" at bounding box center [407, 50] width 44 height 11
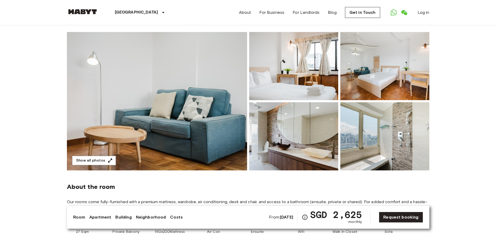
scroll to position [26, 0]
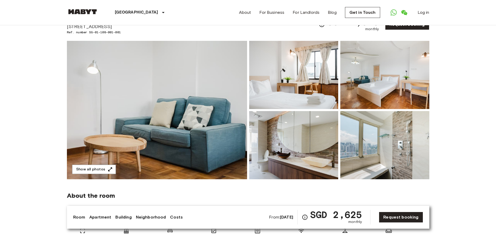
click at [316, 97] on img at bounding box center [293, 75] width 89 height 68
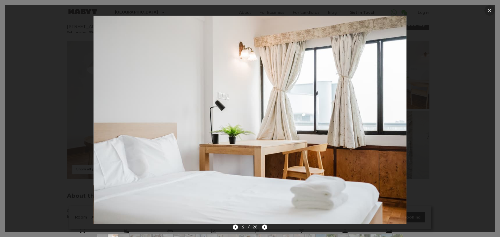
click at [490, 8] on icon "button" at bounding box center [489, 10] width 6 height 6
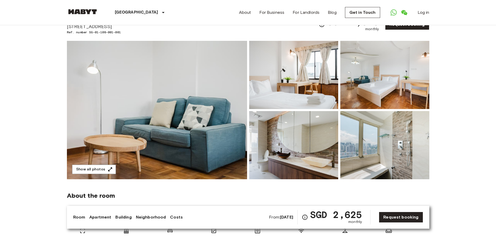
click at [414, 102] on img at bounding box center [384, 75] width 89 height 68
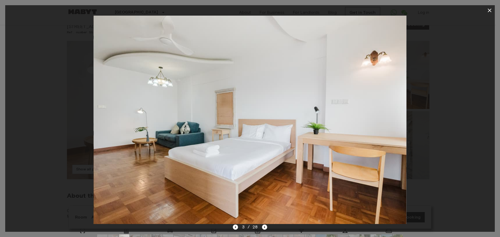
click at [489, 11] on icon "button" at bounding box center [489, 10] width 6 height 6
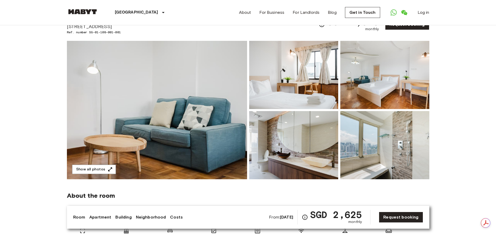
scroll to position [0, 0]
click at [311, 151] on img at bounding box center [293, 145] width 89 height 68
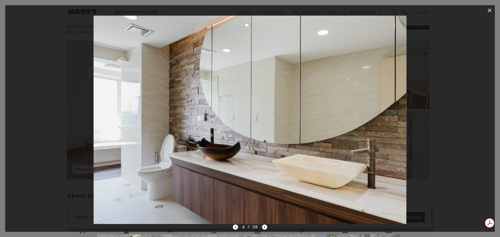
click at [491, 10] on icon "button" at bounding box center [489, 10] width 6 height 6
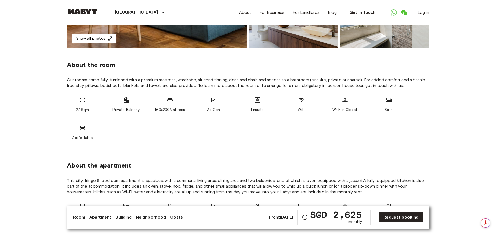
scroll to position [182, 0]
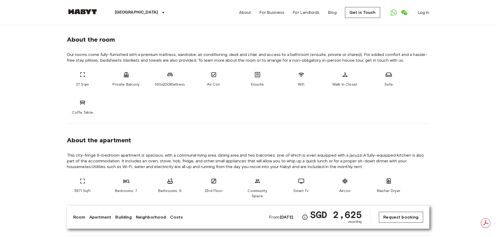
click at [416, 216] on link "Request booking" at bounding box center [401, 217] width 44 height 11
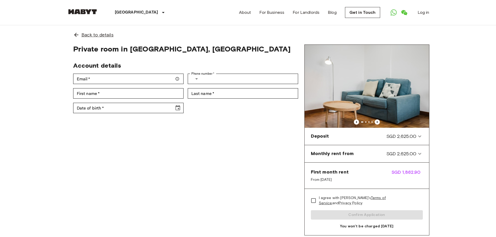
click at [104, 36] on span "Back to details" at bounding box center [97, 34] width 32 height 7
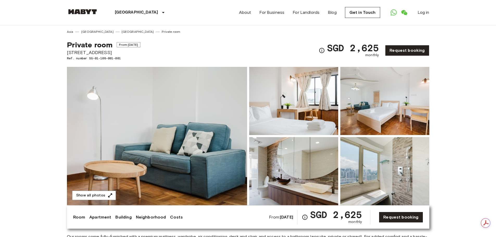
click at [391, 191] on img at bounding box center [384, 171] width 89 height 68
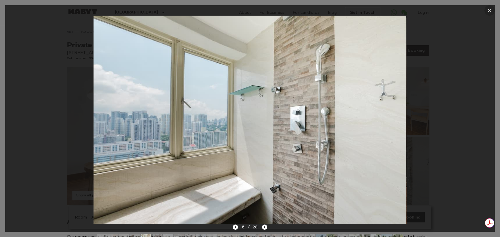
click at [486, 9] on icon "button" at bounding box center [489, 10] width 6 height 6
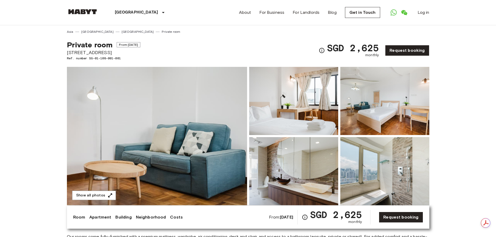
click at [199, 90] on img at bounding box center [157, 136] width 180 height 138
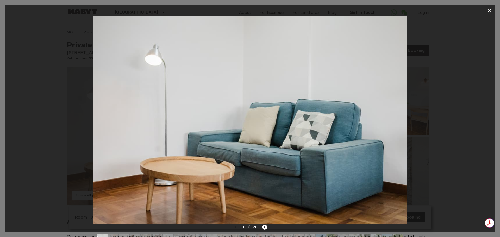
click at [489, 10] on icon "button" at bounding box center [489, 11] width 4 height 4
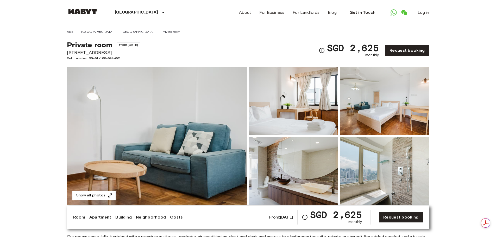
click at [313, 116] on img at bounding box center [293, 101] width 89 height 68
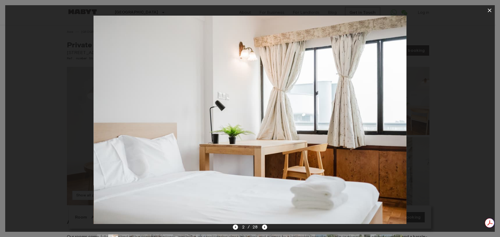
click at [489, 8] on icon "button" at bounding box center [489, 10] width 6 height 6
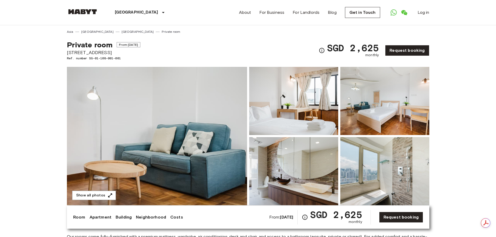
click at [405, 94] on img at bounding box center [384, 101] width 89 height 68
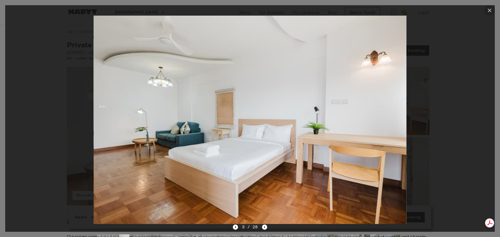
click at [489, 8] on icon "button" at bounding box center [489, 10] width 6 height 6
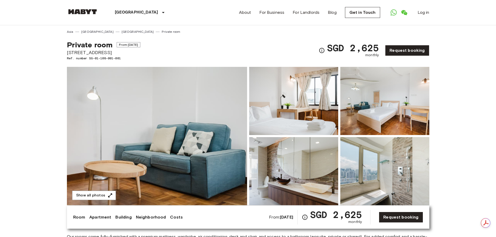
click at [310, 168] on img at bounding box center [293, 171] width 89 height 68
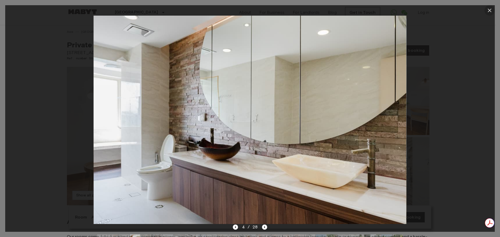
click at [490, 12] on icon "button" at bounding box center [489, 10] width 6 height 6
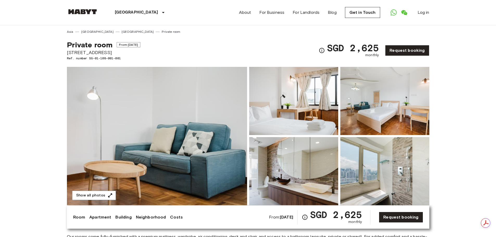
click at [372, 174] on img at bounding box center [384, 171] width 89 height 68
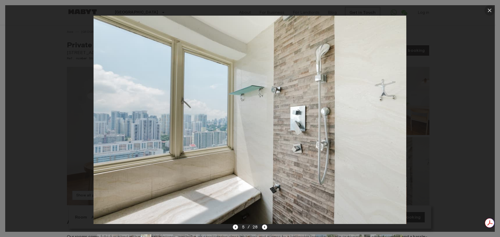
click at [489, 13] on icon "button" at bounding box center [489, 10] width 6 height 6
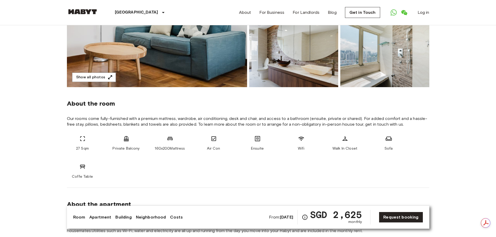
scroll to position [104, 0]
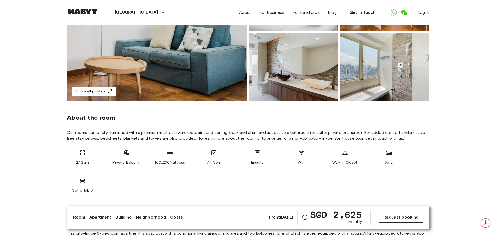
click at [400, 213] on link "Request booking" at bounding box center [401, 217] width 44 height 11
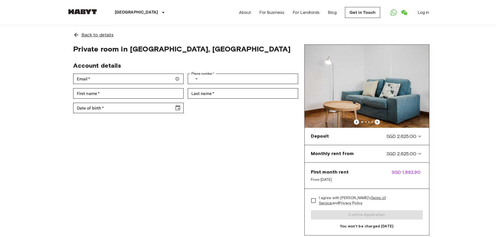
click at [92, 36] on span "Back to details" at bounding box center [97, 34] width 32 height 7
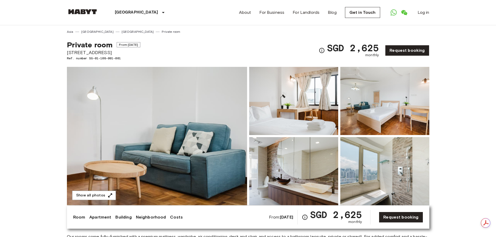
click at [364, 121] on img at bounding box center [384, 101] width 89 height 68
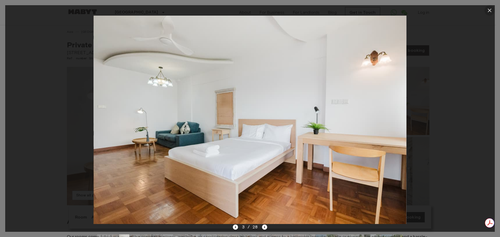
click at [490, 9] on icon "button" at bounding box center [489, 10] width 6 height 6
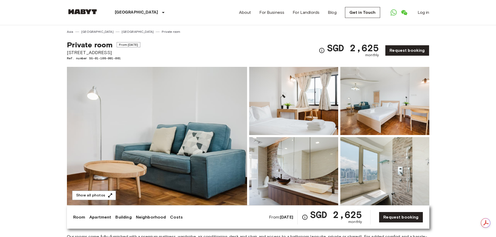
click at [212, 133] on img at bounding box center [157, 136] width 180 height 138
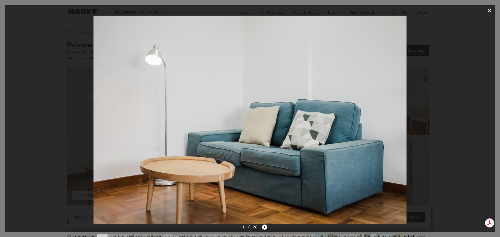
click at [489, 11] on icon "button" at bounding box center [489, 11] width 4 height 4
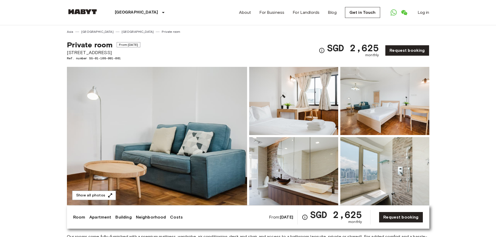
click at [372, 115] on img at bounding box center [384, 101] width 89 height 68
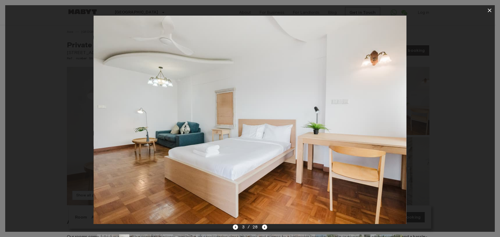
click at [491, 9] on icon "button" at bounding box center [489, 11] width 4 height 4
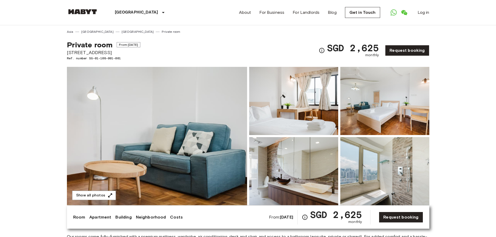
click at [299, 119] on img at bounding box center [293, 101] width 89 height 68
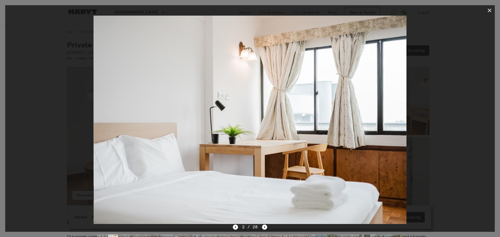
click at [299, 123] on img at bounding box center [249, 120] width 313 height 208
click at [492, 9] on icon "button" at bounding box center [489, 10] width 6 height 6
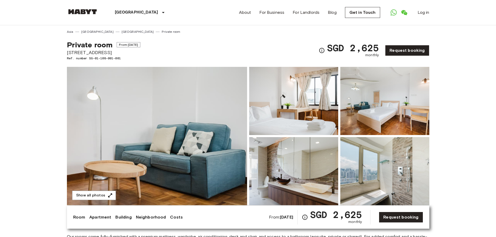
click at [367, 100] on img at bounding box center [384, 101] width 89 height 68
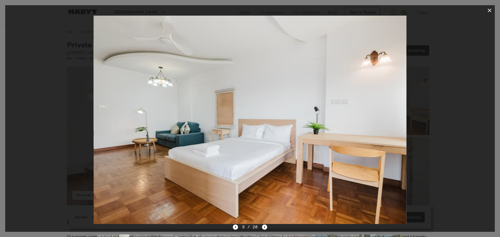
click at [489, 10] on icon "button" at bounding box center [489, 11] width 4 height 4
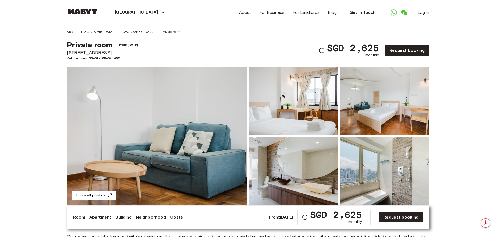
click at [274, 188] on img at bounding box center [293, 171] width 89 height 68
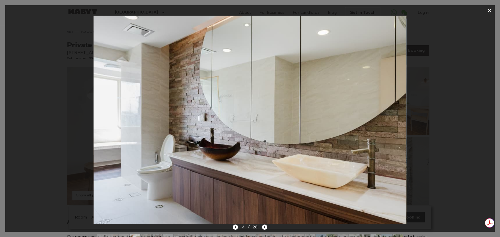
click at [485, 11] on button "button" at bounding box center [489, 10] width 10 height 10
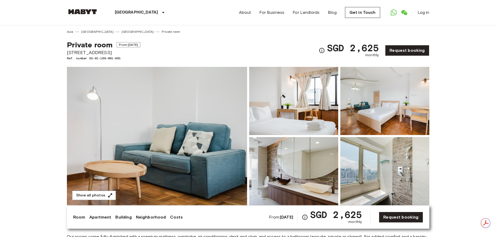
click at [396, 172] on img at bounding box center [384, 171] width 89 height 68
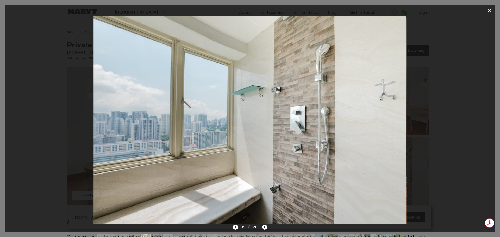
click at [490, 11] on icon "button" at bounding box center [489, 10] width 6 height 6
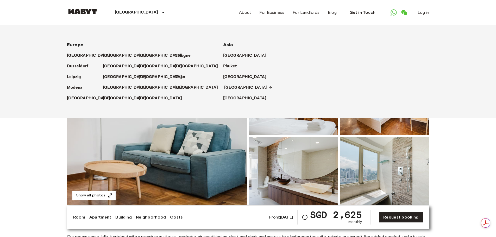
click at [235, 88] on p "[GEOGRAPHIC_DATA]" at bounding box center [245, 88] width 43 height 6
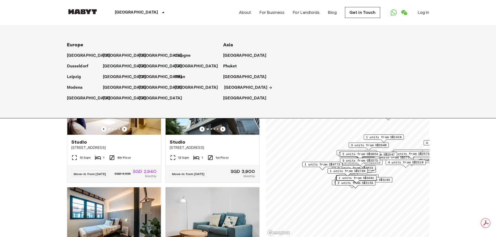
click at [235, 88] on p "[GEOGRAPHIC_DATA]" at bounding box center [245, 88] width 43 height 6
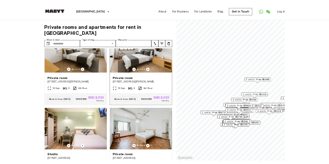
scroll to position [1067, 0]
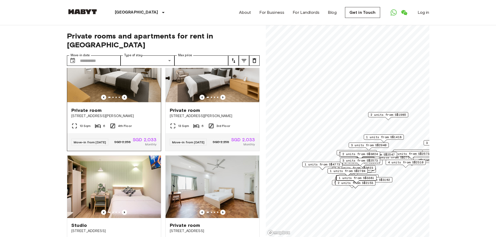
click at [142, 103] on img at bounding box center [114, 72] width 94 height 62
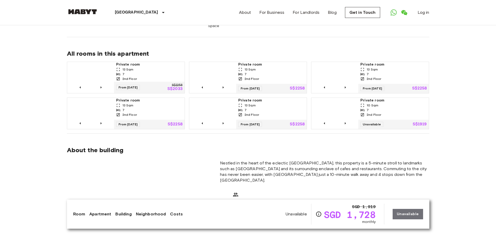
scroll to position [338, 0]
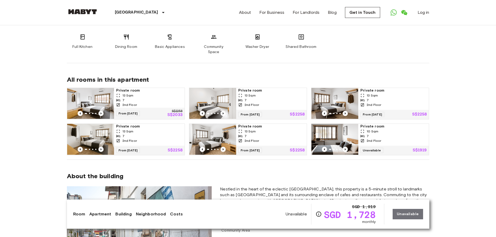
click at [141, 98] on div "7" at bounding box center [149, 100] width 66 height 5
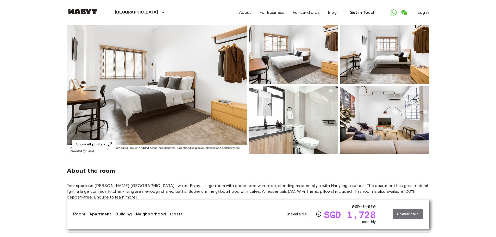
scroll to position [0, 0]
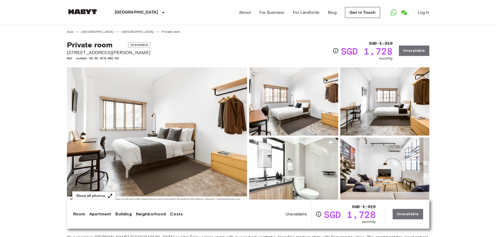
click at [97, 46] on span "Private room" at bounding box center [90, 44] width 46 height 9
click at [123, 59] on span "Ref. number SG-01-078-001-02" at bounding box center [109, 58] width 84 height 5
click at [130, 44] on span "Unavailable" at bounding box center [139, 44] width 22 height 5
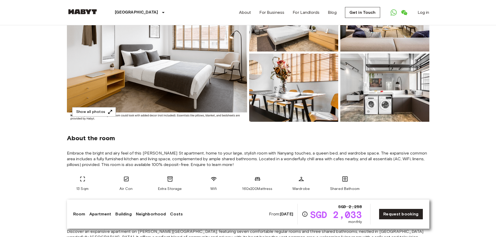
scroll to position [104, 0]
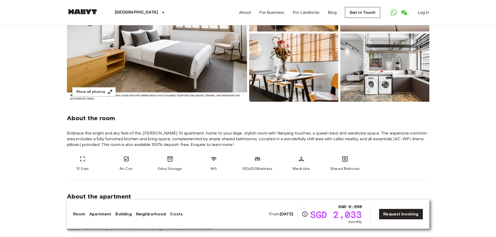
click at [289, 98] on img at bounding box center [293, 68] width 89 height 68
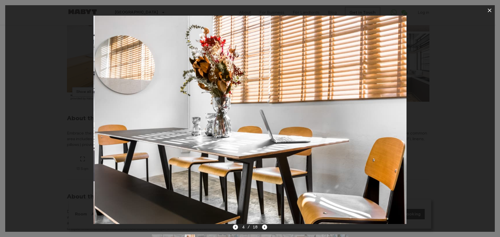
click at [341, 130] on img at bounding box center [251, 120] width 313 height 208
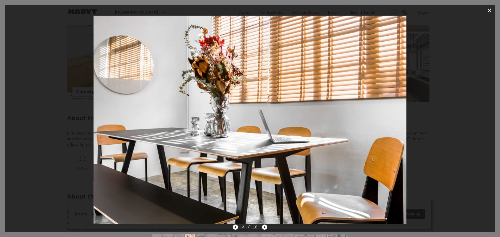
click at [488, 9] on icon "button" at bounding box center [489, 11] width 4 height 4
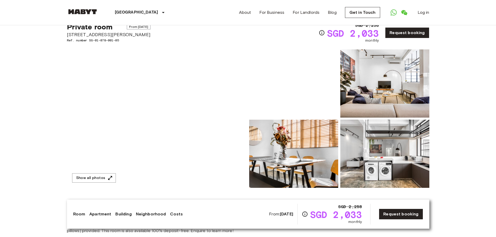
scroll to position [26, 0]
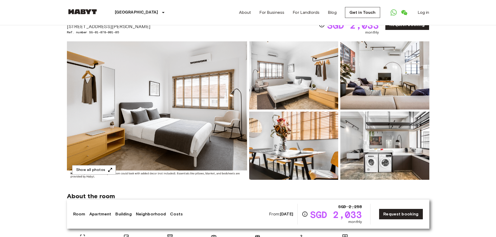
click at [276, 89] on img at bounding box center [293, 75] width 89 height 68
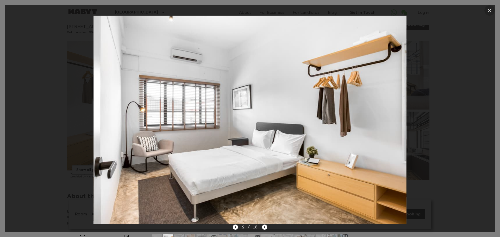
click at [488, 11] on icon "button" at bounding box center [489, 10] width 6 height 6
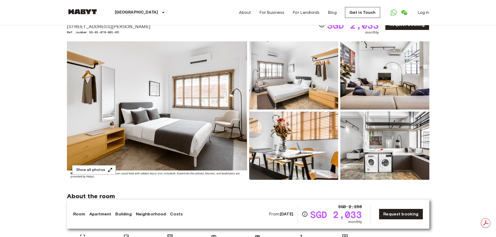
click at [170, 82] on img at bounding box center [157, 110] width 180 height 138
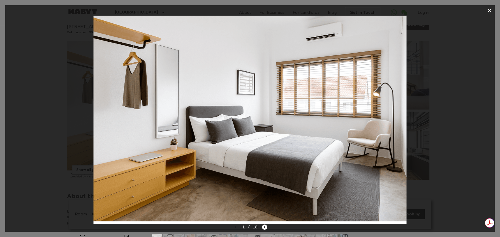
click at [487, 9] on icon "button" at bounding box center [489, 10] width 6 height 6
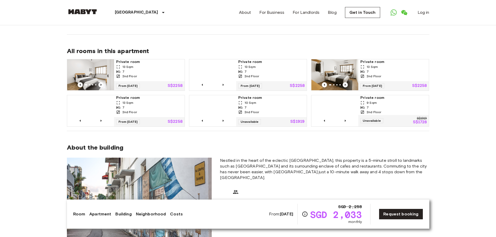
scroll to position [364, 0]
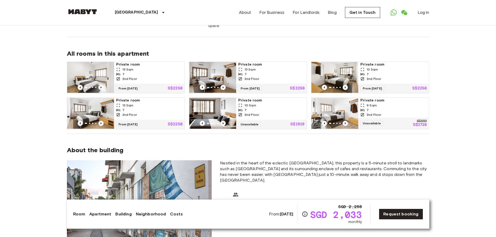
click at [273, 103] on div "10 Sqm" at bounding box center [271, 105] width 66 height 5
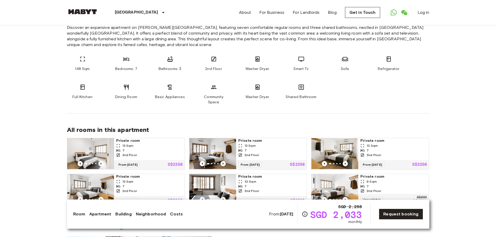
scroll to position [338, 0]
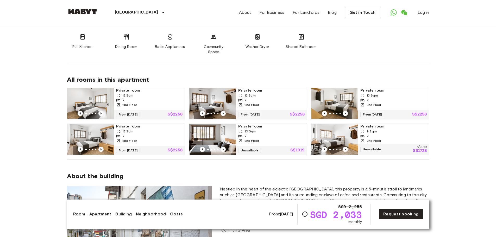
click at [87, 14] on img at bounding box center [82, 11] width 31 height 5
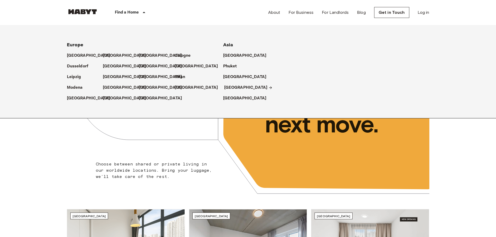
click at [238, 88] on p "[GEOGRAPHIC_DATA]" at bounding box center [245, 88] width 43 height 6
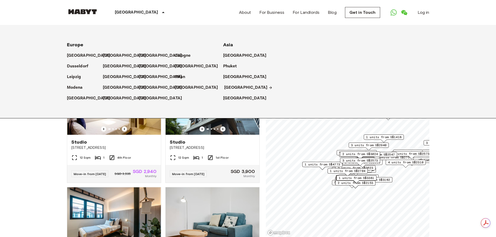
click at [238, 88] on p "[GEOGRAPHIC_DATA]" at bounding box center [245, 88] width 43 height 6
click at [237, 88] on p "[GEOGRAPHIC_DATA]" at bounding box center [245, 88] width 43 height 6
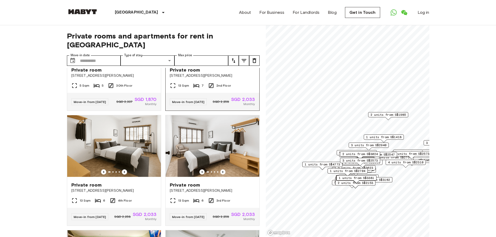
scroll to position [1041, 0]
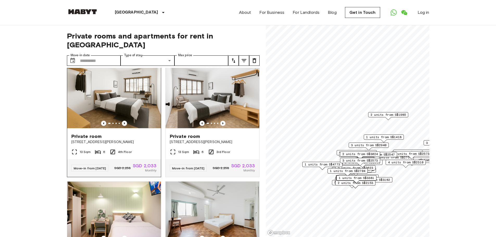
click at [140, 129] on img at bounding box center [114, 98] width 94 height 62
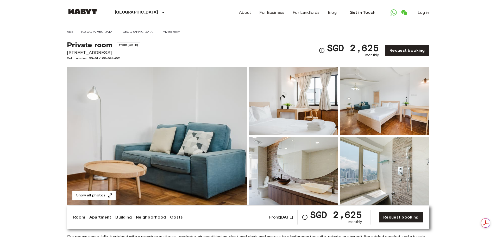
click at [399, 116] on img at bounding box center [384, 101] width 89 height 68
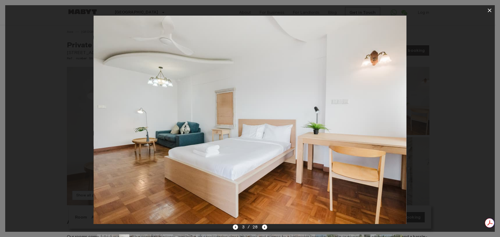
click at [490, 10] on icon "button" at bounding box center [489, 11] width 4 height 4
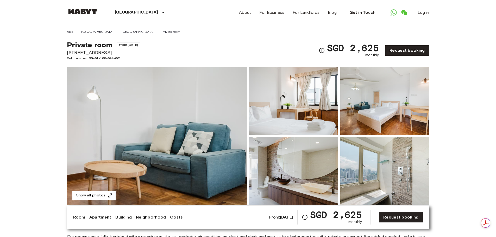
click at [383, 181] on img at bounding box center [384, 171] width 89 height 68
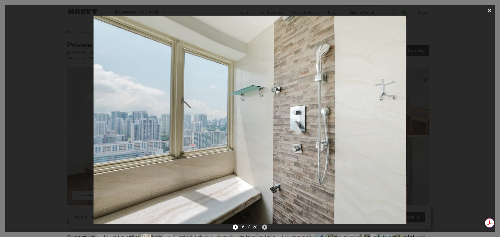
click at [264, 225] on icon "Next image" at bounding box center [264, 227] width 5 height 5
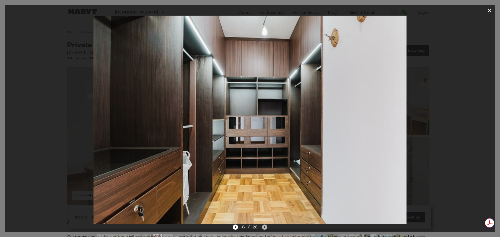
click at [264, 225] on icon "Next image" at bounding box center [264, 227] width 5 height 5
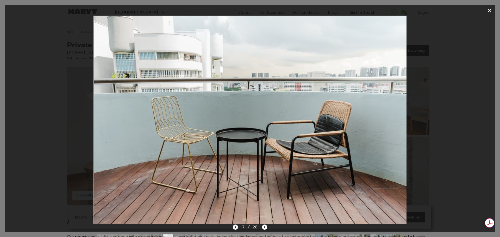
click at [237, 227] on icon "Previous image" at bounding box center [235, 227] width 5 height 5
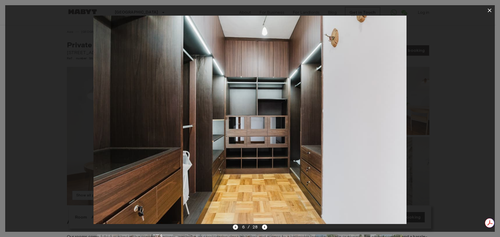
click at [237, 225] on icon "Previous image" at bounding box center [235, 227] width 5 height 5
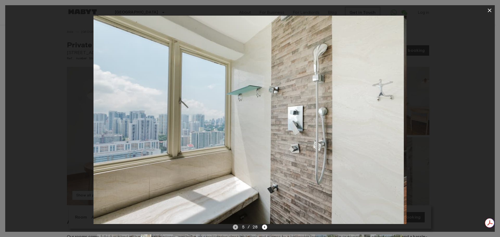
click at [237, 225] on icon "Previous image" at bounding box center [235, 227] width 5 height 5
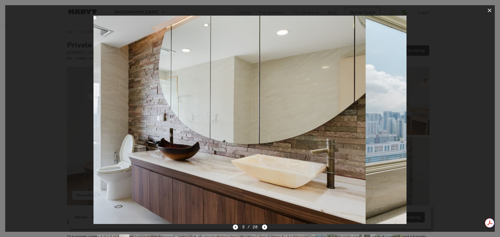
click at [237, 225] on icon "Previous image" at bounding box center [235, 227] width 5 height 5
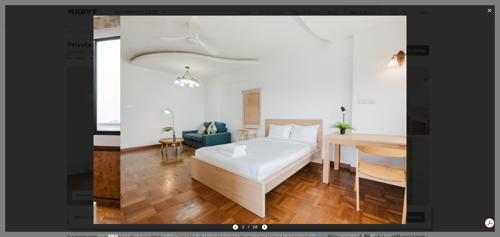
click at [237, 225] on icon "Previous image" at bounding box center [235, 227] width 5 height 5
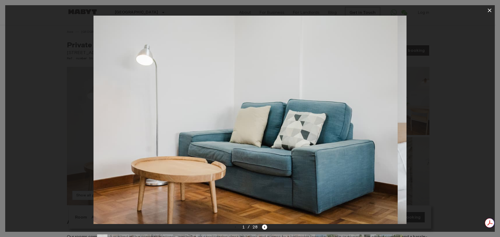
click at [238, 225] on div "1 / 28" at bounding box center [250, 227] width 35 height 6
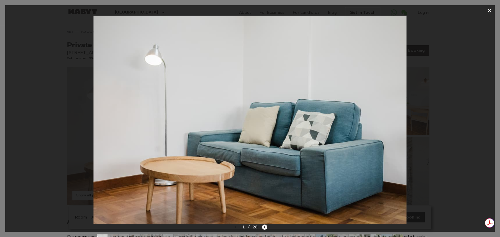
click at [263, 226] on icon "Next image" at bounding box center [264, 227] width 5 height 5
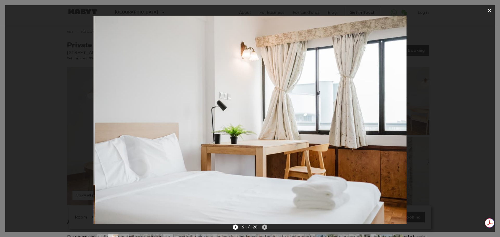
click at [263, 226] on icon "Next image" at bounding box center [264, 227] width 5 height 5
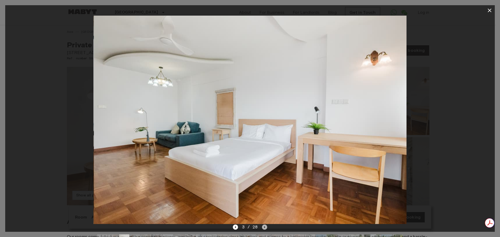
click at [263, 226] on icon "Next image" at bounding box center [264, 227] width 5 height 5
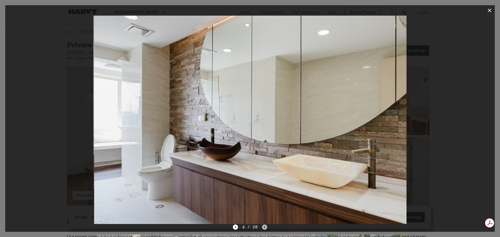
click at [263, 226] on icon "Next image" at bounding box center [264, 227] width 5 height 5
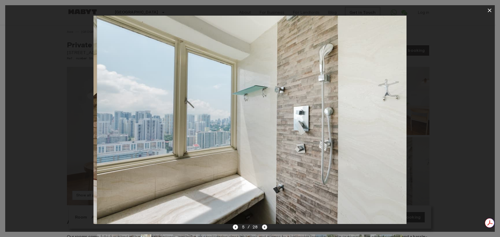
click at [263, 226] on icon "Next image" at bounding box center [264, 227] width 5 height 5
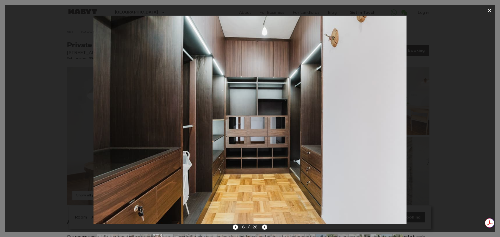
click at [263, 226] on icon "Next image" at bounding box center [264, 227] width 5 height 5
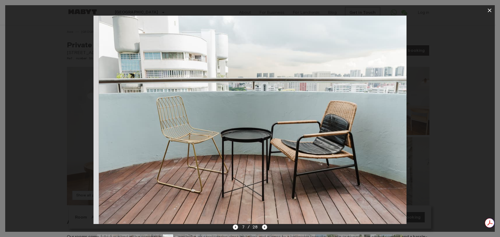
click at [263, 226] on icon "Next image" at bounding box center [264, 227] width 5 height 5
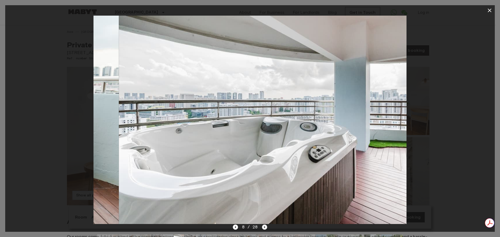
click at [263, 226] on icon "Next image" at bounding box center [264, 227] width 5 height 5
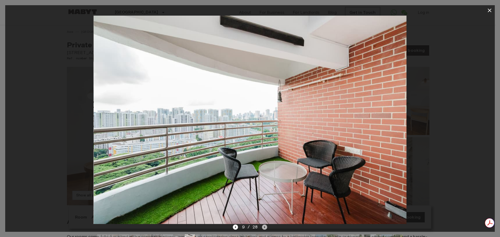
click at [263, 226] on icon "Next image" at bounding box center [264, 227] width 5 height 5
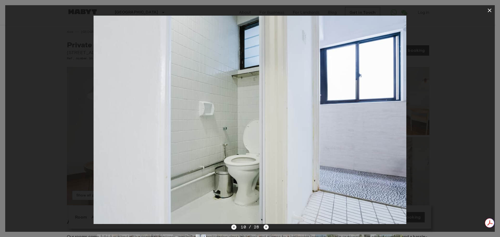
click at [263, 226] on icon "Next image" at bounding box center [265, 227] width 5 height 5
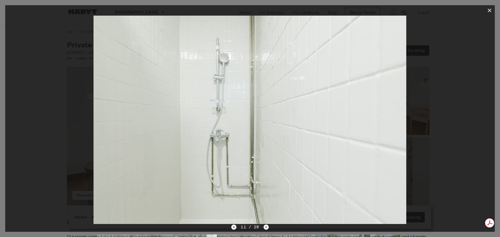
click at [235, 228] on icon "Previous image" at bounding box center [233, 227] width 5 height 5
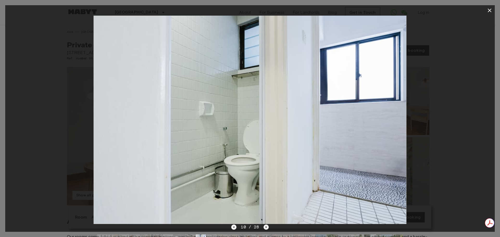
click at [265, 228] on icon "Next image" at bounding box center [265, 227] width 5 height 5
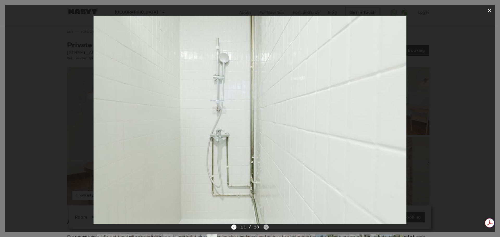
click at [265, 228] on icon "Next image" at bounding box center [265, 227] width 5 height 5
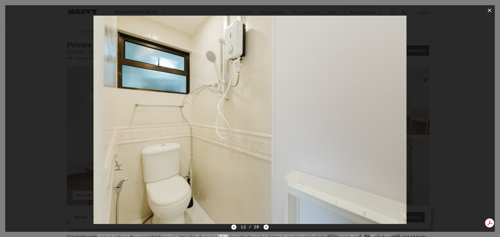
click at [265, 228] on icon "Next image" at bounding box center [265, 227] width 5 height 5
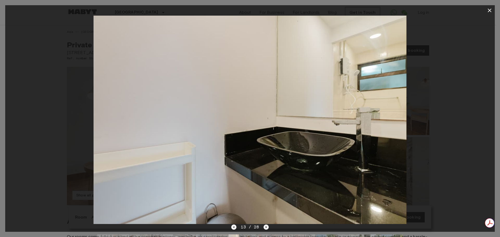
click at [265, 228] on icon "Next image" at bounding box center [265, 227] width 5 height 5
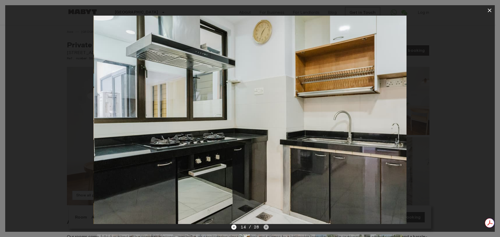
click at [265, 228] on icon "Next image" at bounding box center [265, 227] width 5 height 5
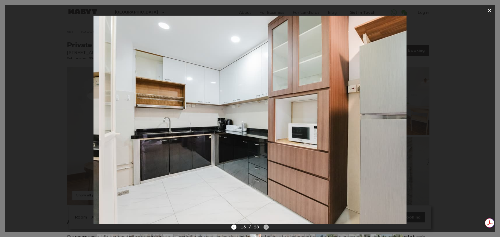
click at [265, 228] on icon "Next image" at bounding box center [265, 227] width 5 height 5
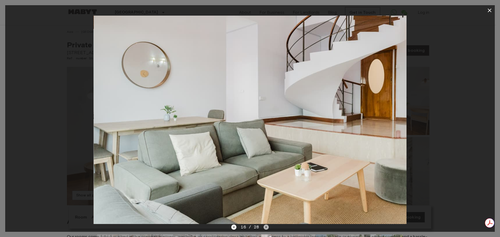
click at [265, 228] on icon "Next image" at bounding box center [265, 227] width 5 height 5
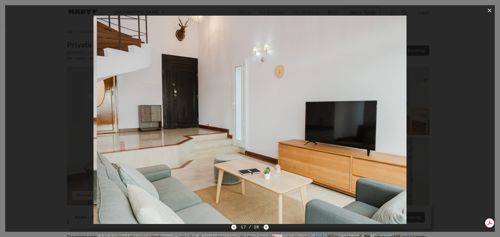
click at [265, 228] on icon "Next image" at bounding box center [265, 227] width 5 height 5
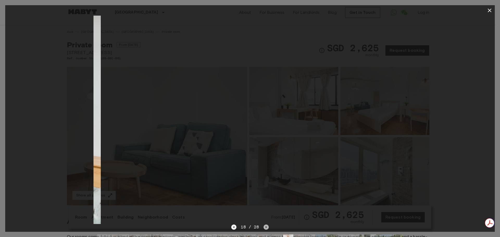
click at [265, 228] on icon "Next image" at bounding box center [265, 227] width 5 height 5
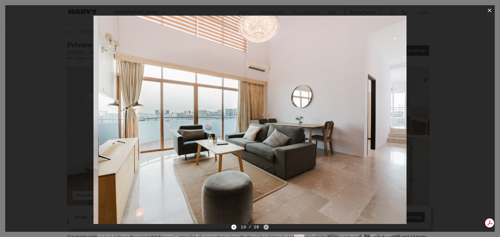
click at [265, 228] on icon "Next image" at bounding box center [265, 227] width 5 height 5
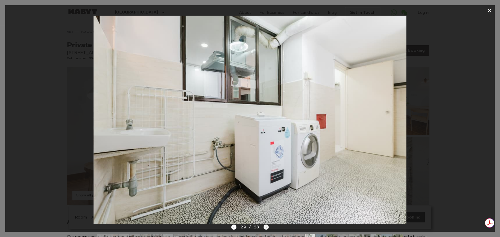
click at [265, 228] on icon "Next image" at bounding box center [265, 227] width 5 height 5
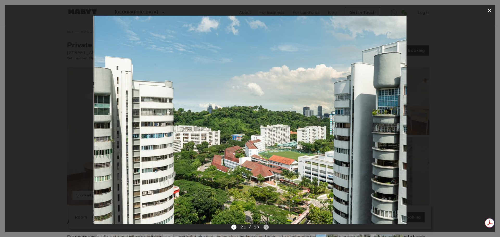
click at [265, 228] on icon "Next image" at bounding box center [265, 227] width 5 height 5
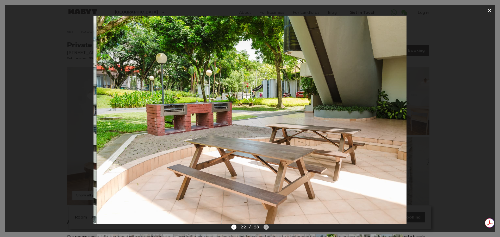
click at [265, 228] on icon "Next image" at bounding box center [265, 227] width 5 height 5
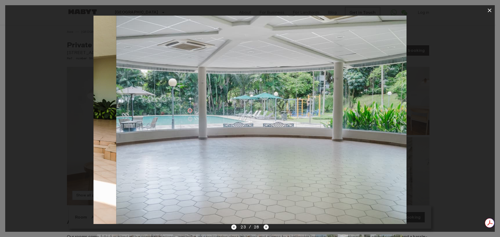
click at [265, 228] on icon "Next image" at bounding box center [265, 227] width 5 height 5
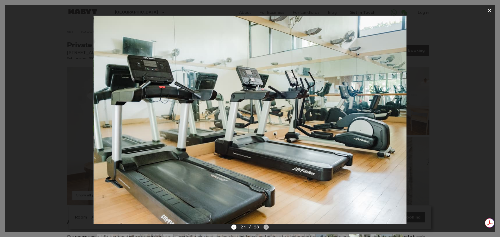
click at [265, 228] on icon "Next image" at bounding box center [265, 227] width 5 height 5
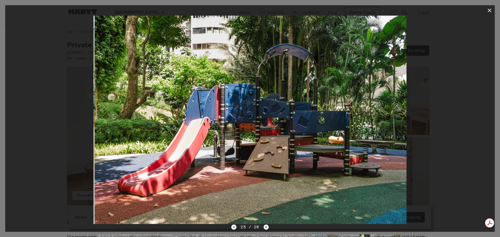
click at [265, 228] on icon "Next image" at bounding box center [265, 227] width 5 height 5
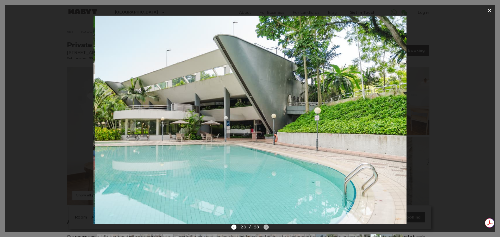
click at [265, 228] on icon "Next image" at bounding box center [265, 227] width 5 height 5
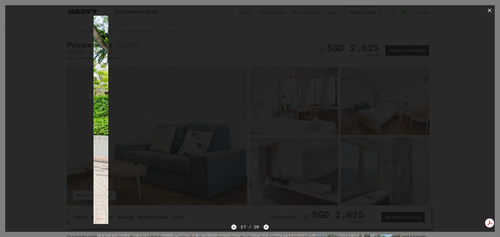
click at [265, 228] on icon "Next image" at bounding box center [265, 227] width 5 height 5
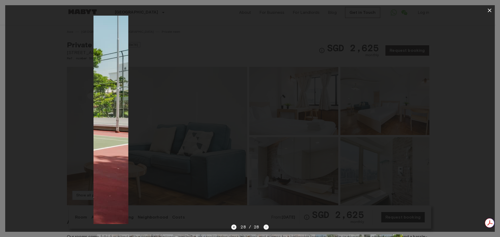
click at [265, 228] on div "28 / 28" at bounding box center [249, 227] width 37 height 6
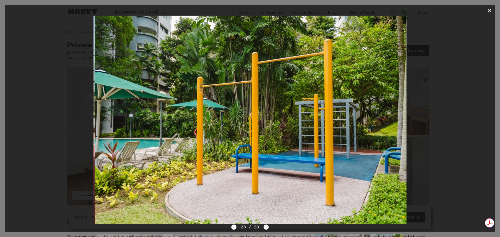
click at [265, 228] on div "28 / 28" at bounding box center [249, 227] width 37 height 6
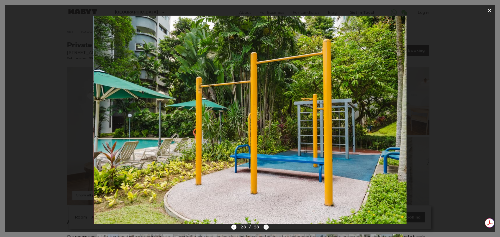
click at [265, 228] on div "28 / 28" at bounding box center [249, 227] width 37 height 6
click at [235, 228] on icon "Previous image" at bounding box center [233, 227] width 5 height 5
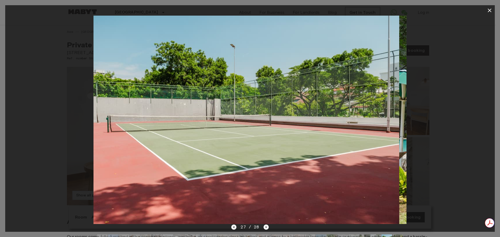
click at [235, 228] on icon "Previous image" at bounding box center [233, 227] width 5 height 5
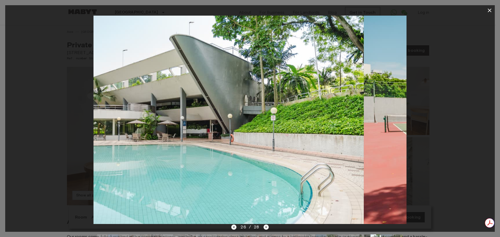
click at [235, 228] on icon "Previous image" at bounding box center [233, 227] width 5 height 5
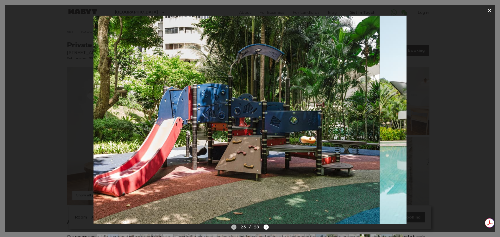
click at [235, 228] on icon "Previous image" at bounding box center [233, 227] width 5 height 5
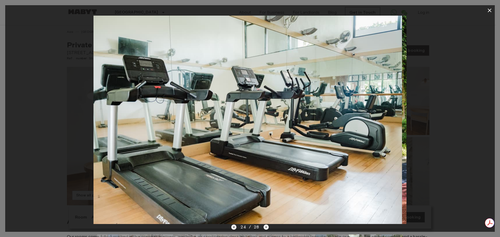
click at [235, 228] on icon "Previous image" at bounding box center [233, 227] width 5 height 5
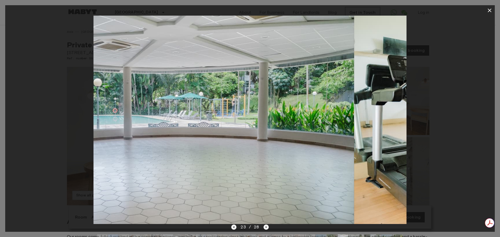
click at [235, 228] on icon "Previous image" at bounding box center [233, 227] width 5 height 5
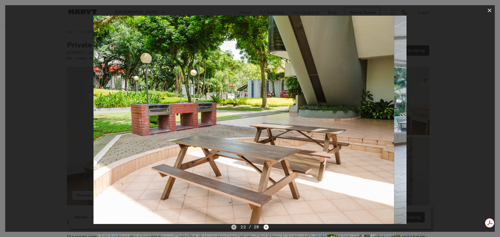
click at [235, 228] on icon "Previous image" at bounding box center [233, 227] width 5 height 5
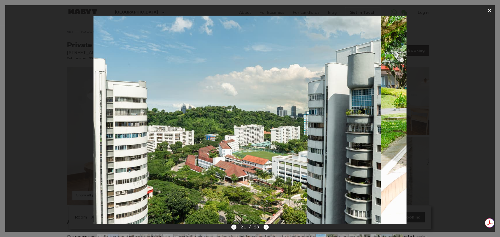
click at [235, 228] on icon "Previous image" at bounding box center [233, 227] width 5 height 5
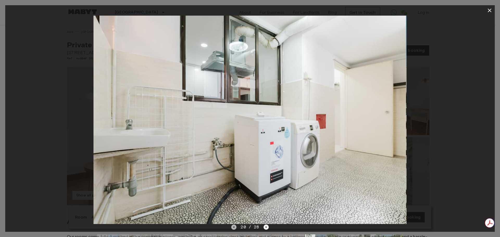
click at [235, 228] on icon "Previous image" at bounding box center [233, 227] width 5 height 5
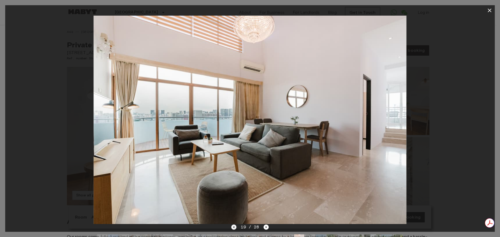
click at [235, 228] on icon "Previous image" at bounding box center [233, 227] width 5 height 5
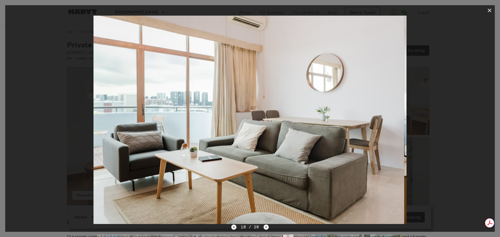
click at [235, 228] on icon "Previous image" at bounding box center [233, 227] width 5 height 5
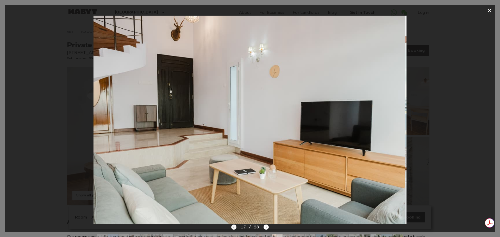
click at [235, 228] on icon "Previous image" at bounding box center [233, 227] width 5 height 5
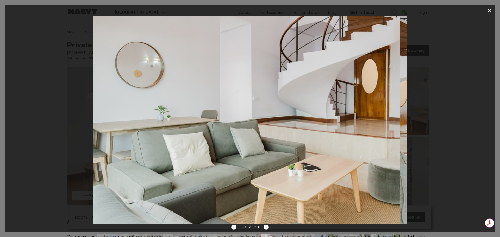
click at [235, 228] on icon "Previous image" at bounding box center [233, 227] width 5 height 5
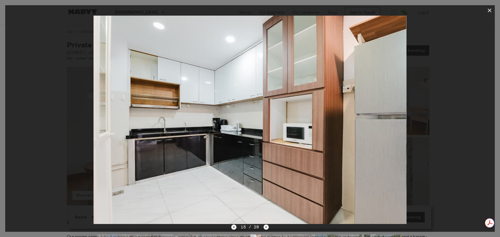
click at [235, 228] on icon "Previous image" at bounding box center [233, 227] width 5 height 5
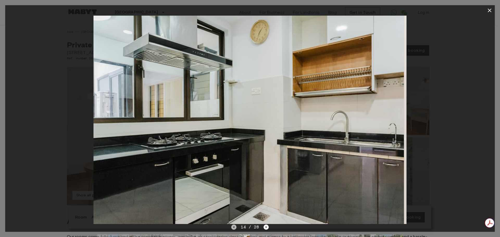
click at [235, 228] on icon "Previous image" at bounding box center [233, 227] width 5 height 5
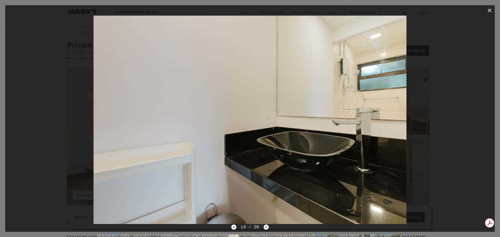
click at [235, 228] on icon "Previous image" at bounding box center [233, 227] width 5 height 5
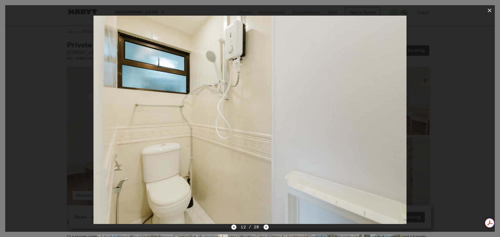
click at [235, 228] on icon "Previous image" at bounding box center [233, 227] width 5 height 5
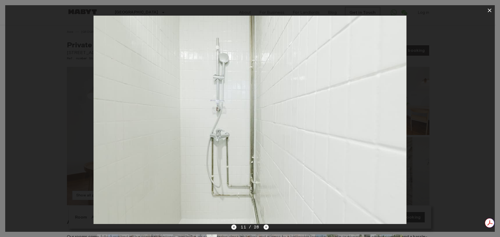
click at [235, 228] on icon "Previous image" at bounding box center [233, 227] width 5 height 5
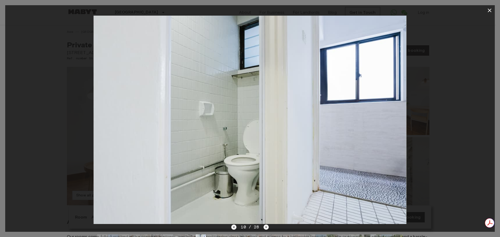
click at [235, 228] on icon "Previous image" at bounding box center [233, 227] width 5 height 5
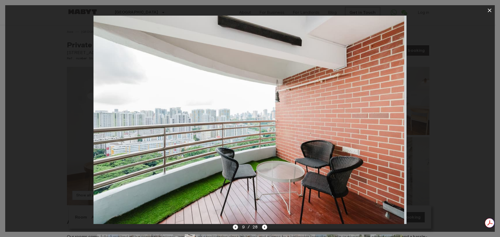
click at [235, 228] on icon "Previous image" at bounding box center [235, 227] width 5 height 5
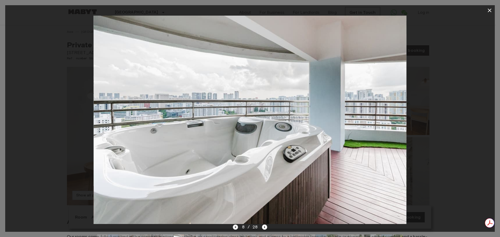
click at [235, 228] on icon "Previous image" at bounding box center [235, 227] width 5 height 5
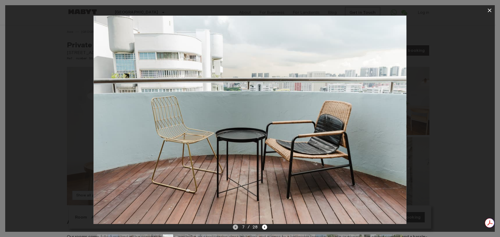
click at [235, 228] on icon "Previous image" at bounding box center [235, 227] width 5 height 5
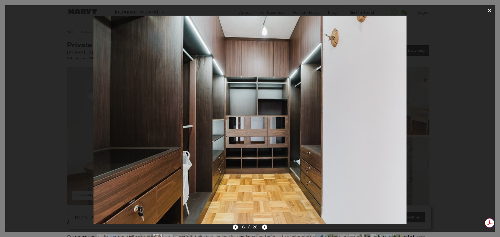
click at [235, 228] on icon "Previous image" at bounding box center [235, 227] width 5 height 5
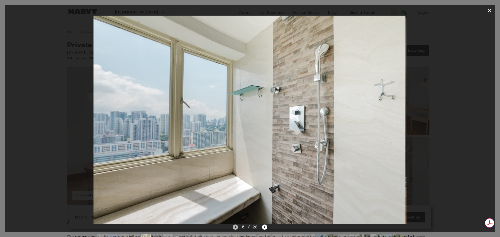
click at [235, 228] on icon "Previous image" at bounding box center [235, 227] width 5 height 5
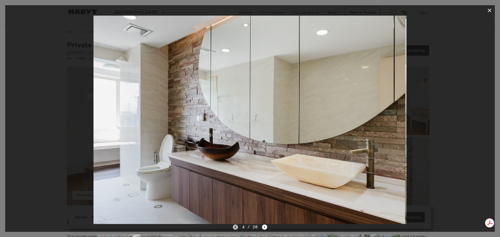
click at [235, 228] on icon "Previous image" at bounding box center [235, 227] width 5 height 5
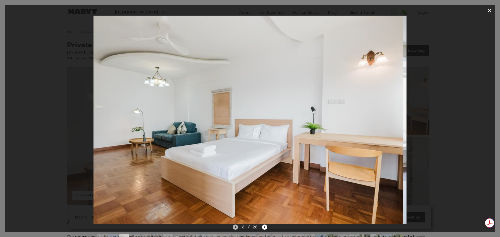
click at [235, 228] on icon "Previous image" at bounding box center [235, 227] width 5 height 5
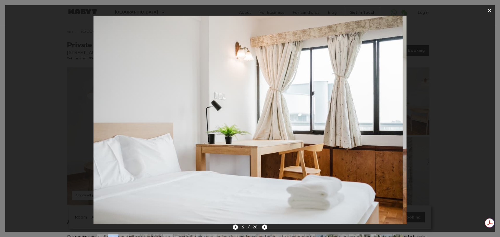
click at [235, 228] on icon "Previous image" at bounding box center [235, 227] width 5 height 5
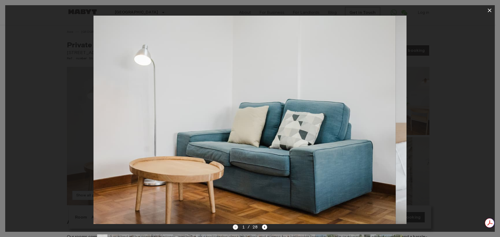
click at [235, 228] on div "1 / 28" at bounding box center [250, 227] width 35 height 6
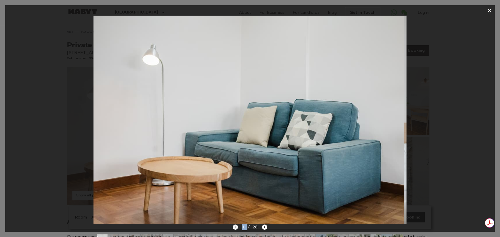
click at [235, 228] on div "1 / 28" at bounding box center [250, 227] width 35 height 6
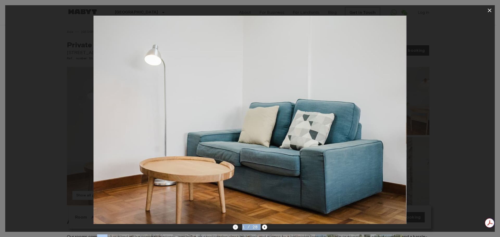
click at [235, 228] on div "1 / 28" at bounding box center [250, 227] width 35 height 6
click at [263, 226] on icon "Next image" at bounding box center [264, 227] width 5 height 5
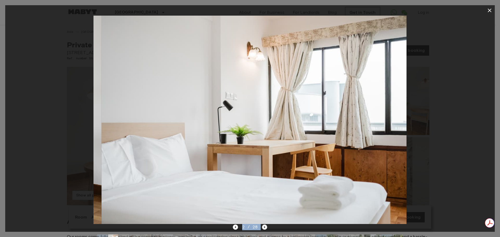
click at [263, 226] on icon "Next image" at bounding box center [264, 227] width 5 height 5
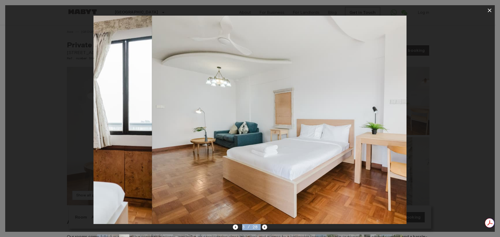
click at [263, 226] on icon "Next image" at bounding box center [264, 227] width 5 height 5
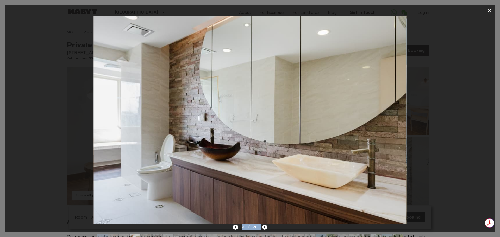
click at [489, 9] on icon "button" at bounding box center [489, 10] width 6 height 6
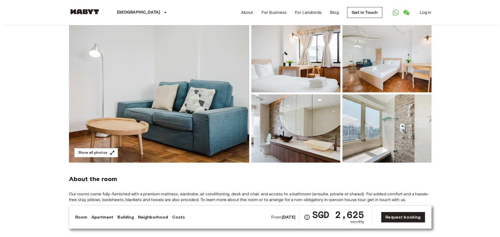
scroll to position [52, 0]
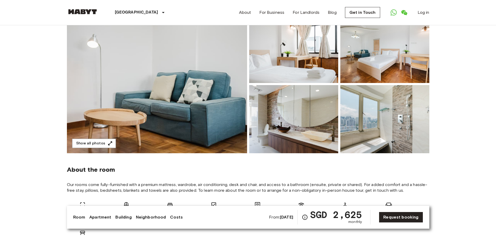
click at [412, 134] on img at bounding box center [384, 119] width 89 height 68
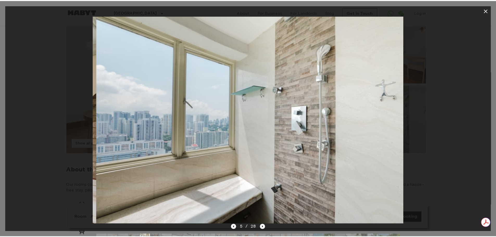
scroll to position [0, 0]
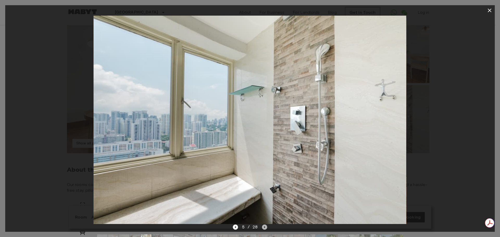
click at [262, 228] on icon "Next image" at bounding box center [264, 227] width 5 height 5
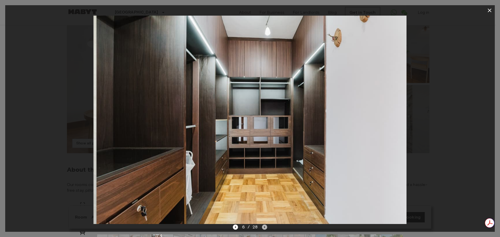
click at [262, 229] on icon "Next image" at bounding box center [264, 227] width 5 height 5
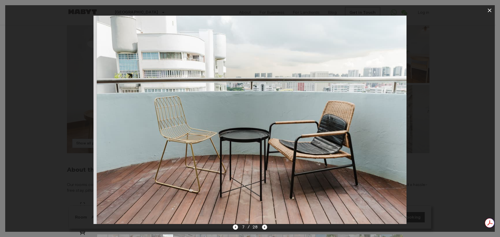
click at [262, 229] on icon "Next image" at bounding box center [264, 227] width 5 height 5
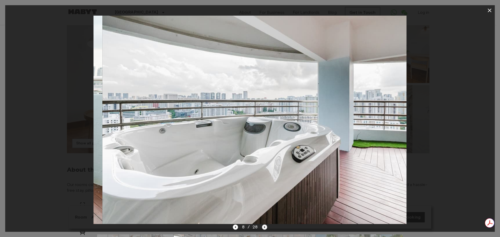
click at [262, 229] on icon "Next image" at bounding box center [264, 227] width 5 height 5
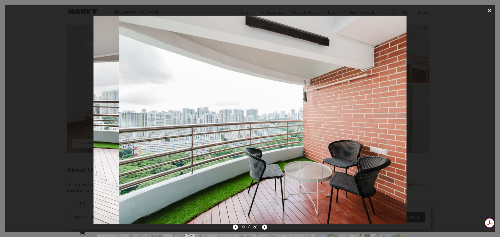
click at [262, 229] on icon "Next image" at bounding box center [264, 227] width 5 height 5
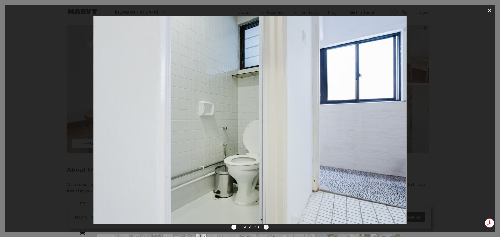
click at [262, 229] on div "10 / 28" at bounding box center [249, 227] width 37 height 6
click at [265, 227] on icon "Next image" at bounding box center [265, 227] width 5 height 5
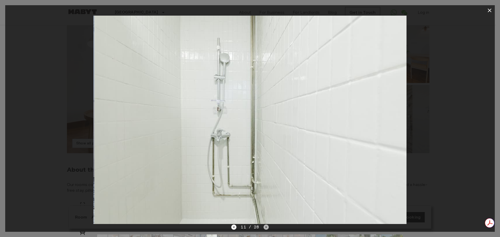
click at [265, 227] on icon "Next image" at bounding box center [265, 227] width 5 height 5
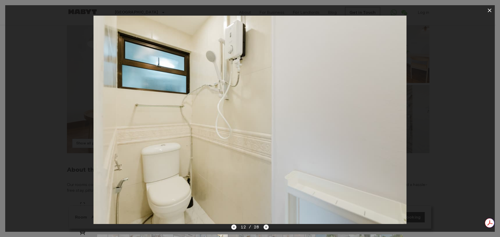
click at [265, 227] on icon "Next image" at bounding box center [265, 227] width 5 height 5
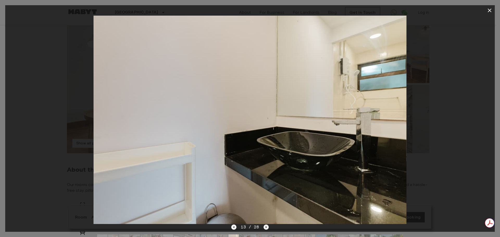
click at [265, 227] on icon "Next image" at bounding box center [265, 227] width 5 height 5
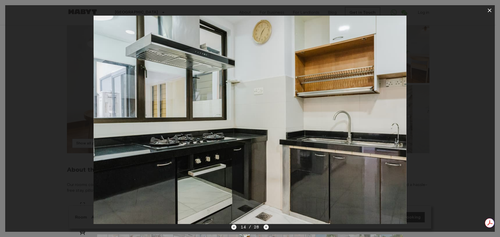
click at [265, 227] on icon "Next image" at bounding box center [265, 227] width 5 height 5
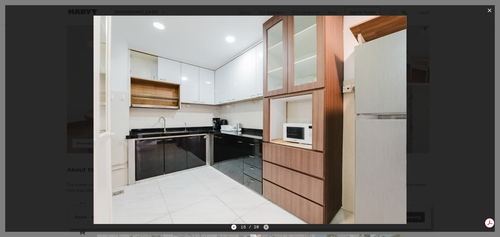
click at [265, 227] on icon "Next image" at bounding box center [265, 227] width 5 height 5
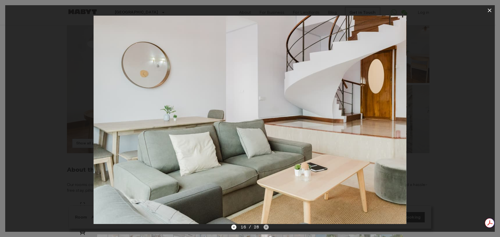
click at [265, 227] on icon "Next image" at bounding box center [265, 227] width 5 height 5
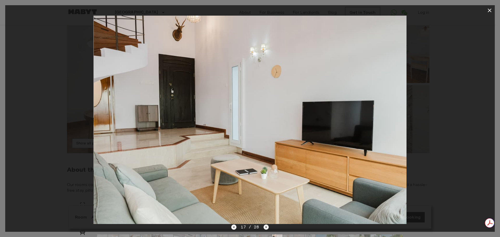
click at [265, 227] on icon "Next image" at bounding box center [265, 227] width 5 height 5
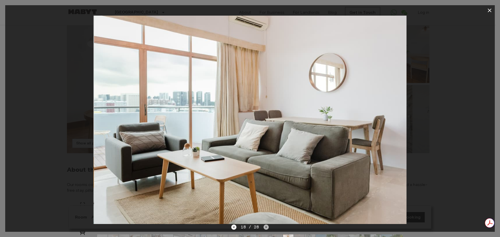
click at [265, 227] on icon "Next image" at bounding box center [265, 227] width 5 height 5
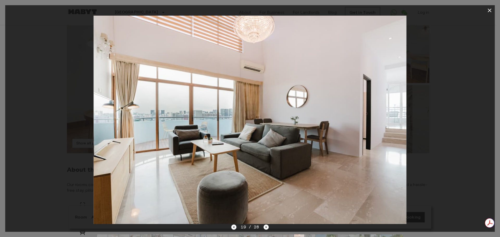
click at [489, 11] on icon "button" at bounding box center [489, 10] width 6 height 6
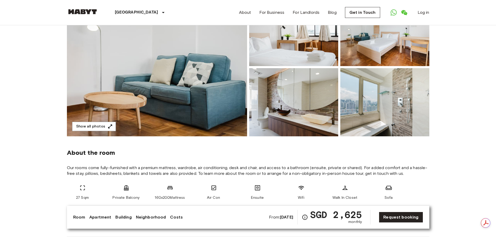
scroll to position [78, 0]
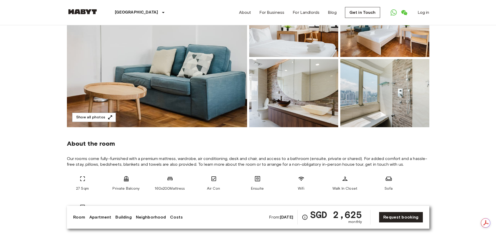
click at [401, 106] on img at bounding box center [384, 93] width 89 height 68
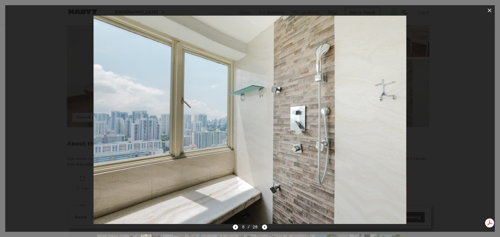
click at [263, 228] on icon "Next image" at bounding box center [264, 227] width 5 height 5
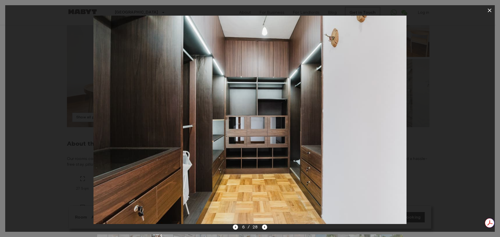
click at [490, 9] on icon "button" at bounding box center [489, 10] width 6 height 6
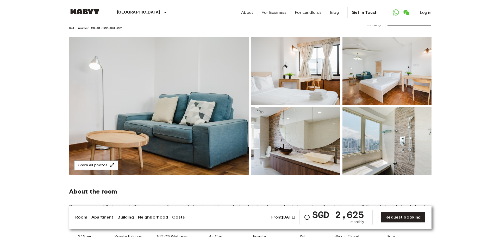
scroll to position [52, 0]
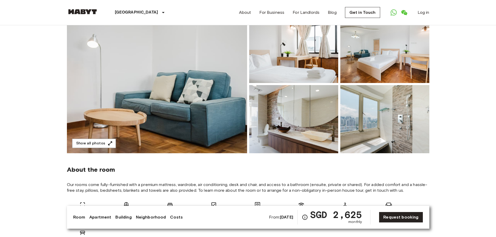
click at [364, 126] on img at bounding box center [384, 119] width 89 height 68
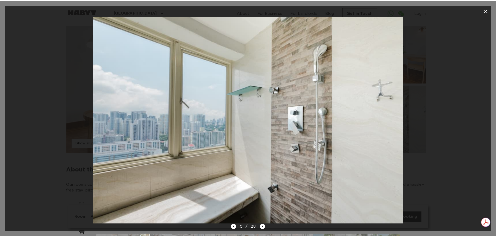
scroll to position [0, 0]
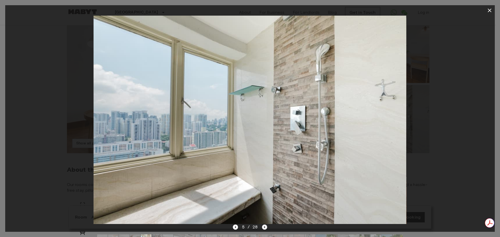
click at [264, 228] on icon "Next image" at bounding box center [264, 227] width 1 height 2
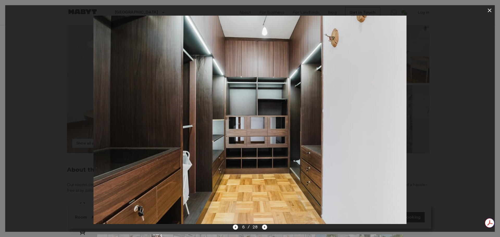
click at [264, 228] on icon "Next image" at bounding box center [264, 227] width 1 height 2
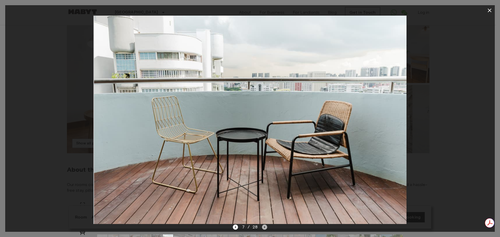
click at [264, 228] on icon "Next image" at bounding box center [264, 227] width 1 height 2
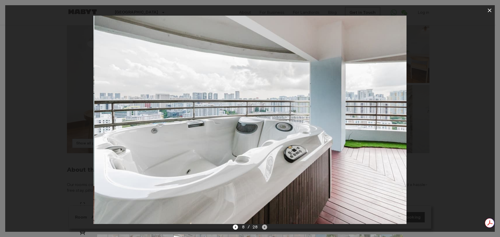
click at [264, 228] on icon "Next image" at bounding box center [264, 227] width 1 height 2
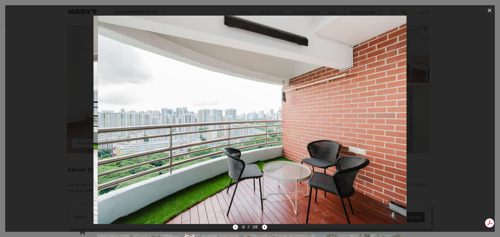
click at [264, 228] on icon "Next image" at bounding box center [264, 227] width 1 height 2
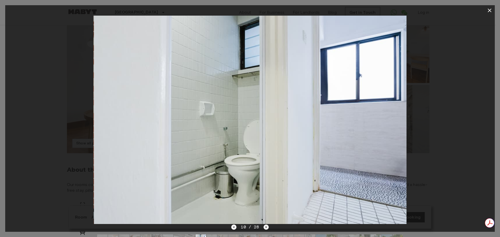
click at [264, 228] on icon "Next image" at bounding box center [265, 227] width 5 height 5
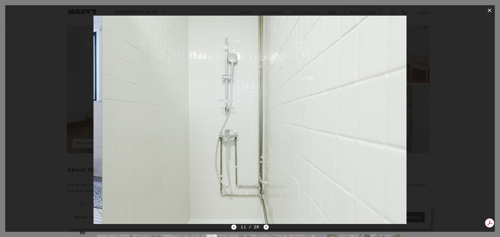
click at [264, 228] on icon "Next image" at bounding box center [265, 227] width 5 height 5
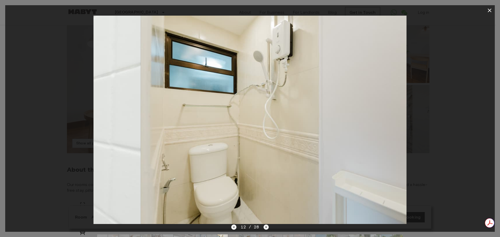
click at [264, 228] on icon "Next image" at bounding box center [265, 227] width 5 height 5
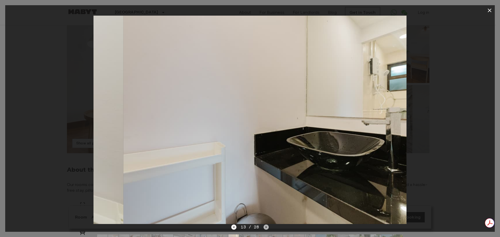
click at [264, 228] on icon "Next image" at bounding box center [265, 227] width 5 height 5
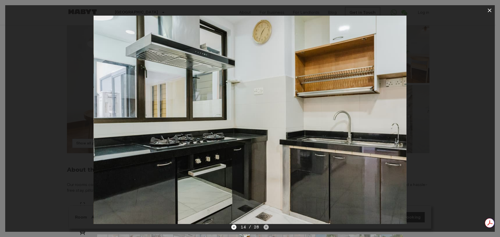
click at [264, 228] on icon "Next image" at bounding box center [265, 227] width 5 height 5
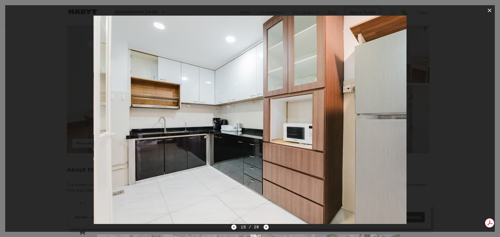
click at [264, 228] on icon "Next image" at bounding box center [265, 227] width 5 height 5
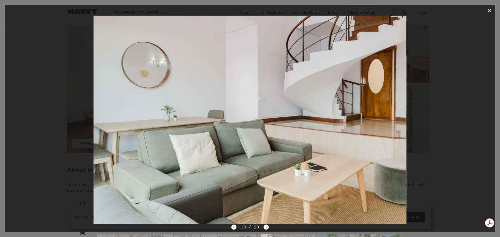
click at [234, 228] on icon "Previous image" at bounding box center [233, 227] width 5 height 5
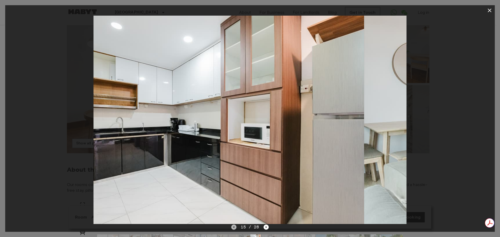
click at [234, 228] on icon "Previous image" at bounding box center [233, 227] width 5 height 5
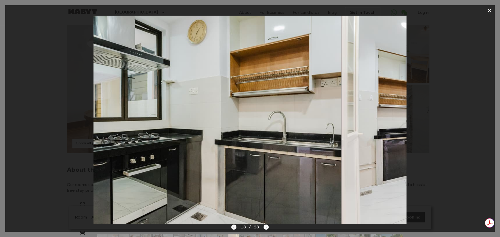
click at [234, 228] on icon "Previous image" at bounding box center [233, 227] width 5 height 5
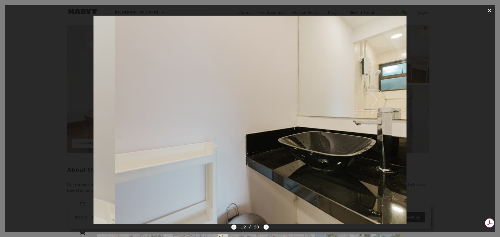
click at [234, 228] on icon "Previous image" at bounding box center [233, 227] width 5 height 5
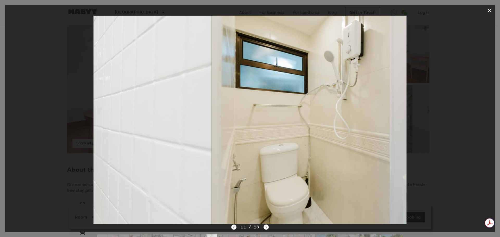
click at [234, 228] on icon "Previous image" at bounding box center [233, 227] width 5 height 5
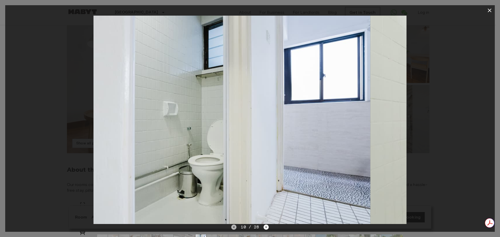
click at [234, 228] on icon "Previous image" at bounding box center [233, 227] width 5 height 5
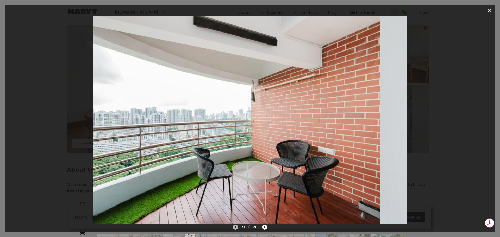
click at [234, 228] on icon "Previous image" at bounding box center [235, 227] width 5 height 5
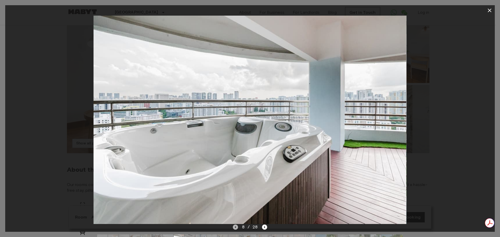
click at [234, 228] on icon "Previous image" at bounding box center [235, 227] width 5 height 5
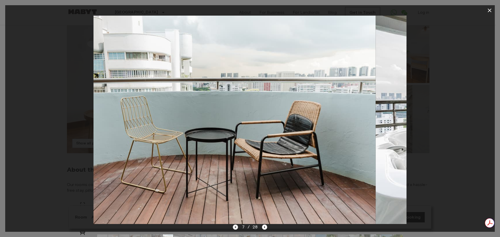
click at [234, 228] on icon "Previous image" at bounding box center [235, 227] width 5 height 5
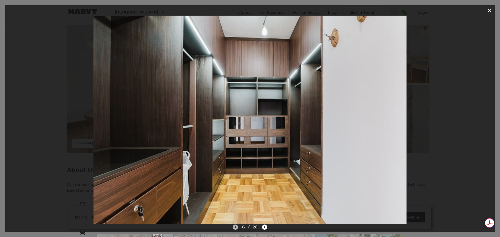
click at [234, 228] on icon "Previous image" at bounding box center [235, 227] width 5 height 5
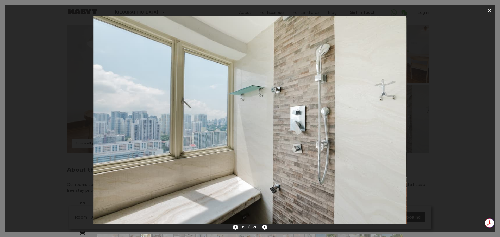
click at [234, 228] on icon "Previous image" at bounding box center [235, 227] width 5 height 5
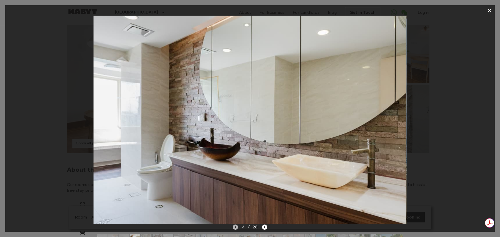
click at [234, 228] on icon "Previous image" at bounding box center [235, 227] width 5 height 5
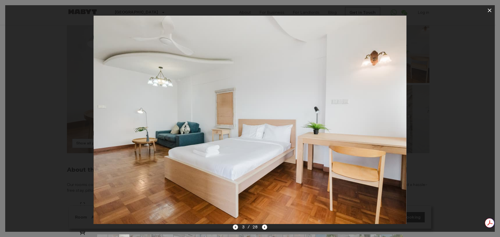
click at [234, 228] on icon "Previous image" at bounding box center [235, 227] width 5 height 5
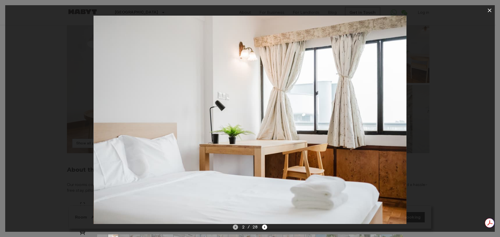
click at [234, 228] on icon "Previous image" at bounding box center [235, 227] width 5 height 5
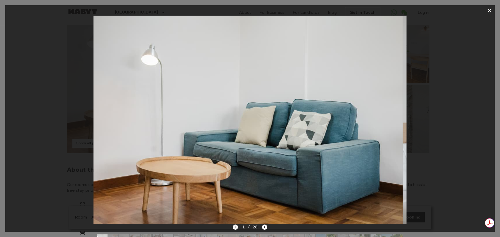
click at [234, 228] on div "1 / 28" at bounding box center [250, 227] width 35 height 6
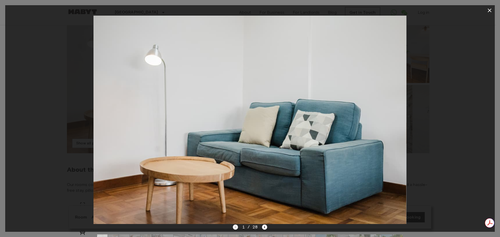
click at [234, 228] on div "1 / 28" at bounding box center [250, 227] width 35 height 6
click at [263, 227] on icon "Next image" at bounding box center [264, 227] width 5 height 5
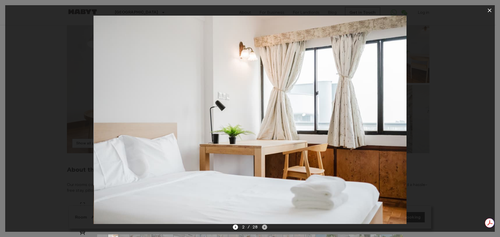
click at [263, 227] on icon "Next image" at bounding box center [264, 227] width 5 height 5
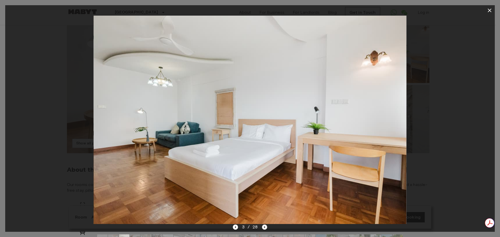
click at [263, 227] on icon "Next image" at bounding box center [264, 227] width 5 height 5
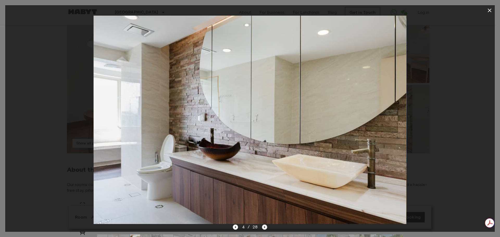
click at [263, 227] on icon "Next image" at bounding box center [264, 227] width 5 height 5
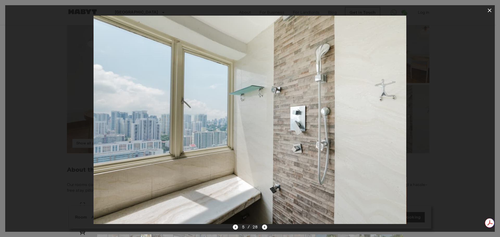
click at [263, 227] on icon "Next image" at bounding box center [264, 227] width 5 height 5
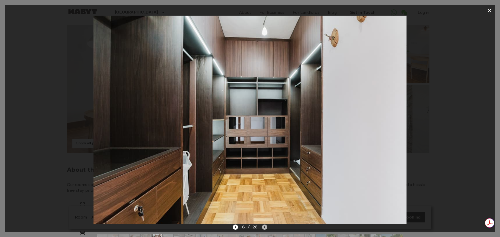
click at [263, 227] on icon "Next image" at bounding box center [264, 227] width 5 height 5
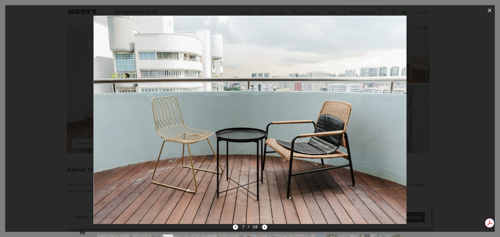
click at [238, 228] on icon "Previous image" at bounding box center [235, 227] width 5 height 5
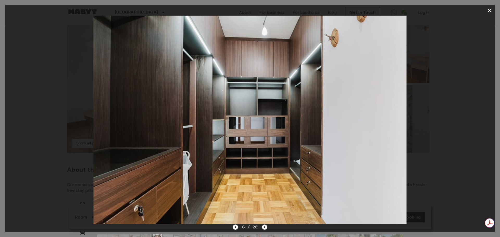
click at [264, 226] on icon "Next image" at bounding box center [264, 227] width 5 height 5
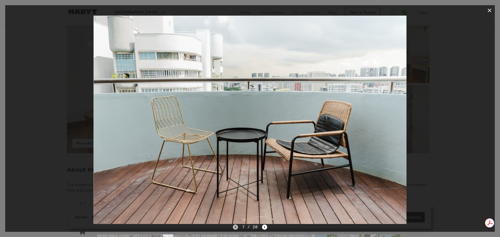
click at [235, 228] on icon "Previous image" at bounding box center [235, 227] width 5 height 5
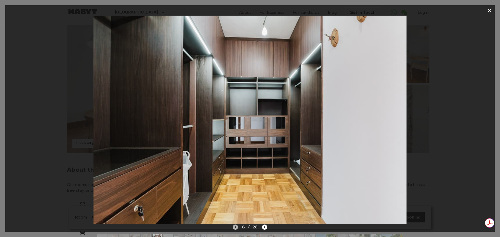
click at [235, 228] on icon "Previous image" at bounding box center [235, 227] width 5 height 5
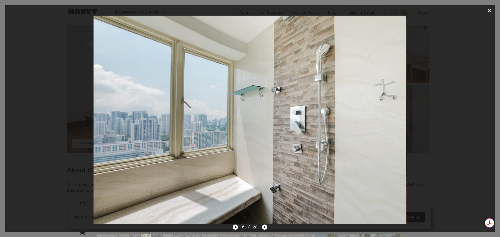
click at [235, 228] on icon "Previous image" at bounding box center [235, 227] width 5 height 5
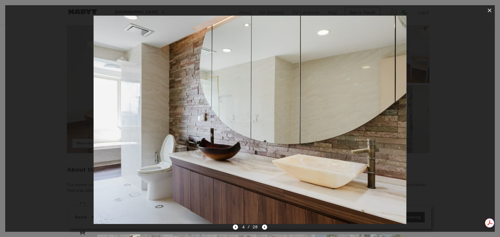
click at [488, 11] on icon "button" at bounding box center [489, 11] width 4 height 4
